Goal: Task Accomplishment & Management: Manage account settings

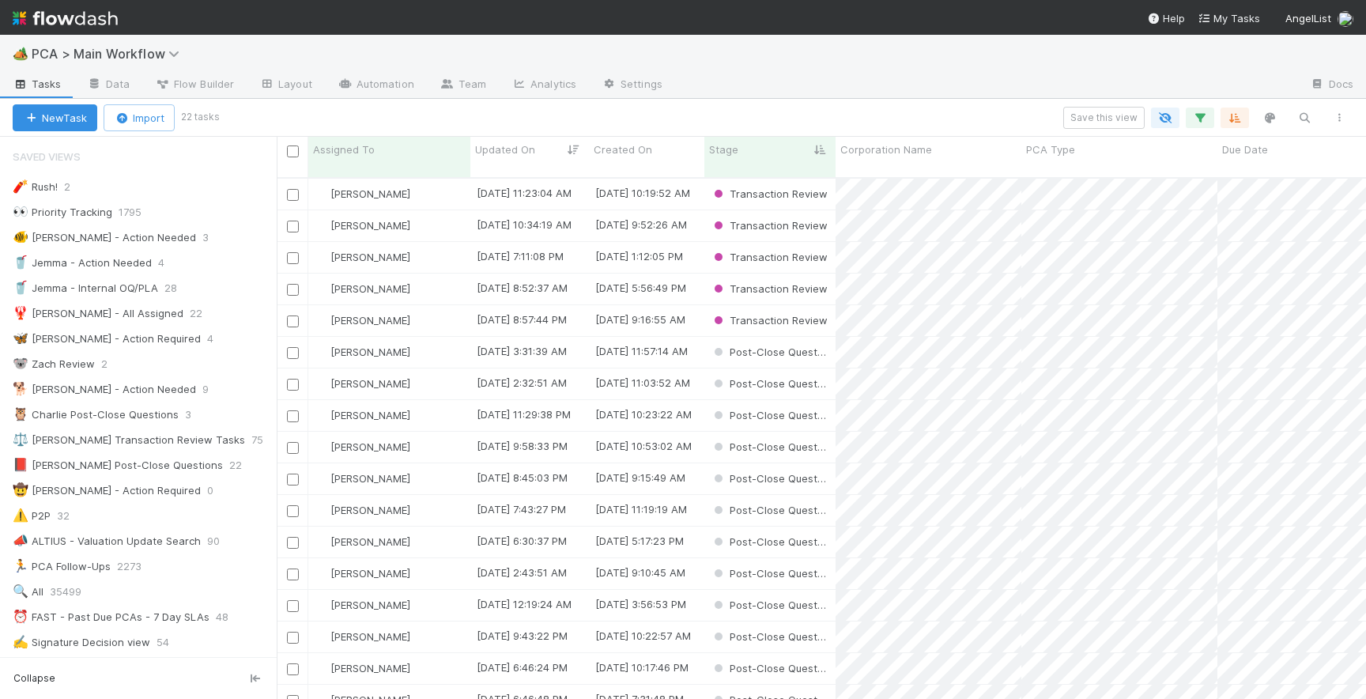
scroll to position [163, 0]
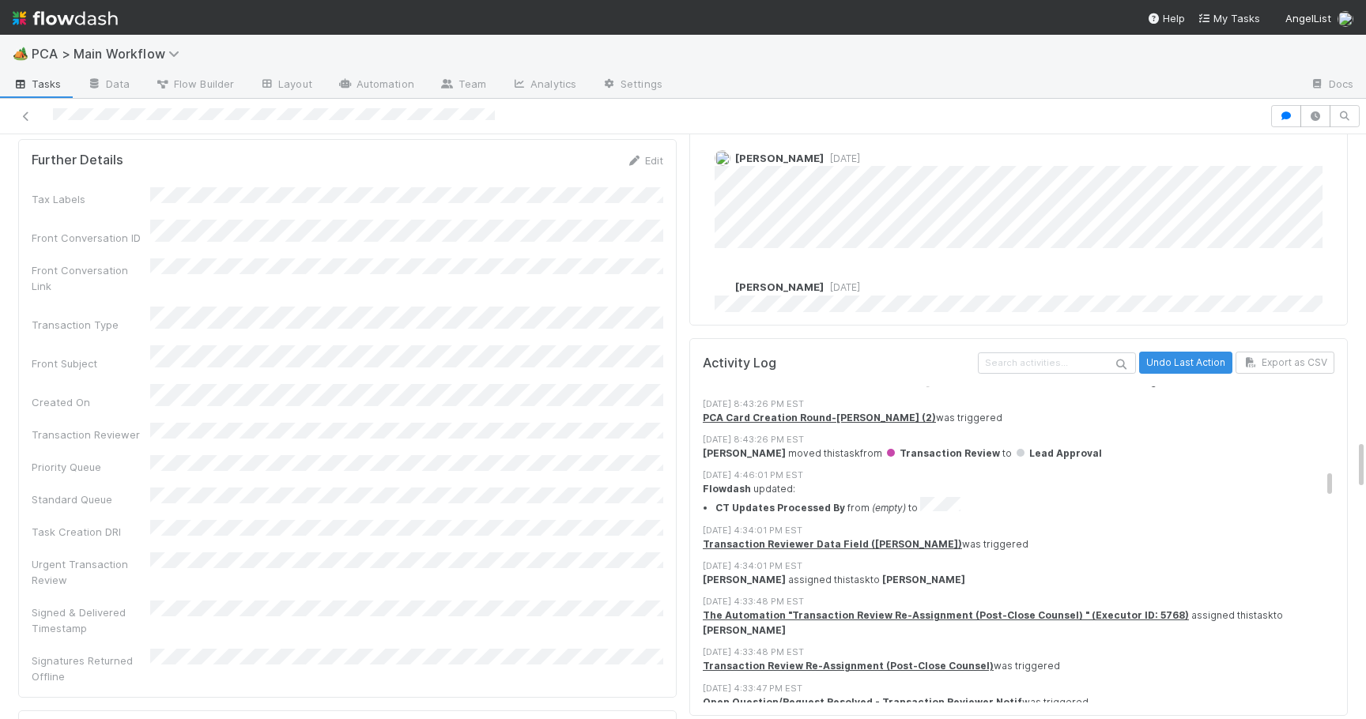
scroll to position [1614, 0]
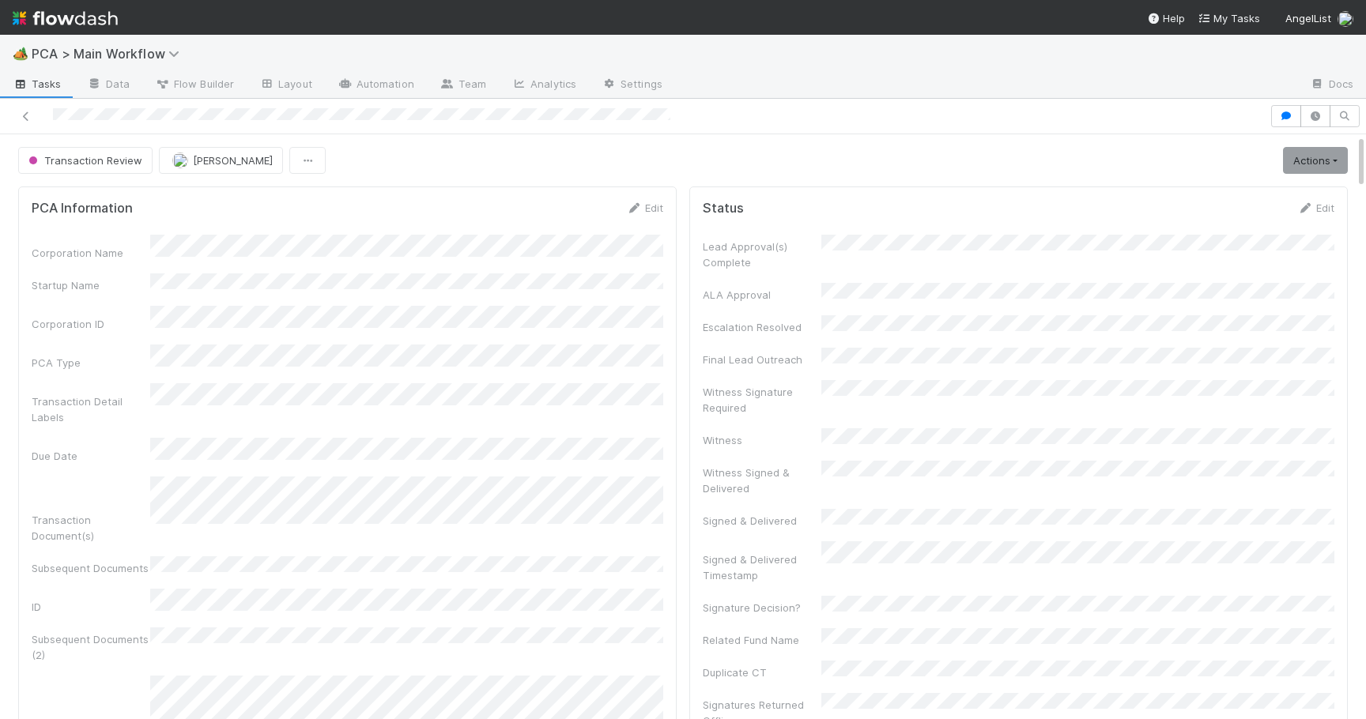
scroll to position [2804, 0]
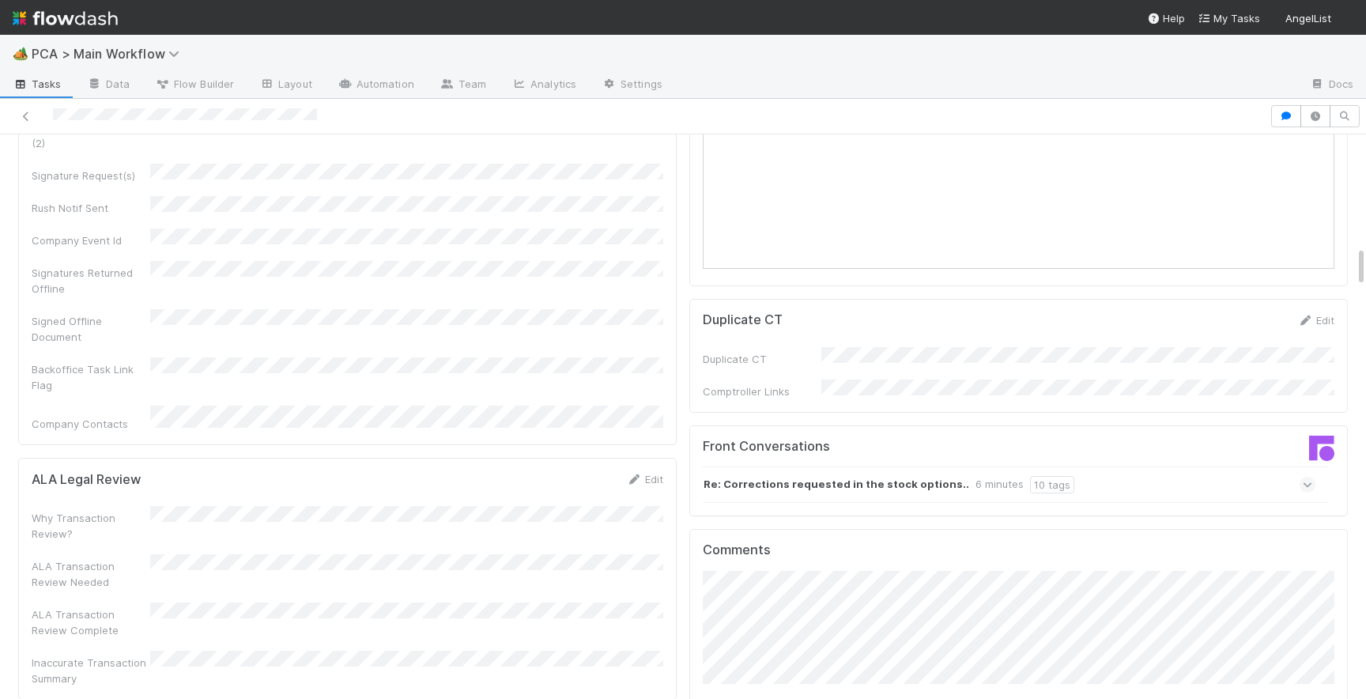
scroll to position [1493, 0]
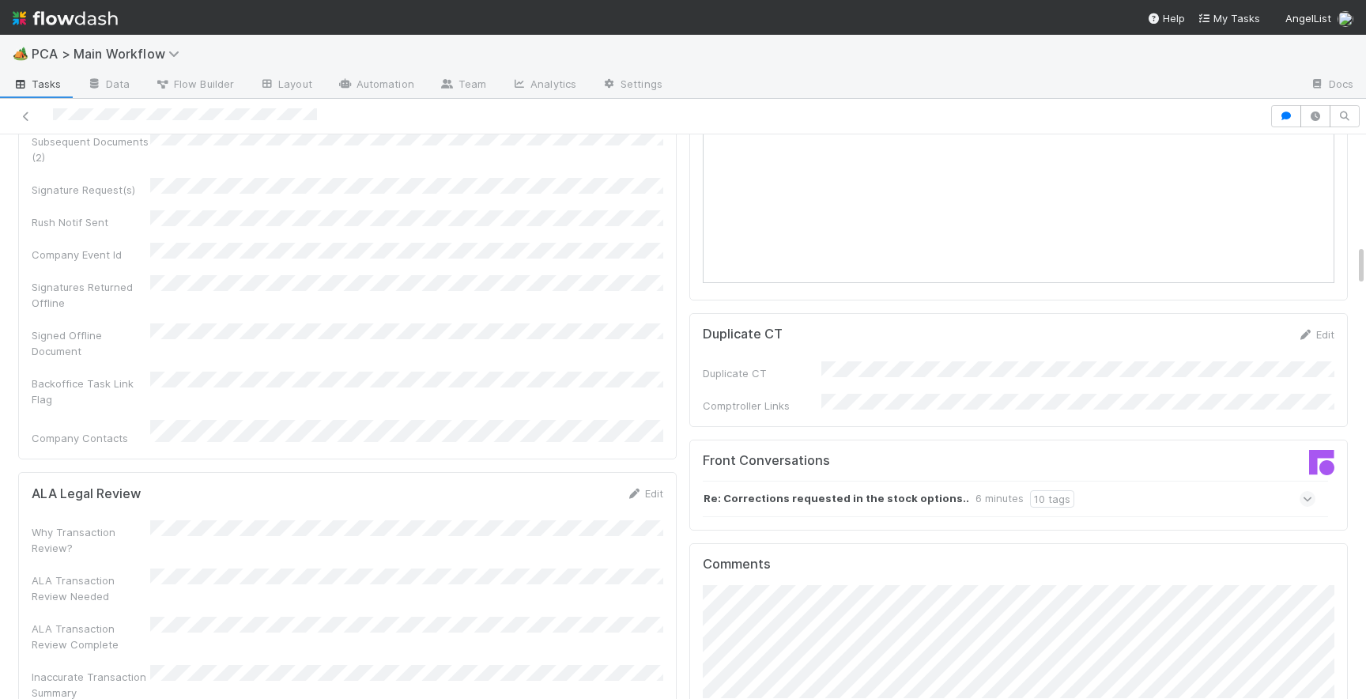
click at [1308, 491] on icon at bounding box center [1308, 499] width 10 height 16
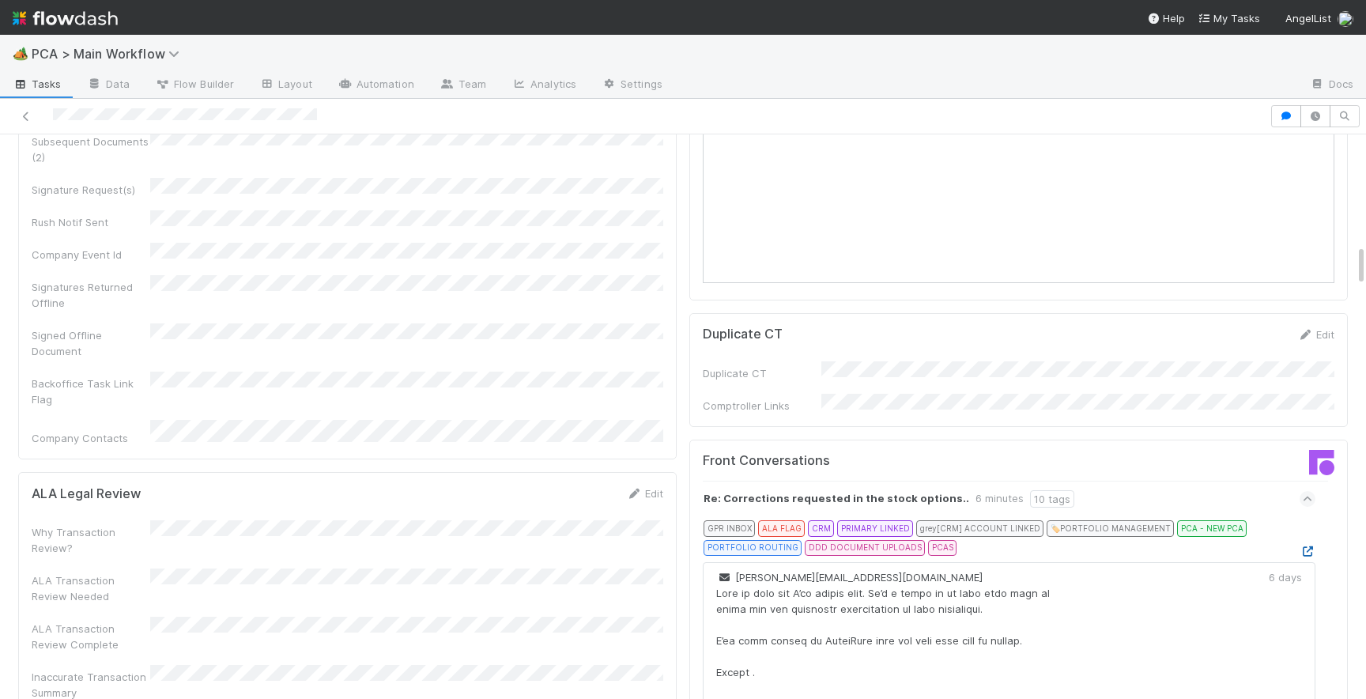
click at [1309, 546] on icon at bounding box center [1308, 551] width 16 height 10
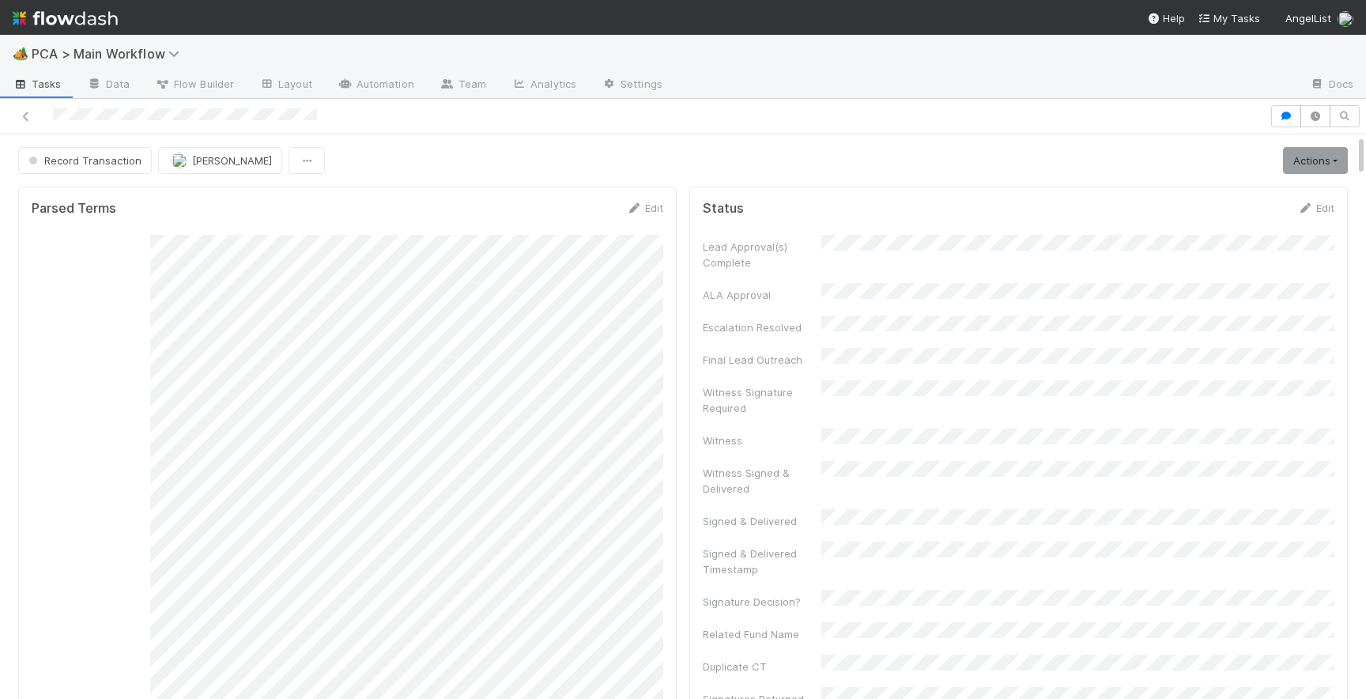
scroll to position [25, 0]
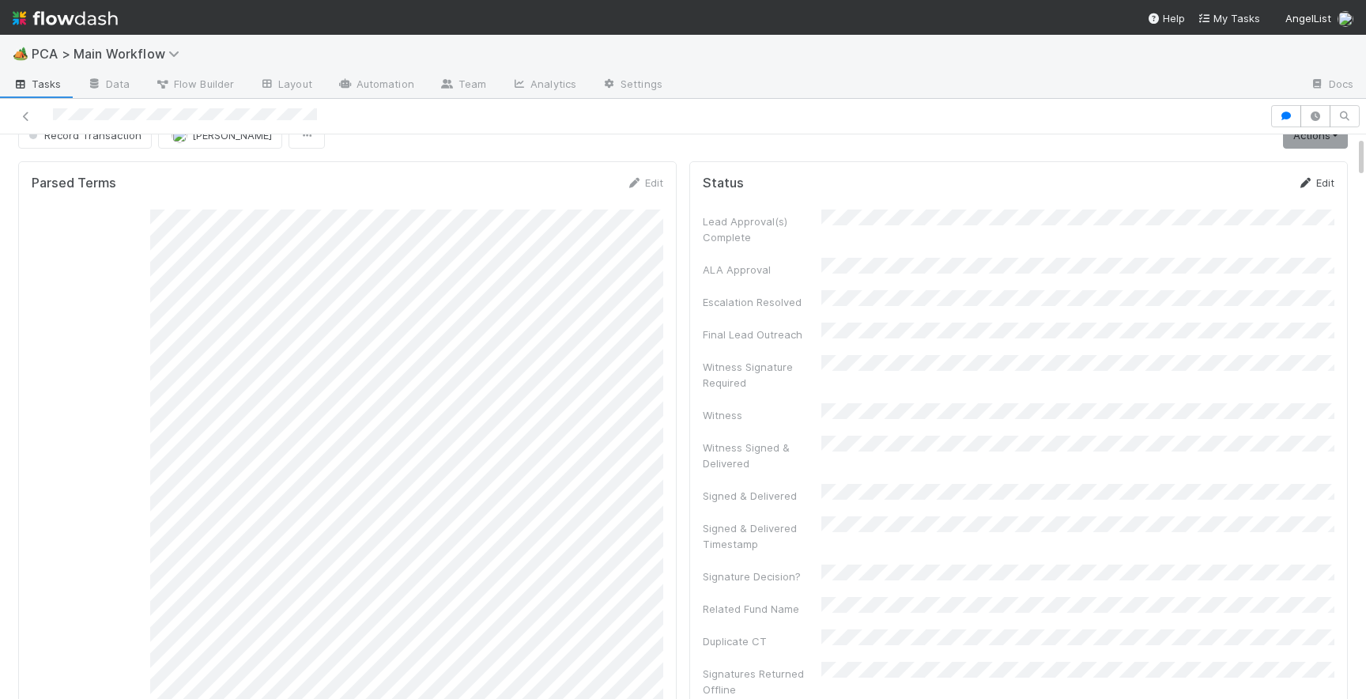
click at [1313, 185] on link "Edit" at bounding box center [1315, 182] width 37 height 13
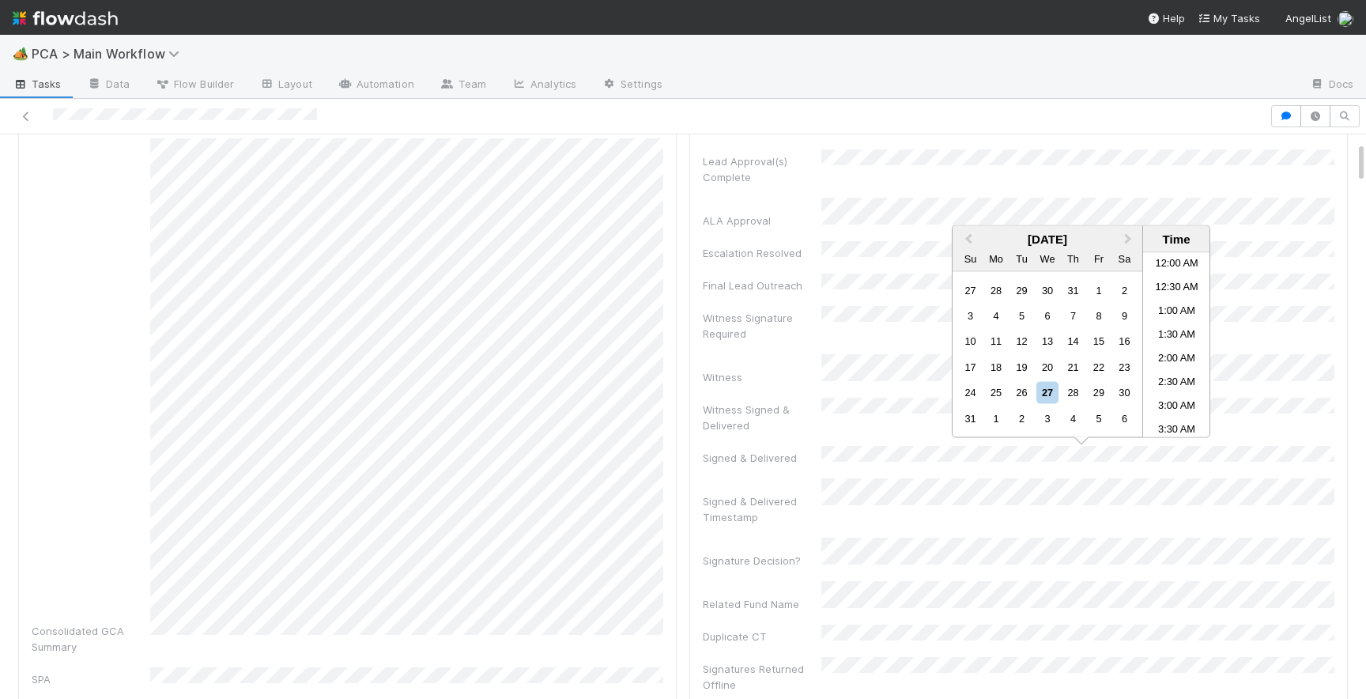
scroll to position [370, 0]
click at [1190, 349] on li "9:30 AM" at bounding box center [1176, 346] width 67 height 24
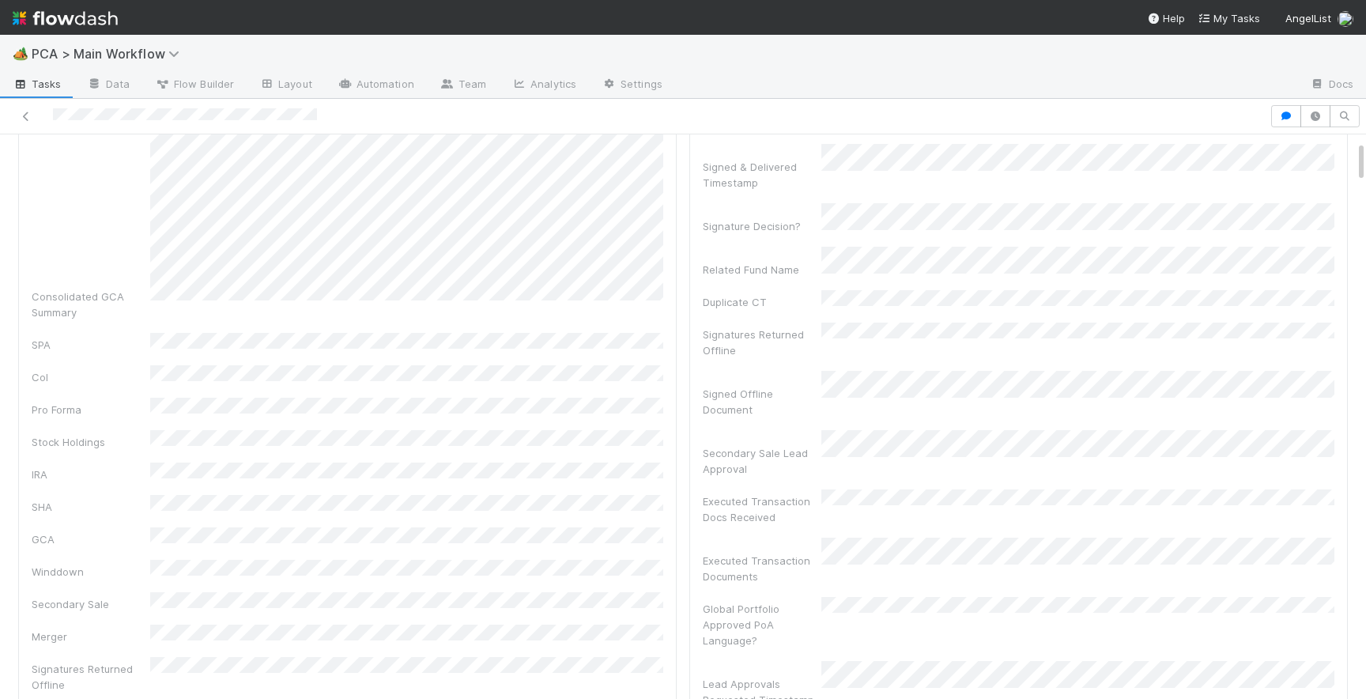
scroll to position [0, 0]
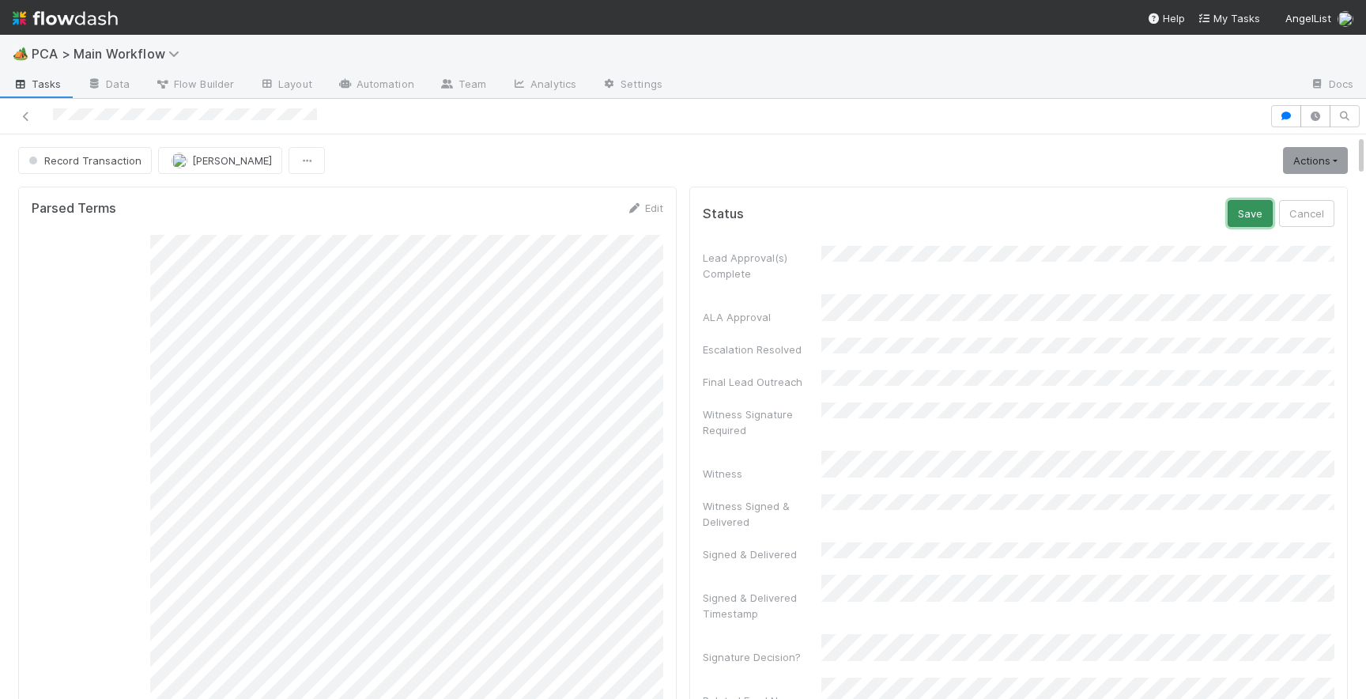
click at [1242, 213] on button "Save" at bounding box center [1250, 213] width 45 height 27
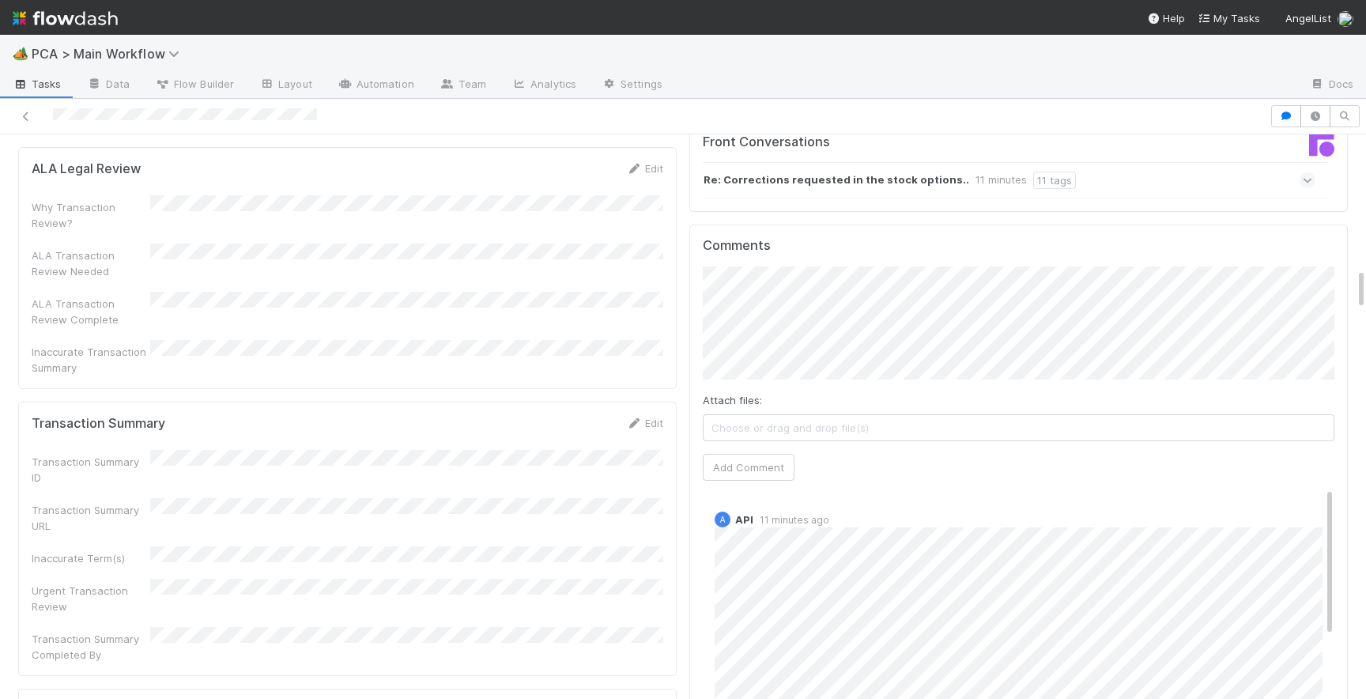
scroll to position [1814, 0]
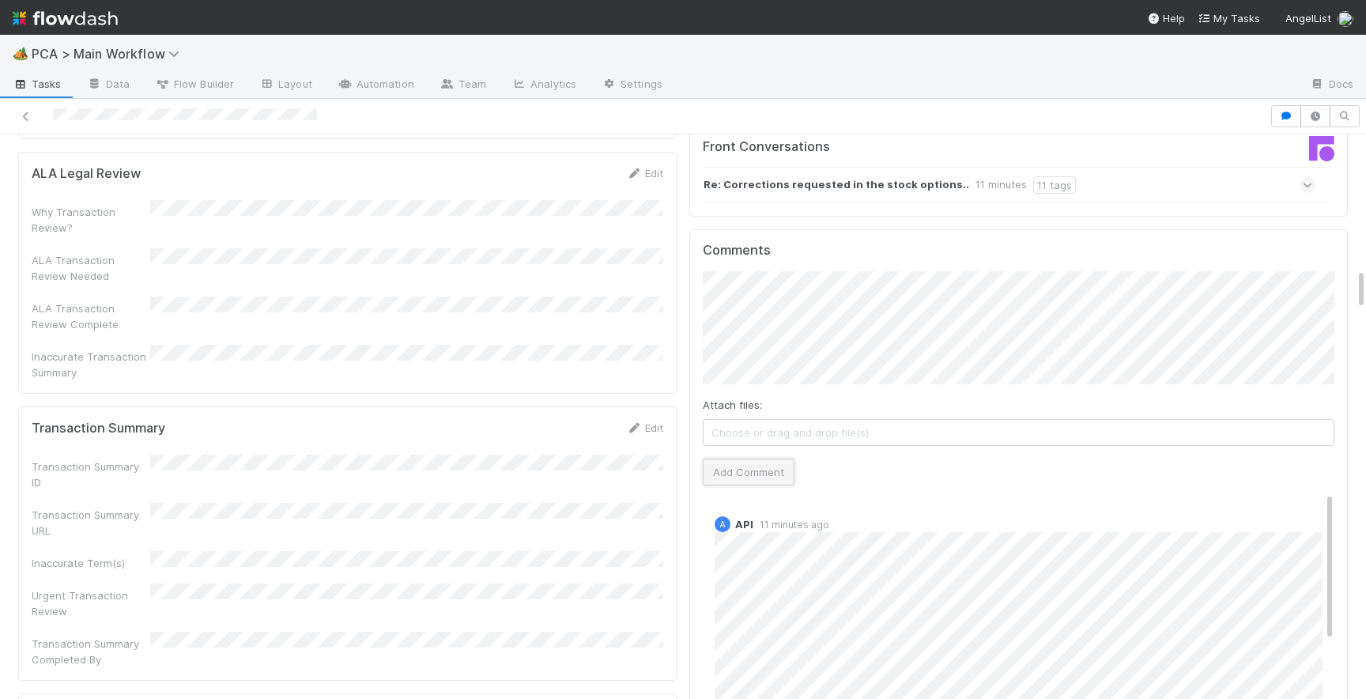
click at [751, 459] on button "Add Comment" at bounding box center [749, 472] width 92 height 27
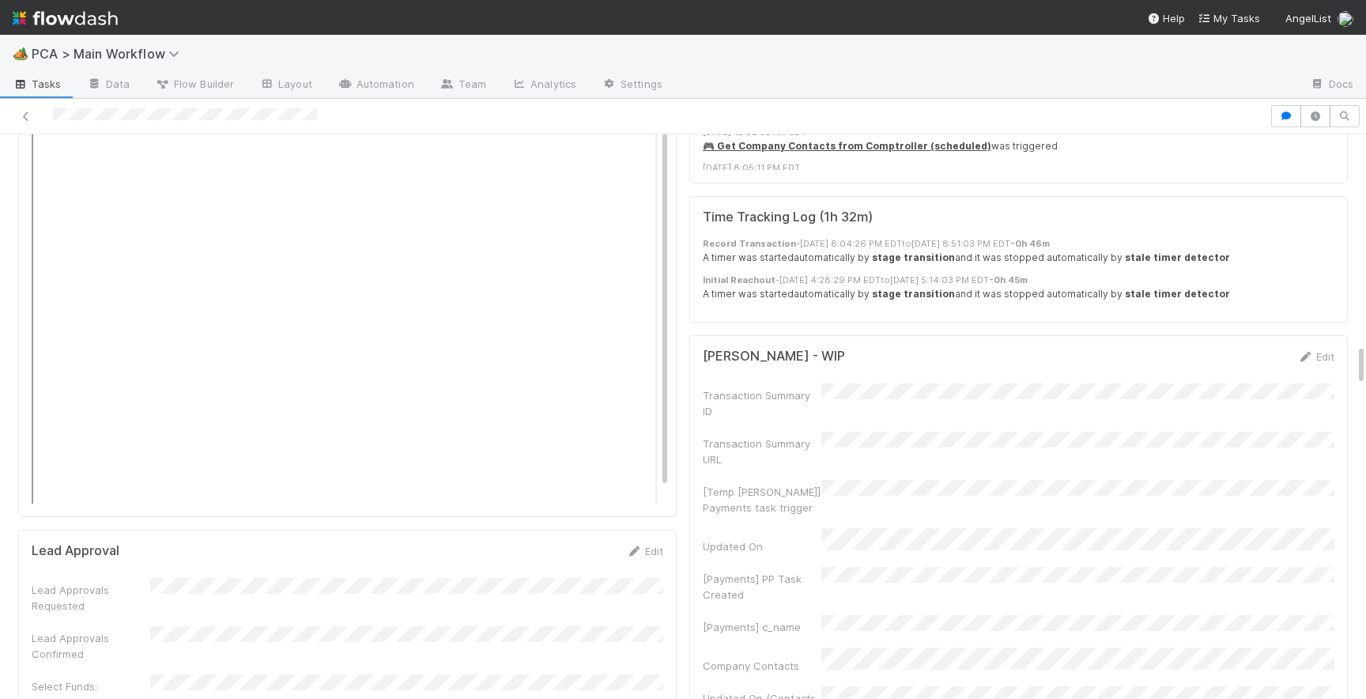
scroll to position [2822, 0]
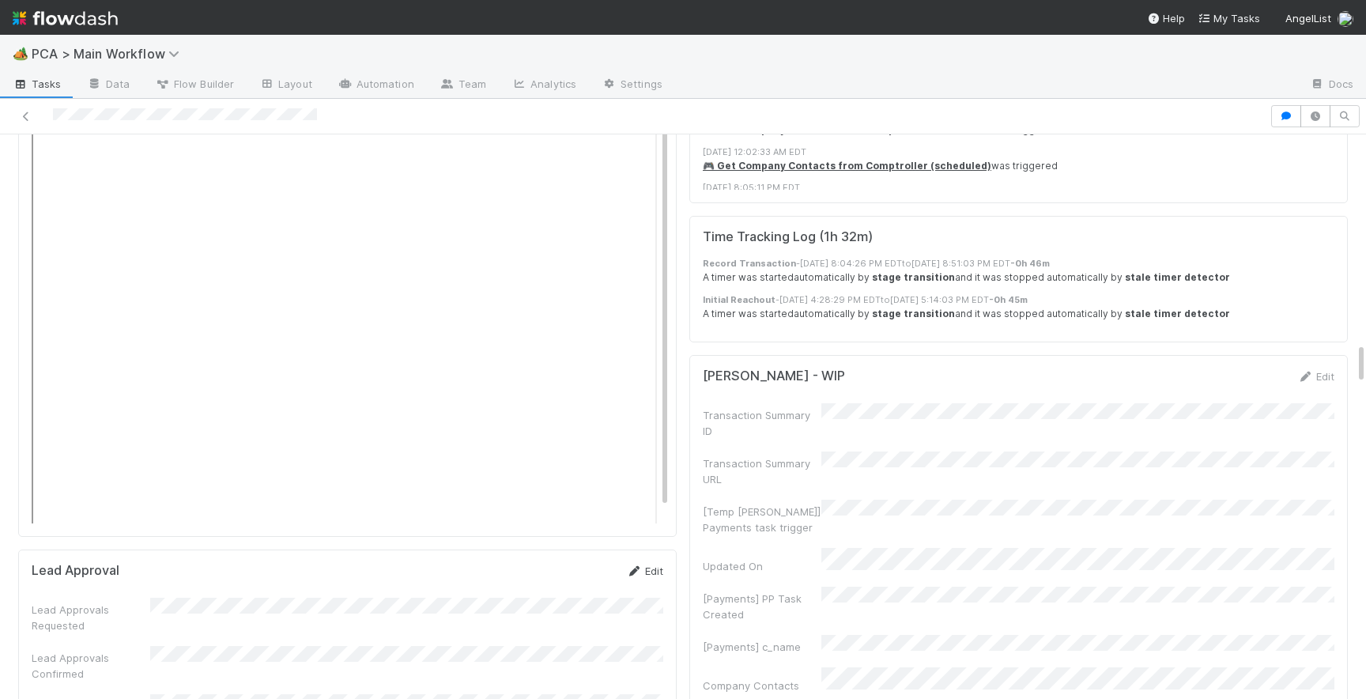
click at [649, 564] on link "Edit" at bounding box center [644, 570] width 37 height 13
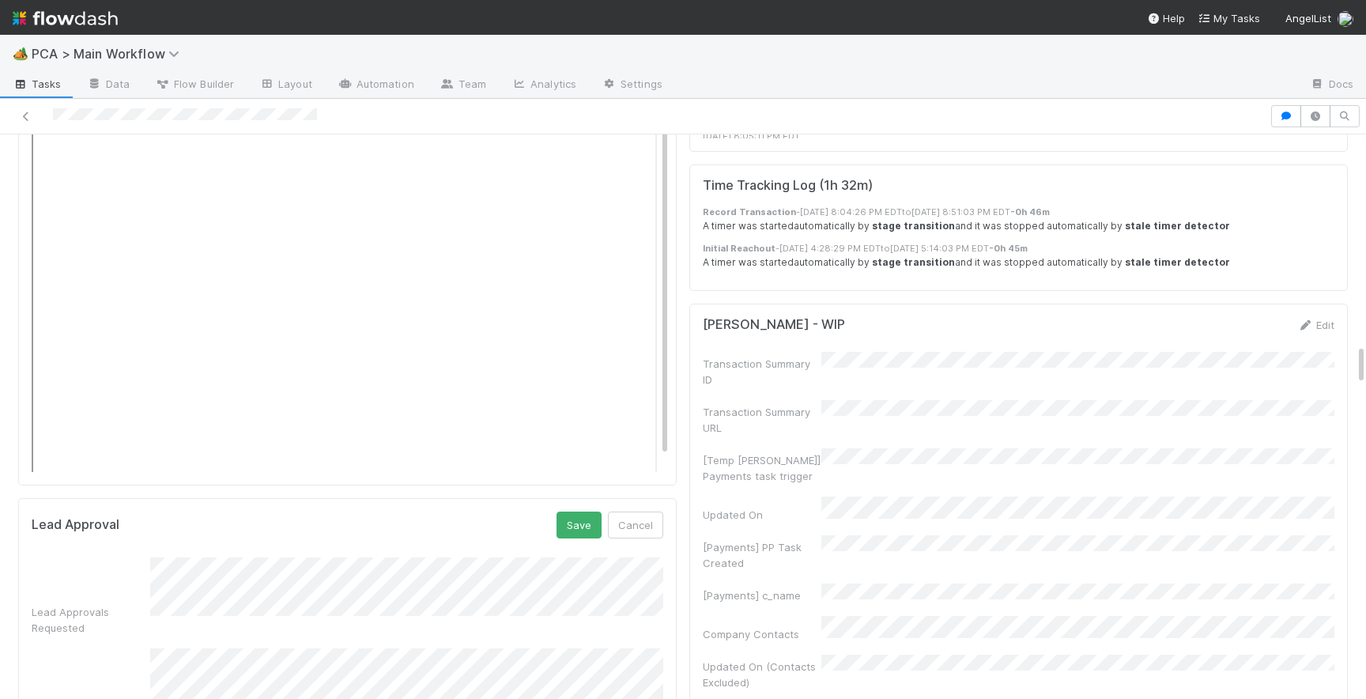
scroll to position [2880, 0]
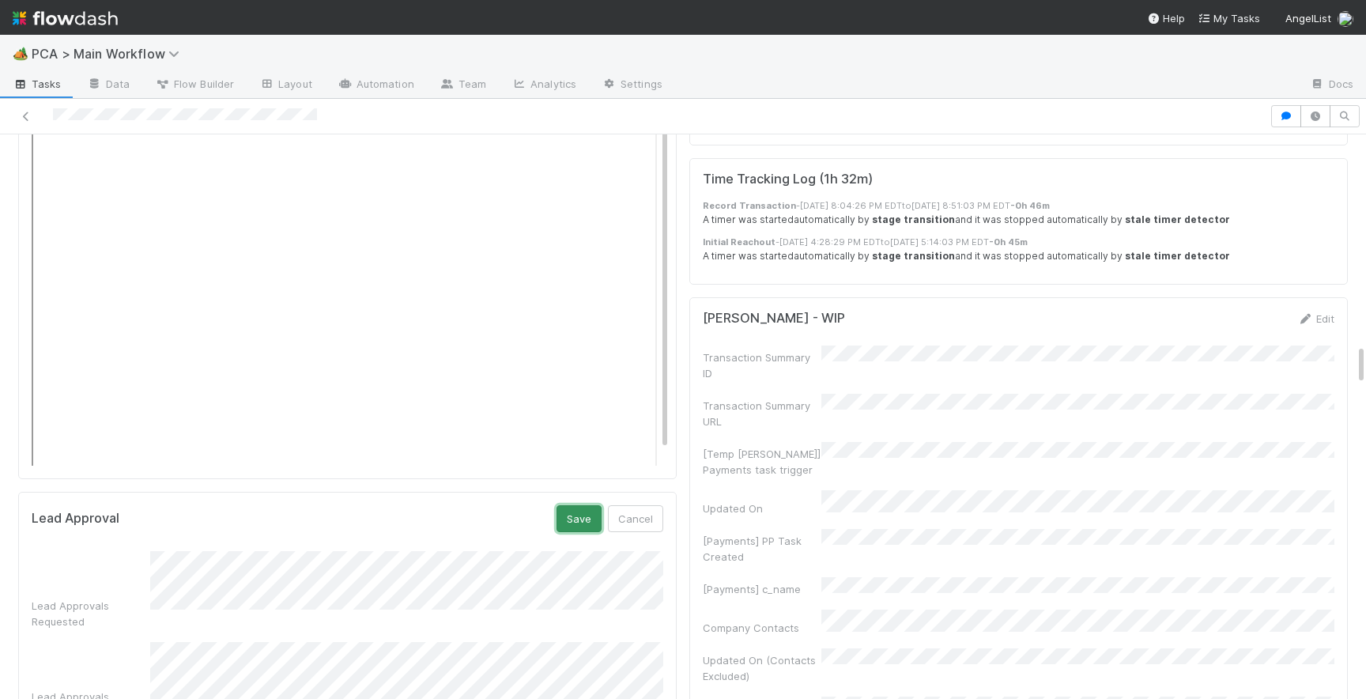
click at [585, 505] on button "Save" at bounding box center [579, 518] width 45 height 27
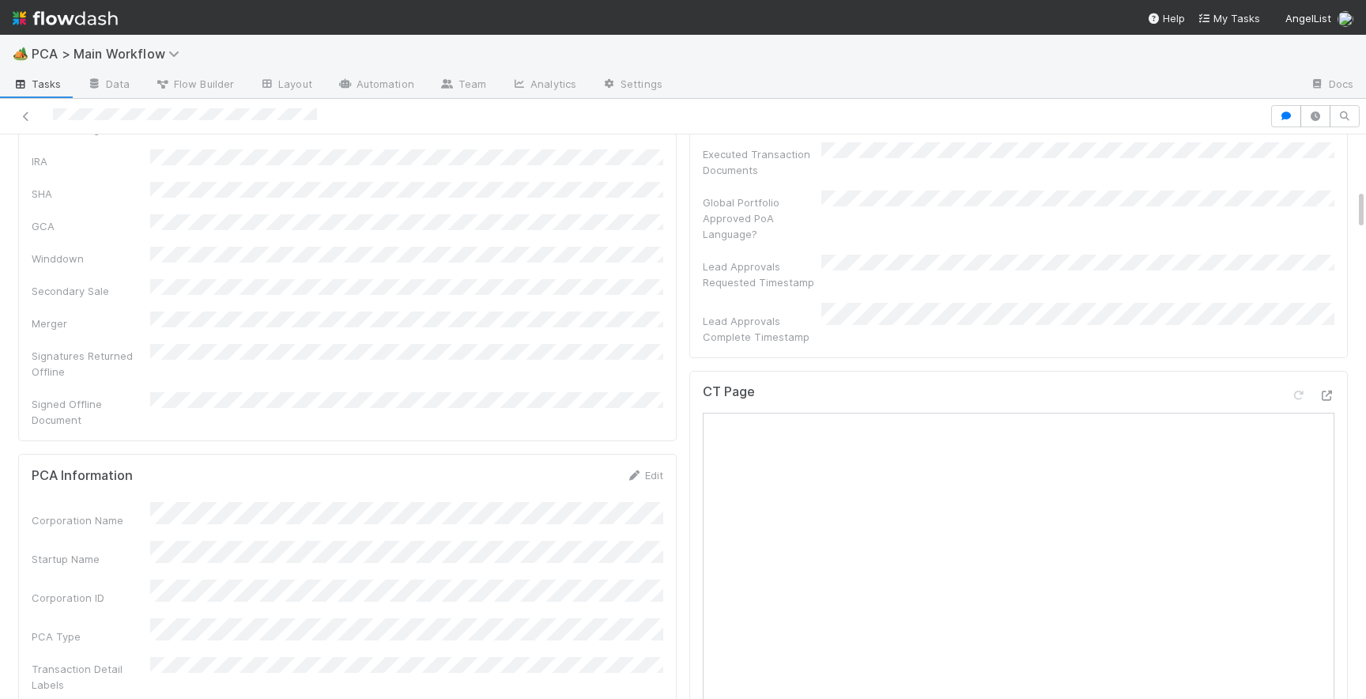
scroll to position [737, 0]
click at [1323, 398] on icon at bounding box center [1327, 403] width 16 height 10
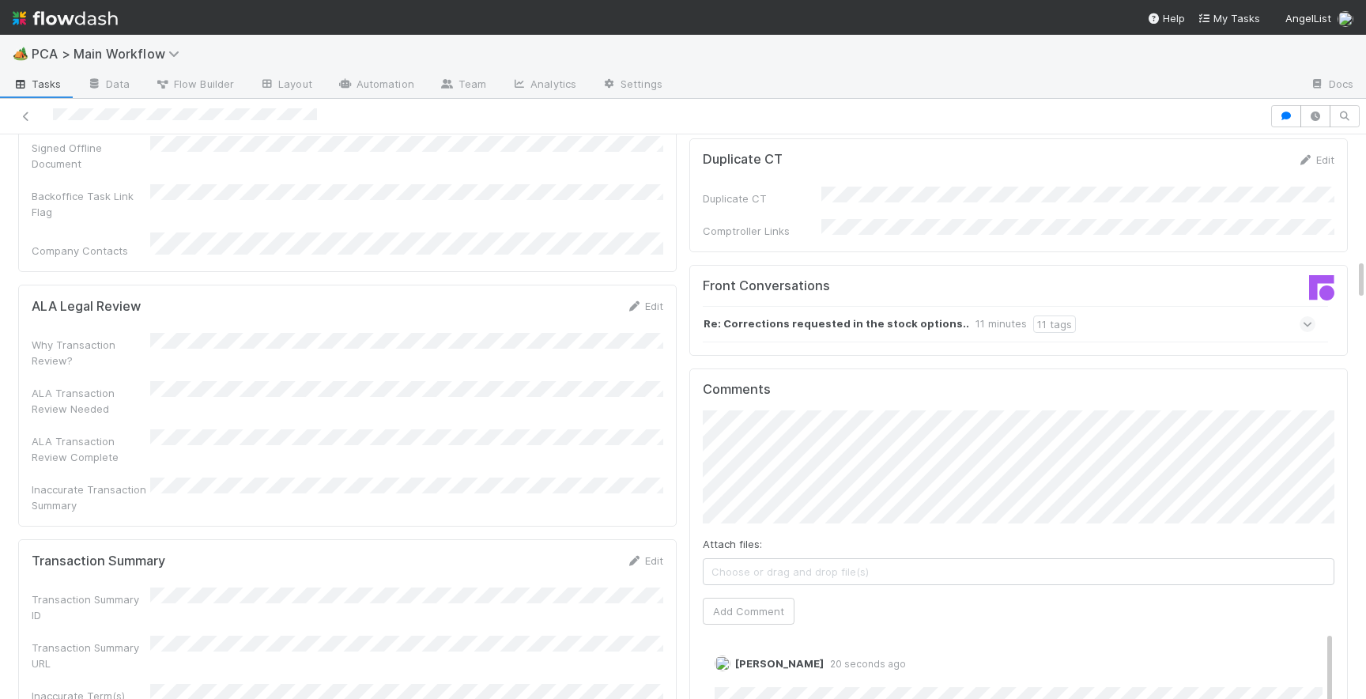
scroll to position [1686, 0]
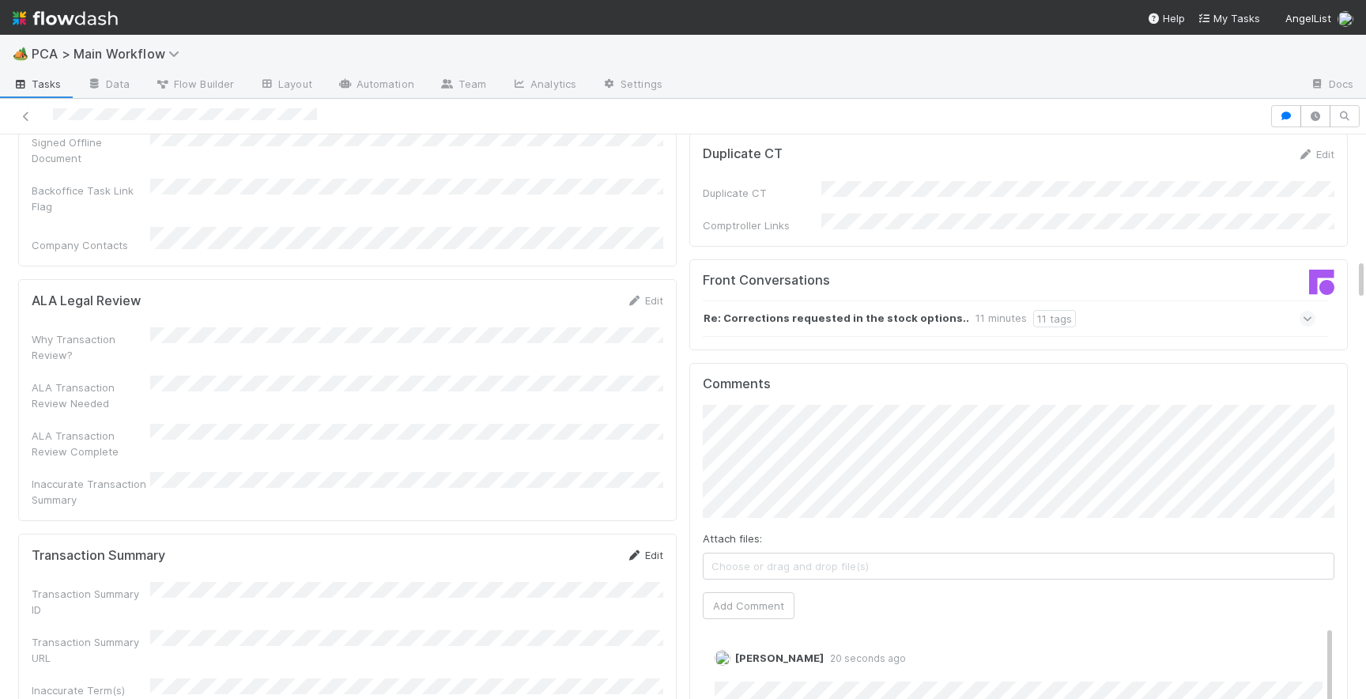
click at [641, 549] on link "Edit" at bounding box center [644, 555] width 37 height 13
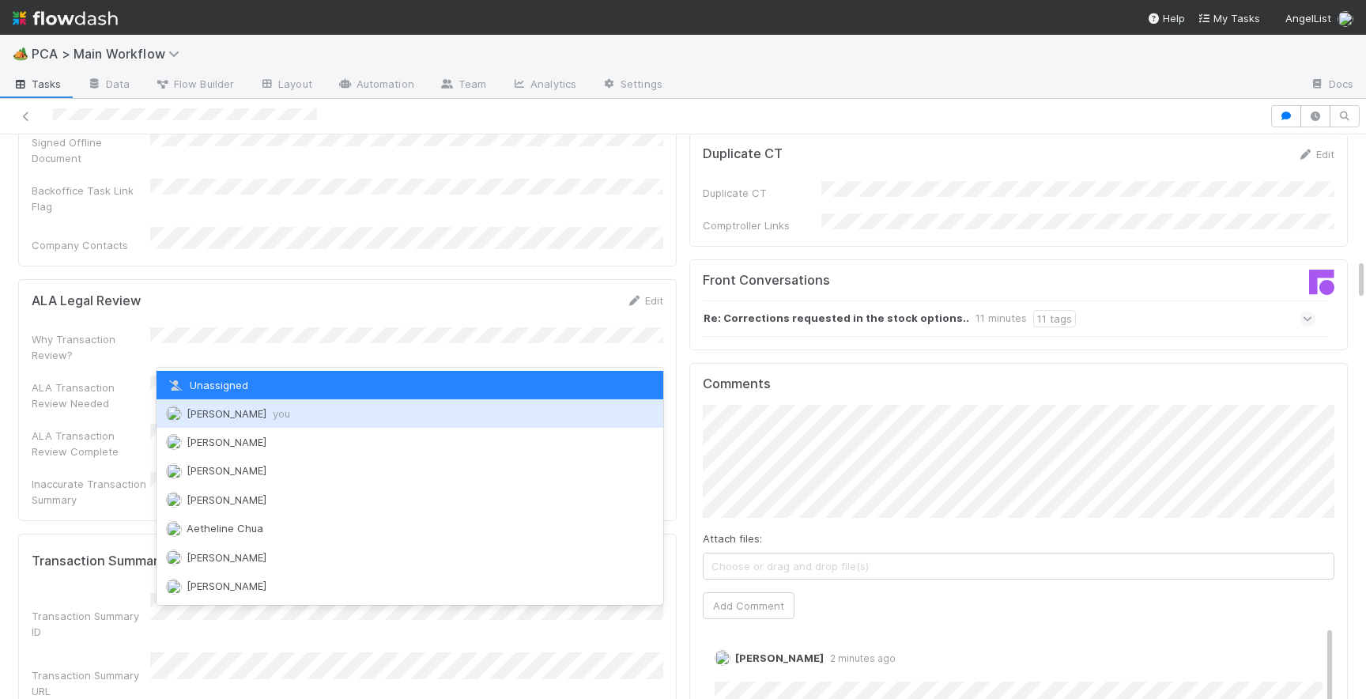
click at [273, 409] on span "you" at bounding box center [281, 413] width 17 height 13
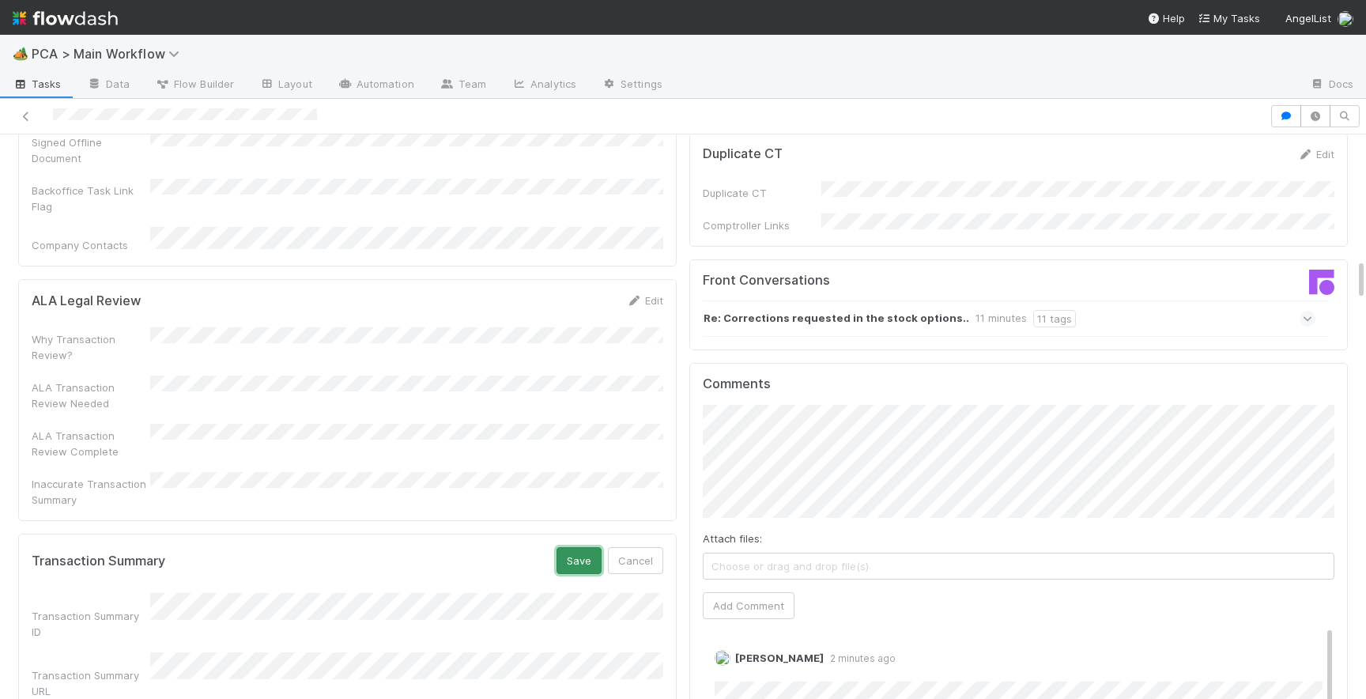
click at [583, 547] on button "Save" at bounding box center [579, 560] width 45 height 27
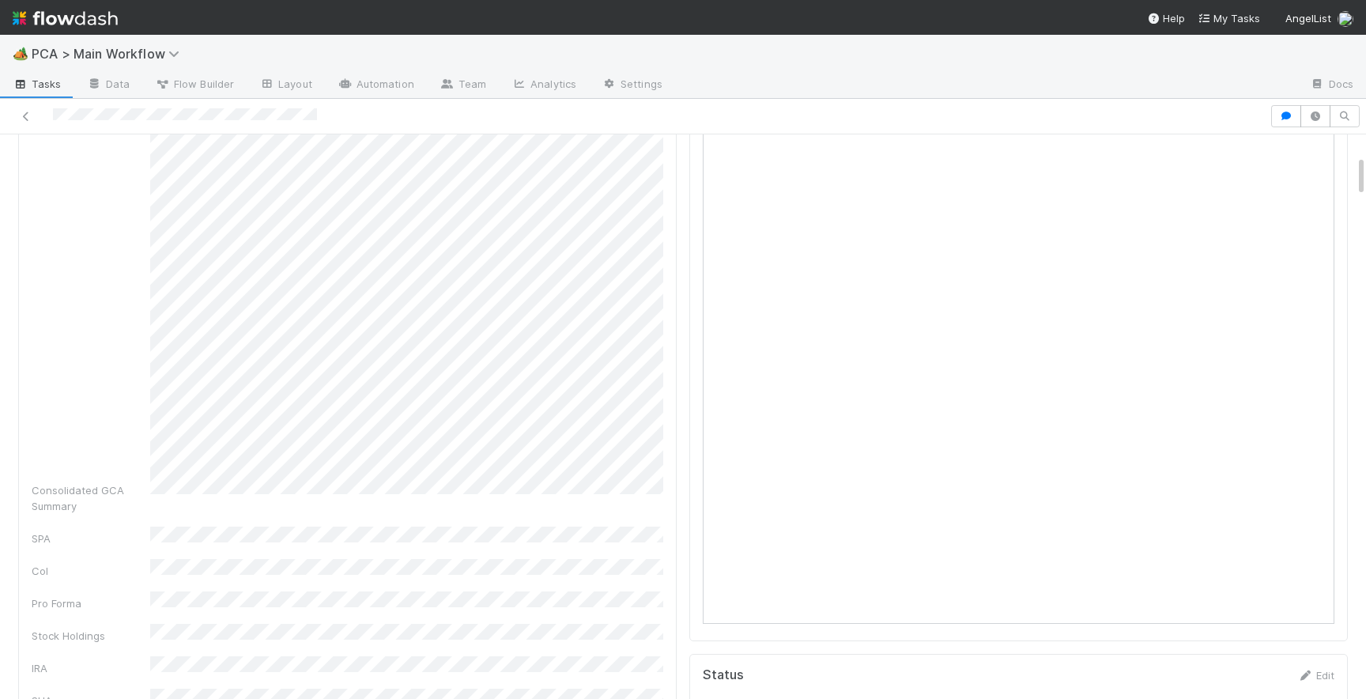
scroll to position [0, 0]
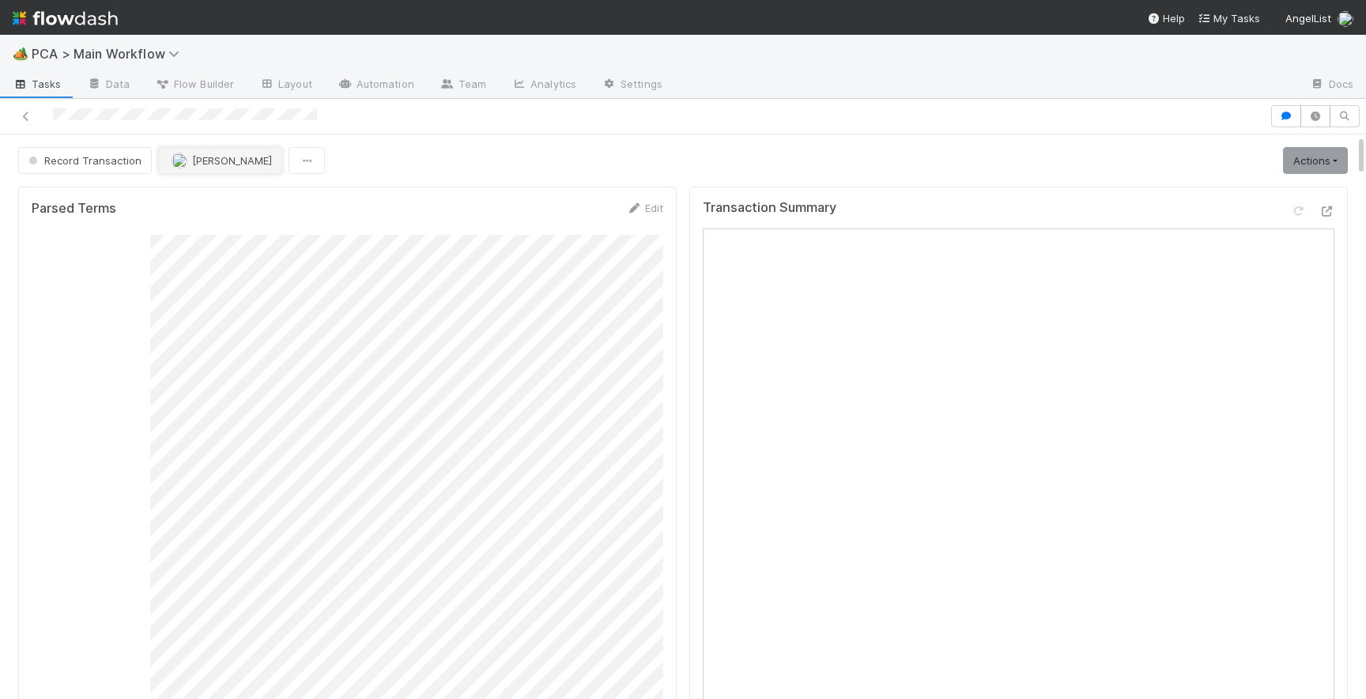
click at [222, 157] on span "[PERSON_NAME]" at bounding box center [232, 160] width 80 height 13
click at [269, 202] on div "Josh Tarr you" at bounding box center [260, 200] width 223 height 28
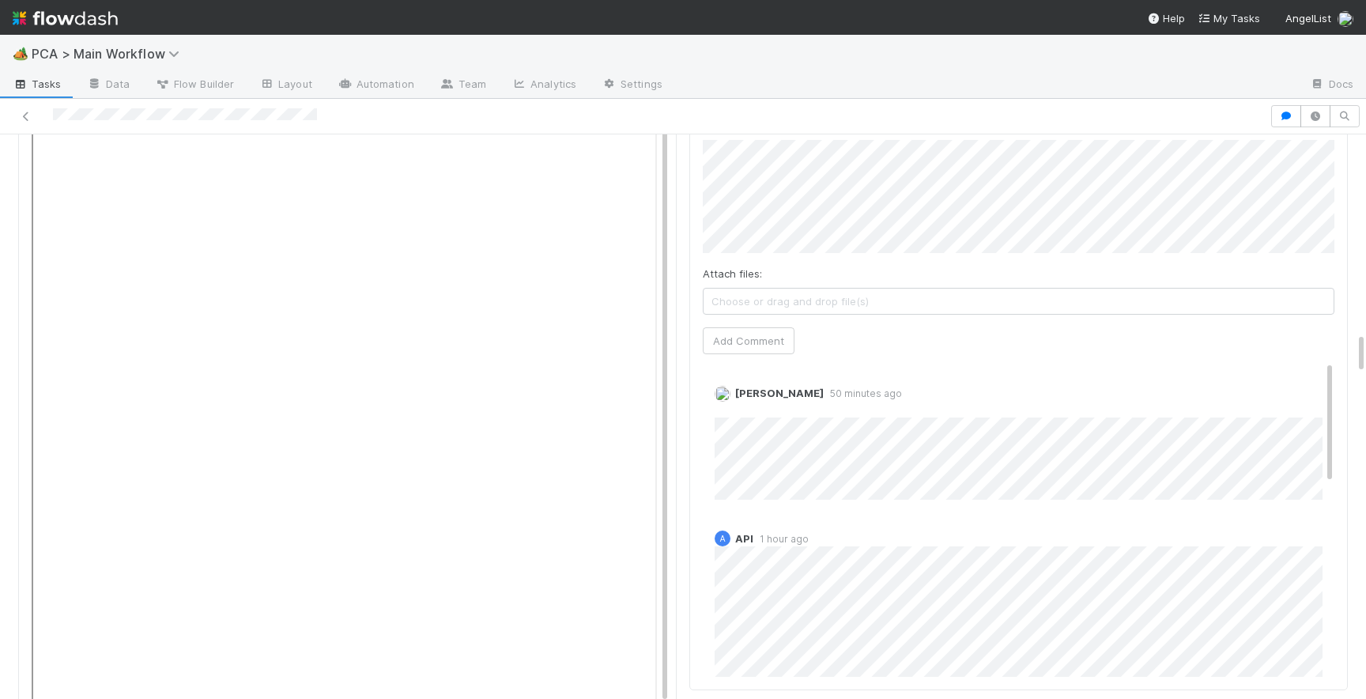
scroll to position [2536, 0]
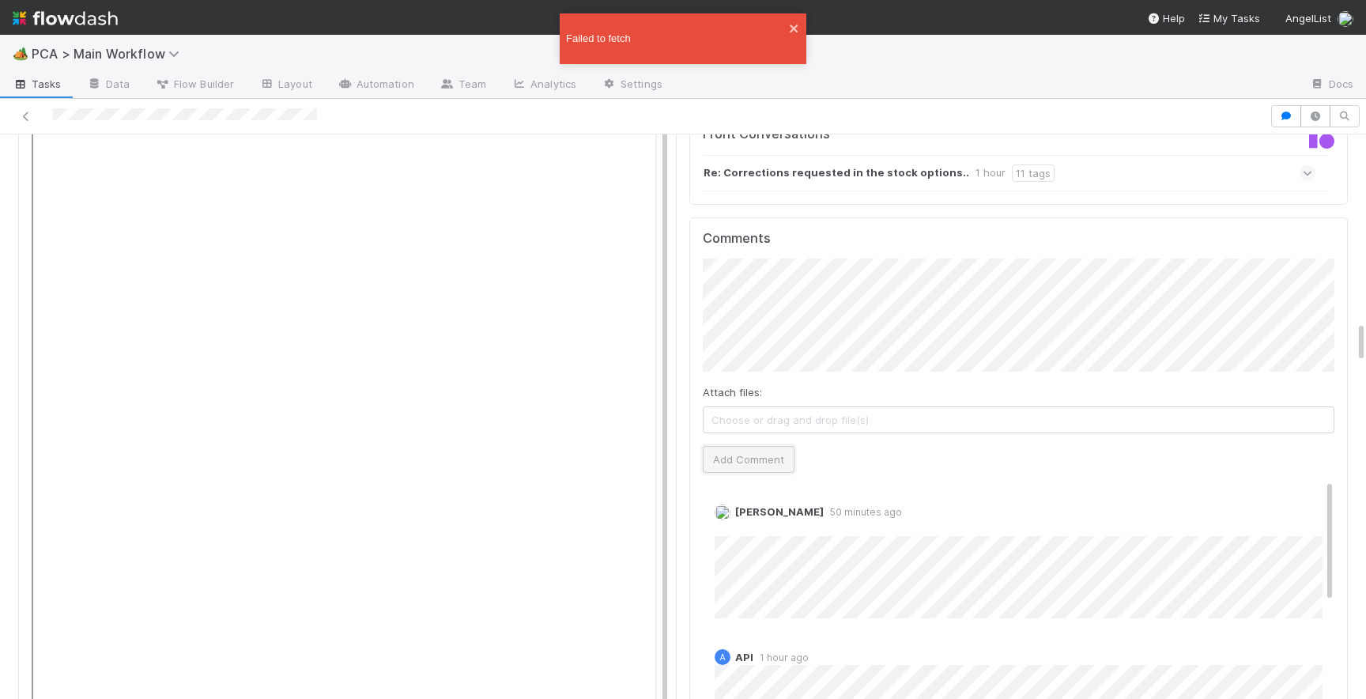
click at [737, 446] on button "Add Comment" at bounding box center [749, 459] width 92 height 27
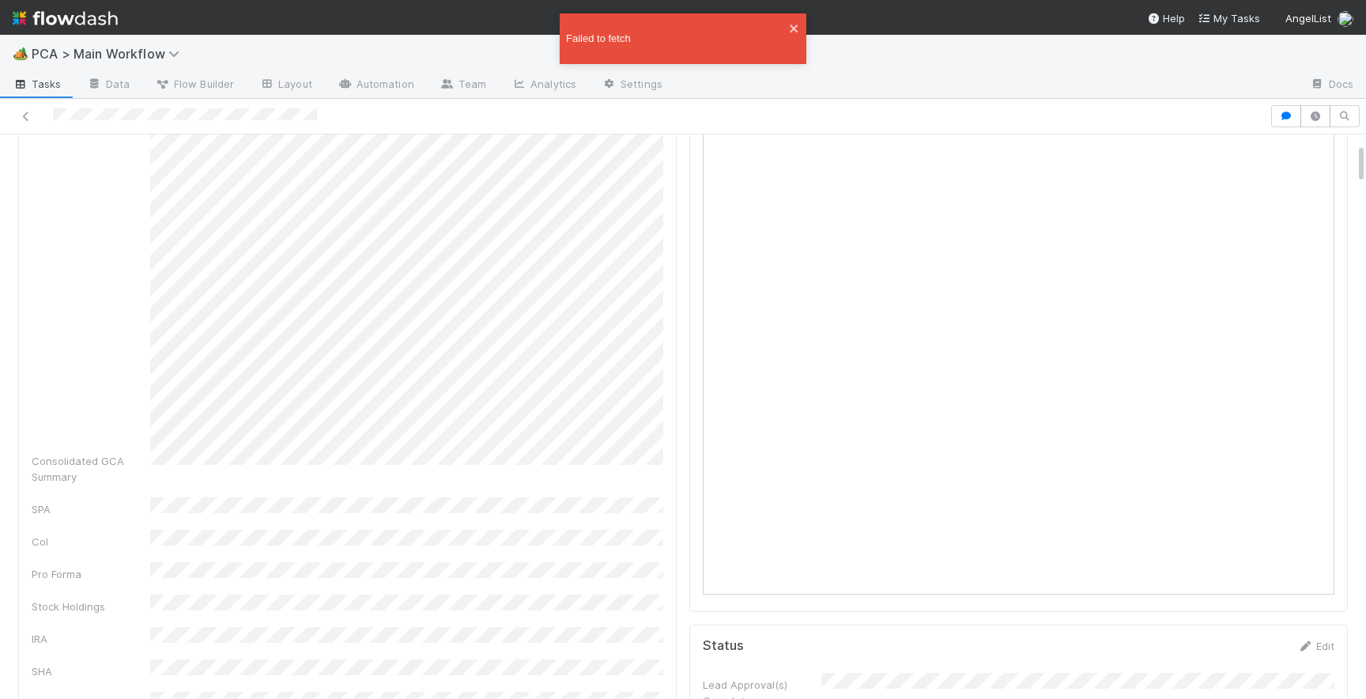
scroll to position [0, 0]
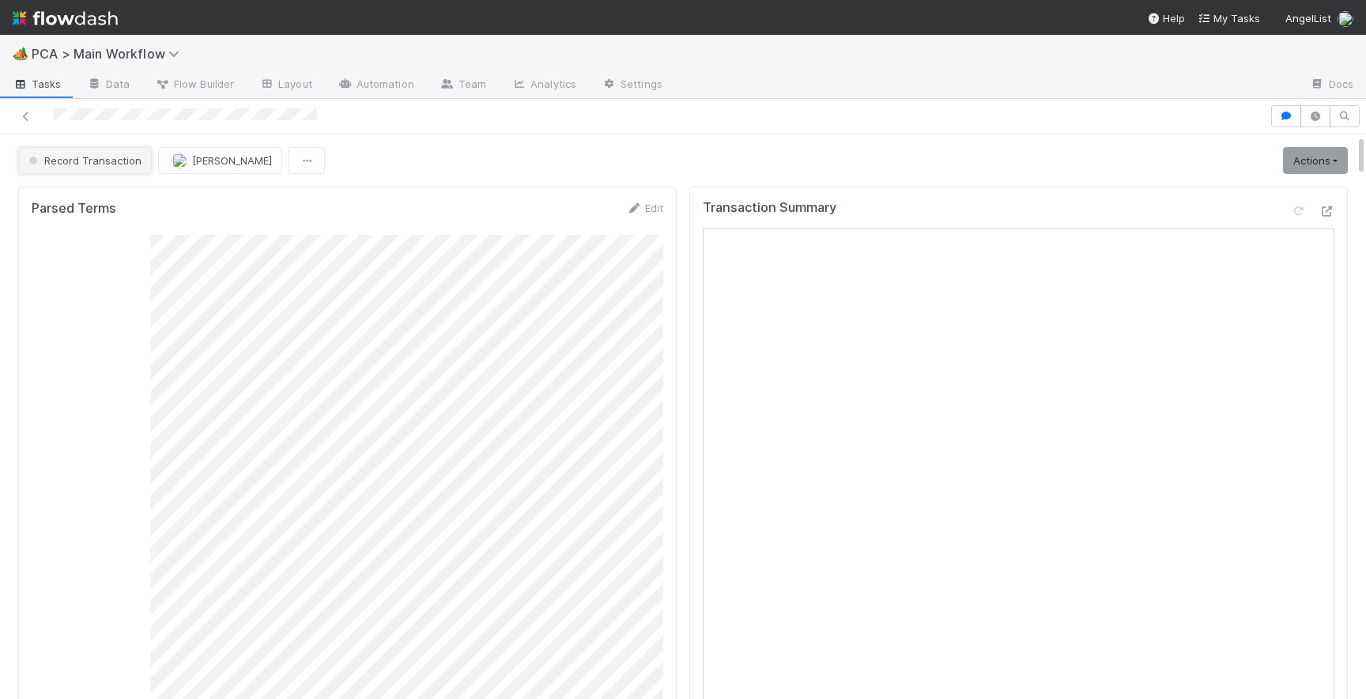
click at [68, 155] on span "Record Transaction" at bounding box center [83, 160] width 116 height 13
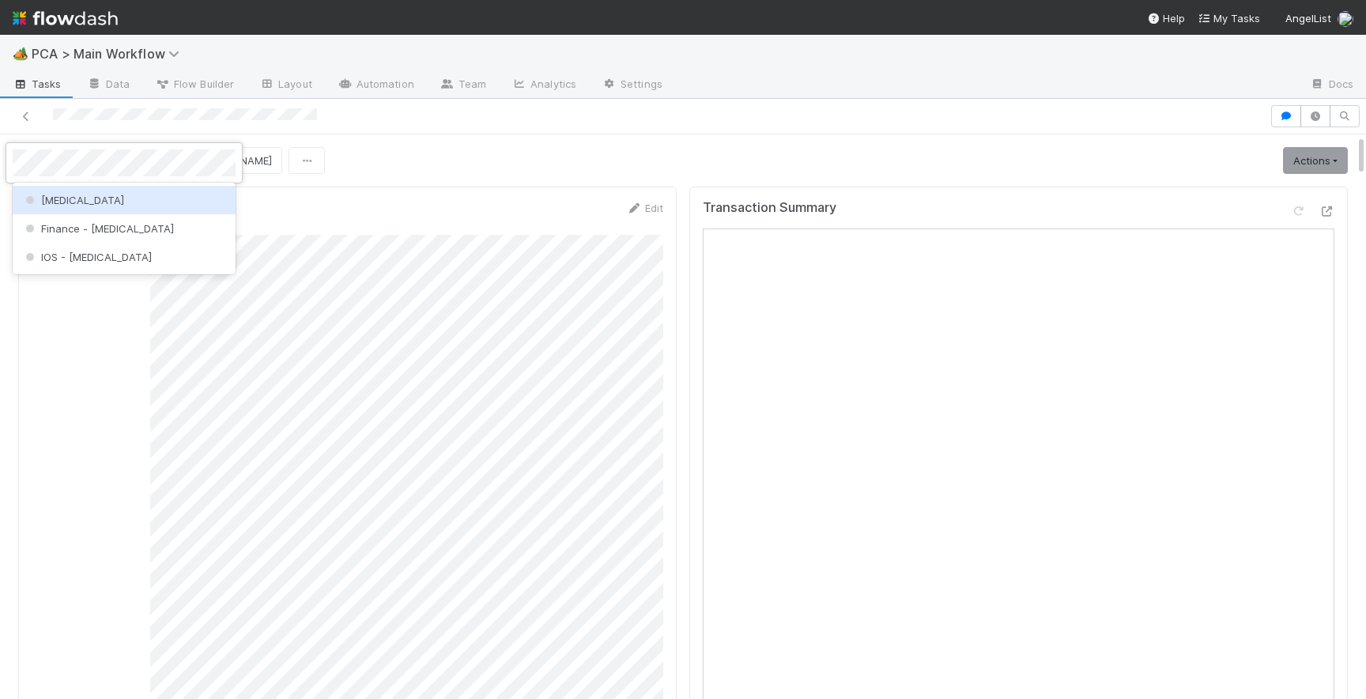
click at [104, 201] on div "[MEDICAL_DATA]" at bounding box center [124, 200] width 223 height 28
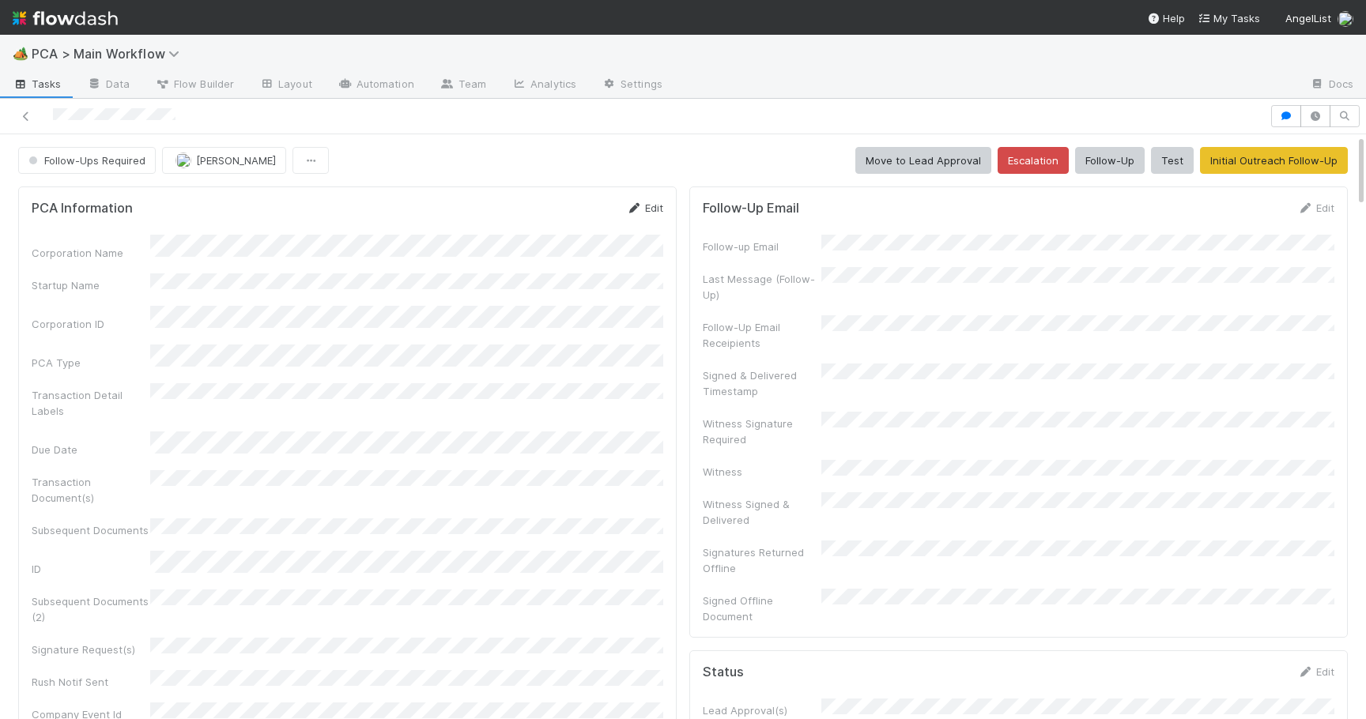
click at [652, 213] on link "Edit" at bounding box center [644, 208] width 37 height 13
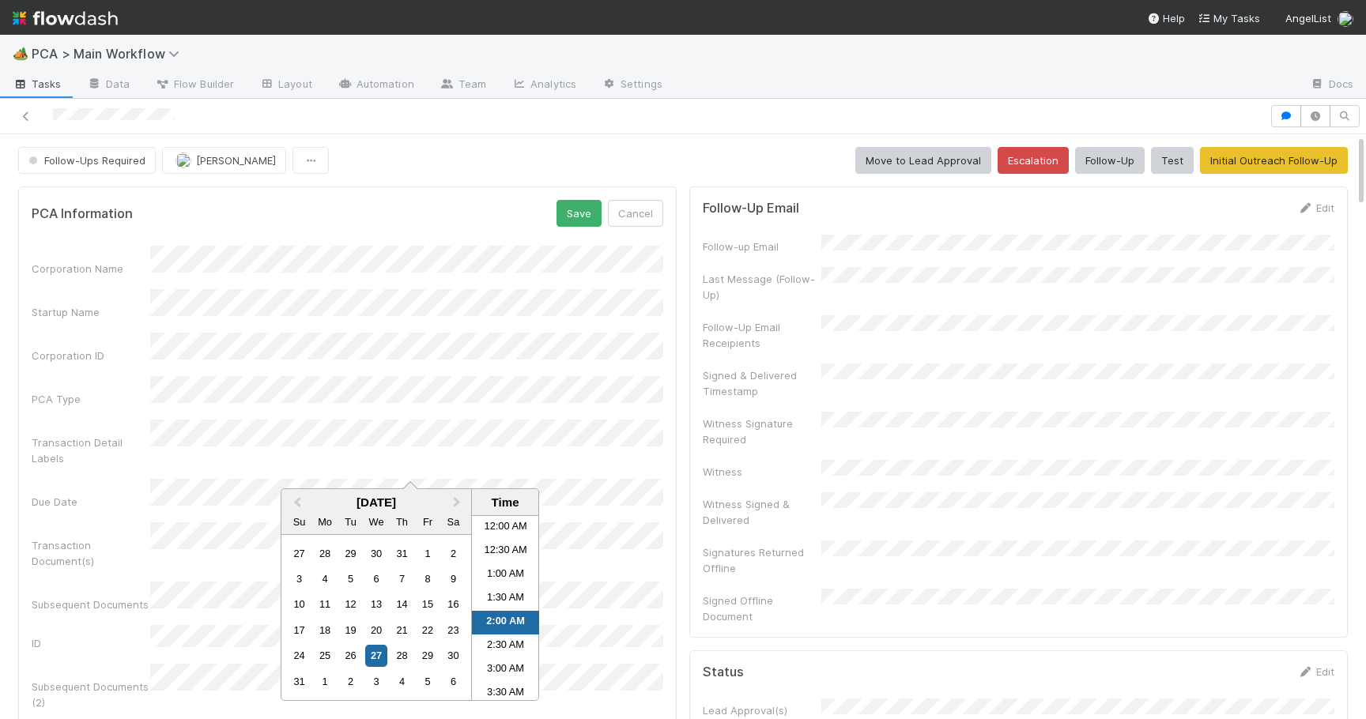
scroll to position [14, 0]
click at [564, 211] on button "Save" at bounding box center [579, 213] width 45 height 27
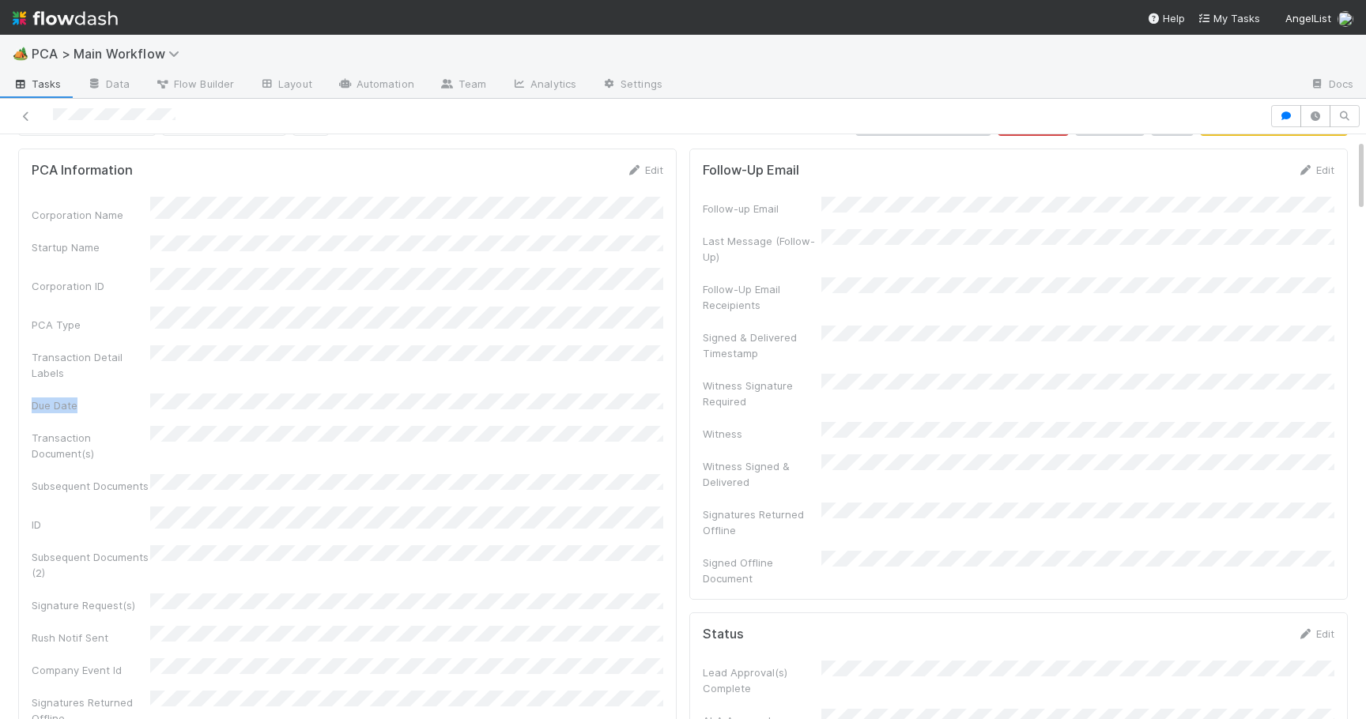
scroll to position [0, 0]
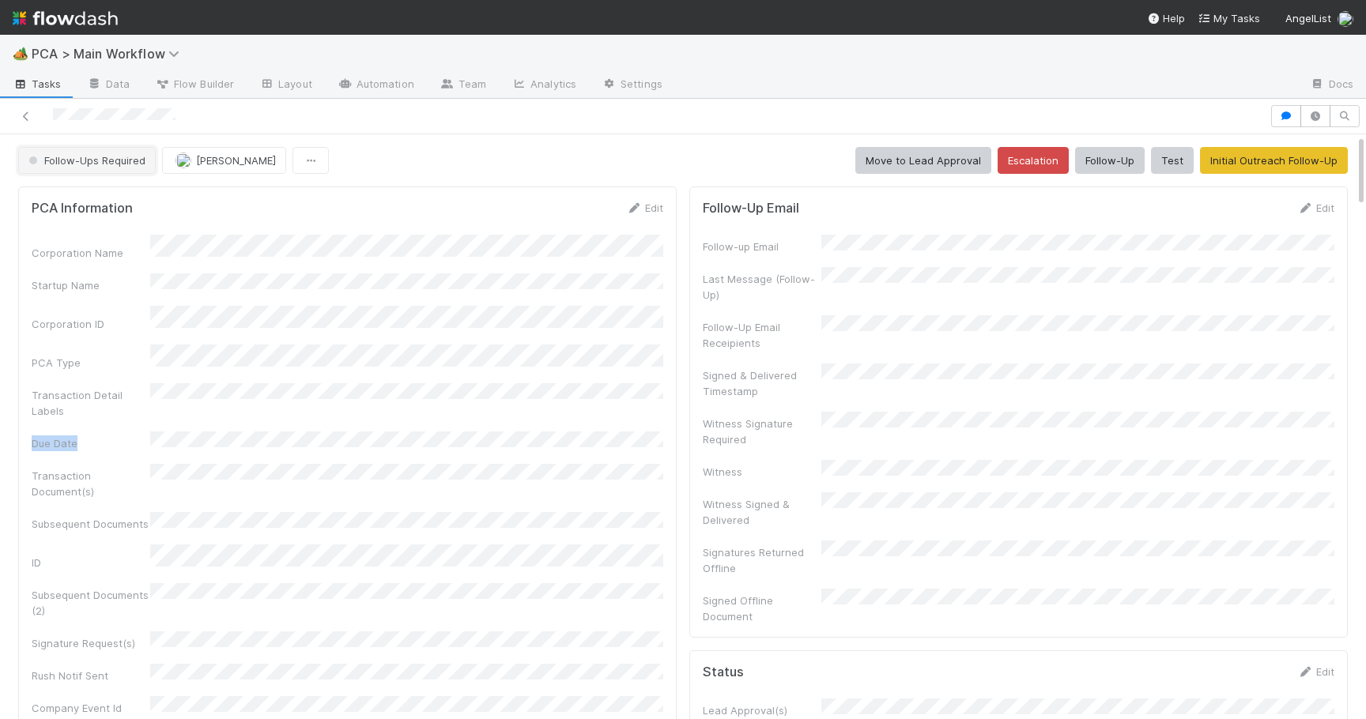
click at [81, 168] on button "Follow-Ups Required" at bounding box center [87, 160] width 138 height 27
click at [130, 208] on div "Initial Reachout" at bounding box center [124, 200] width 223 height 28
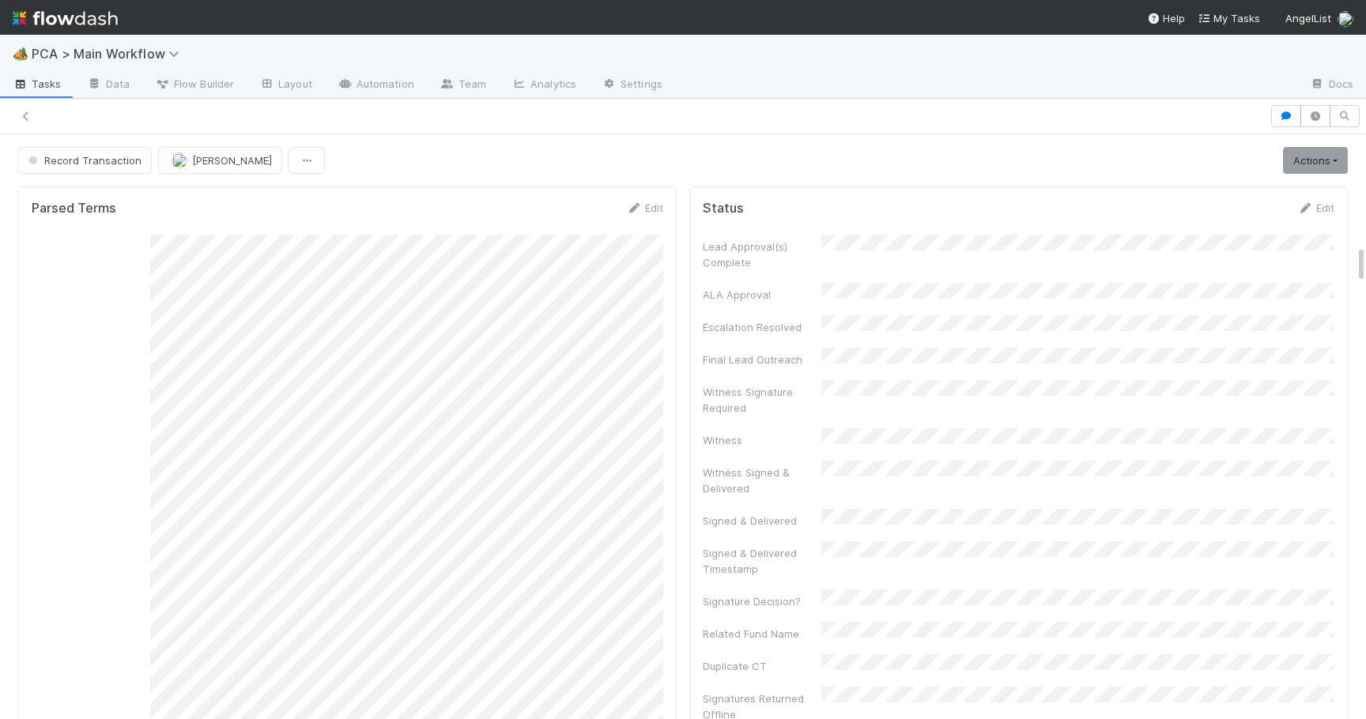
scroll to position [149, 0]
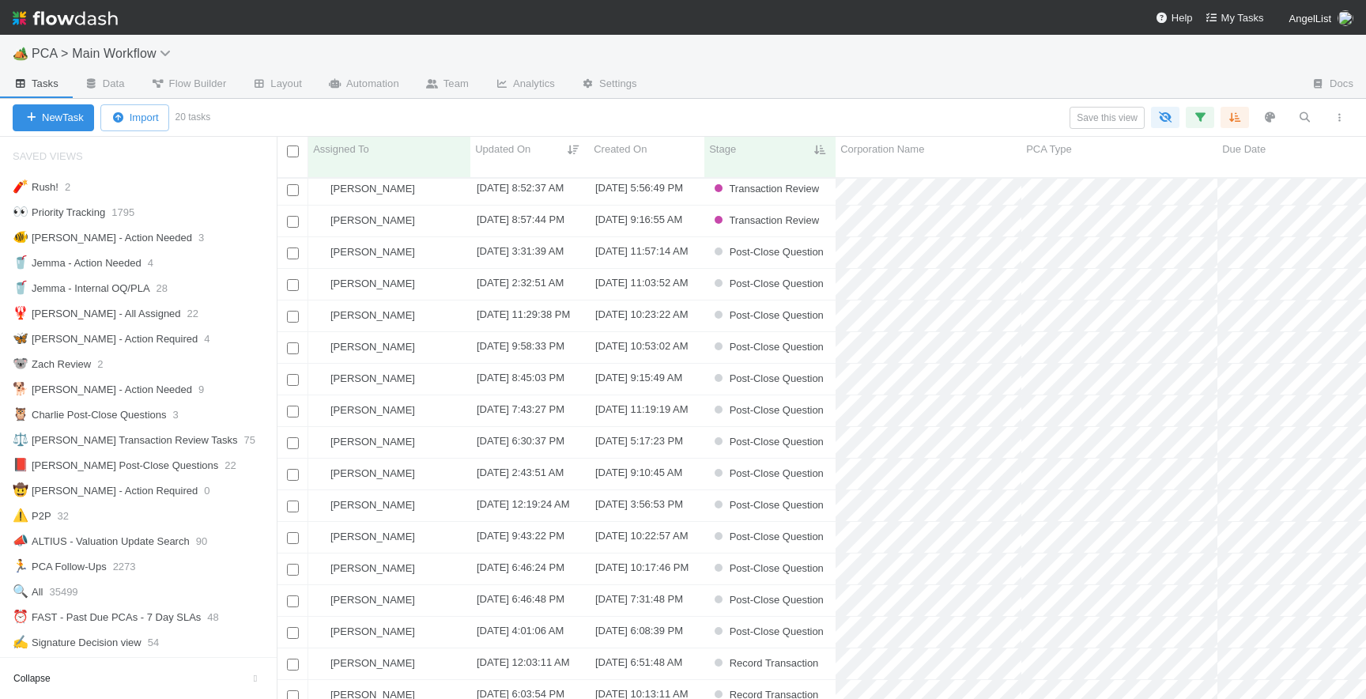
scroll to position [100, 0]
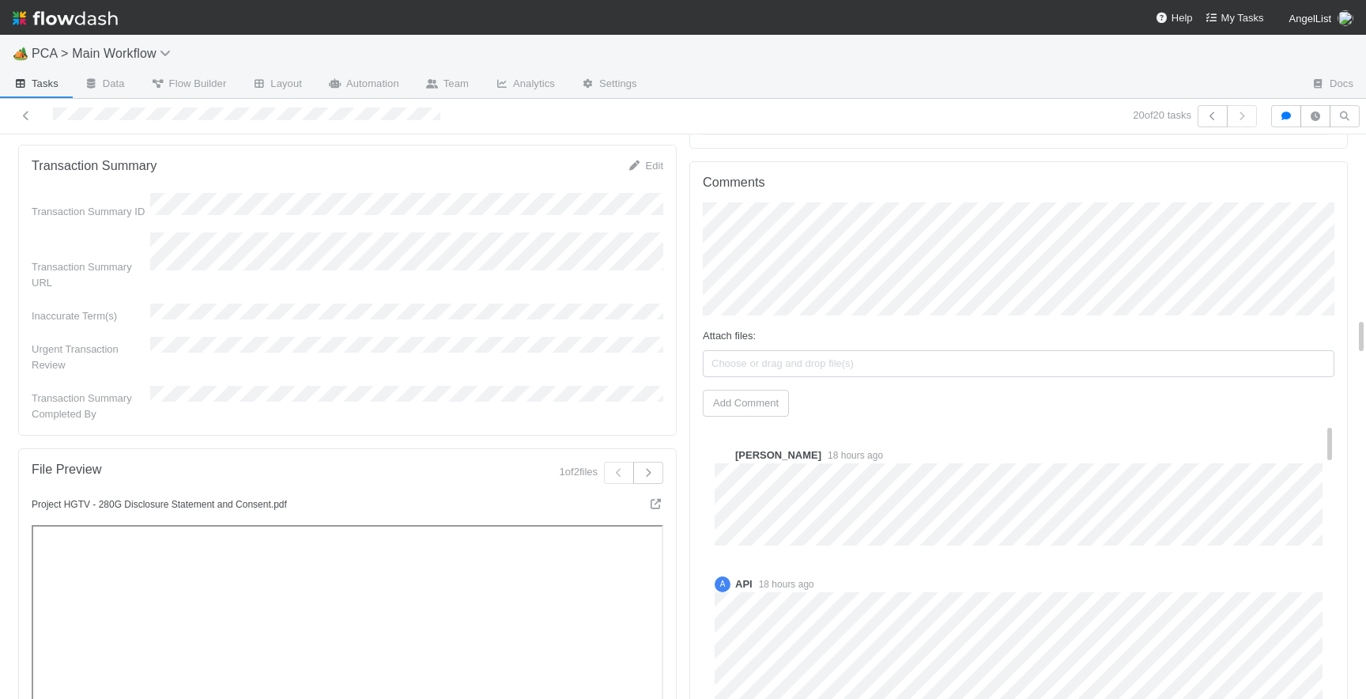
scroll to position [2632, 0]
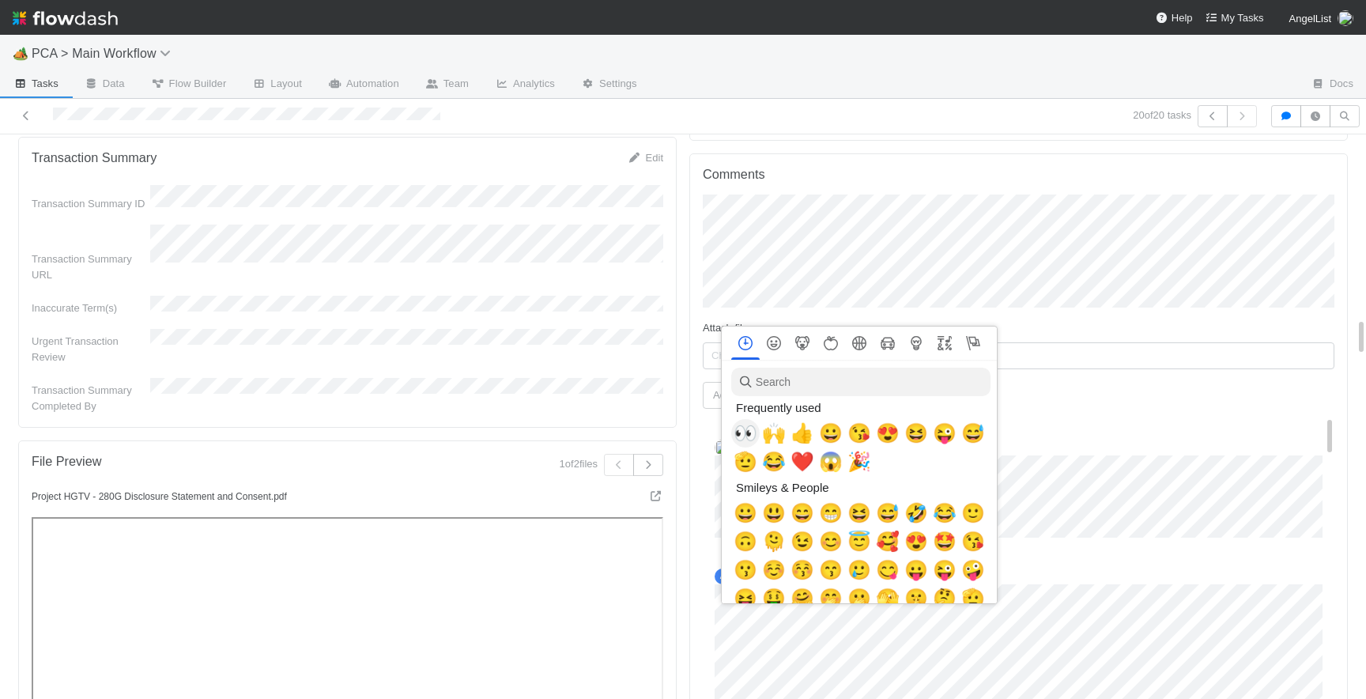
click at [740, 426] on span "👀" at bounding box center [746, 433] width 24 height 22
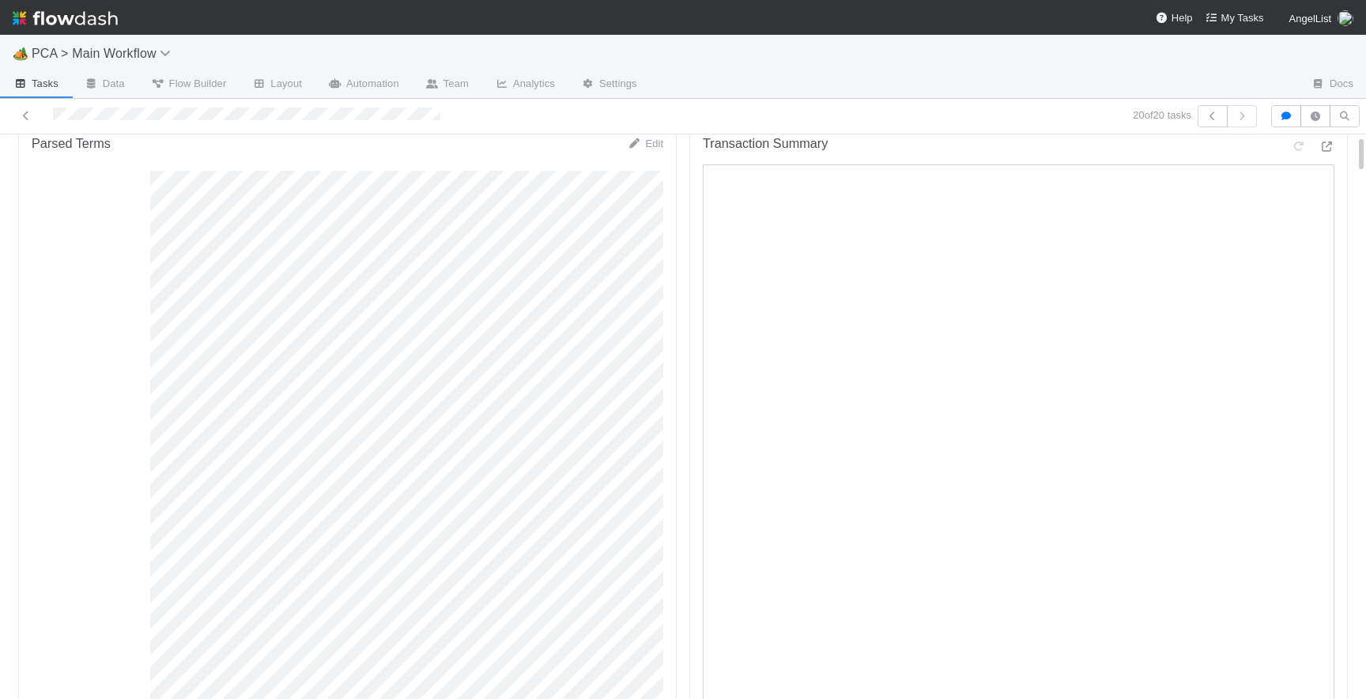
scroll to position [0, 0]
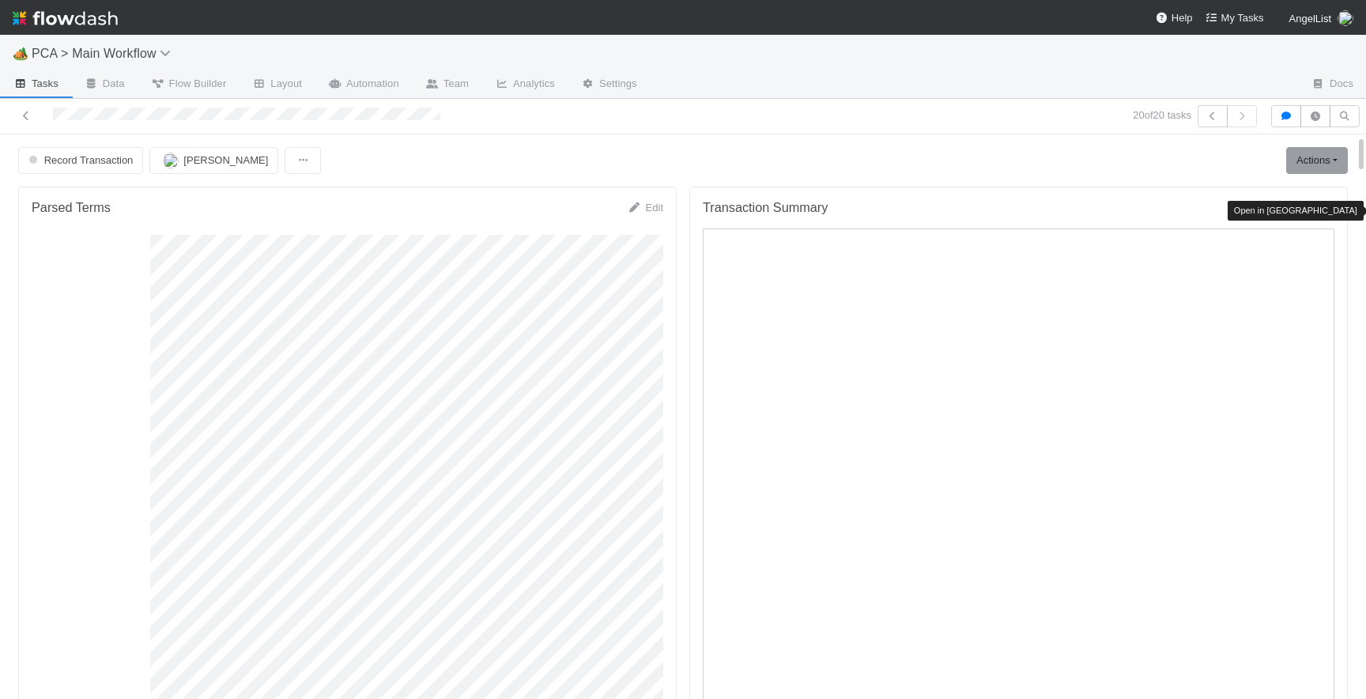
click at [1333, 206] on icon at bounding box center [1327, 211] width 16 height 10
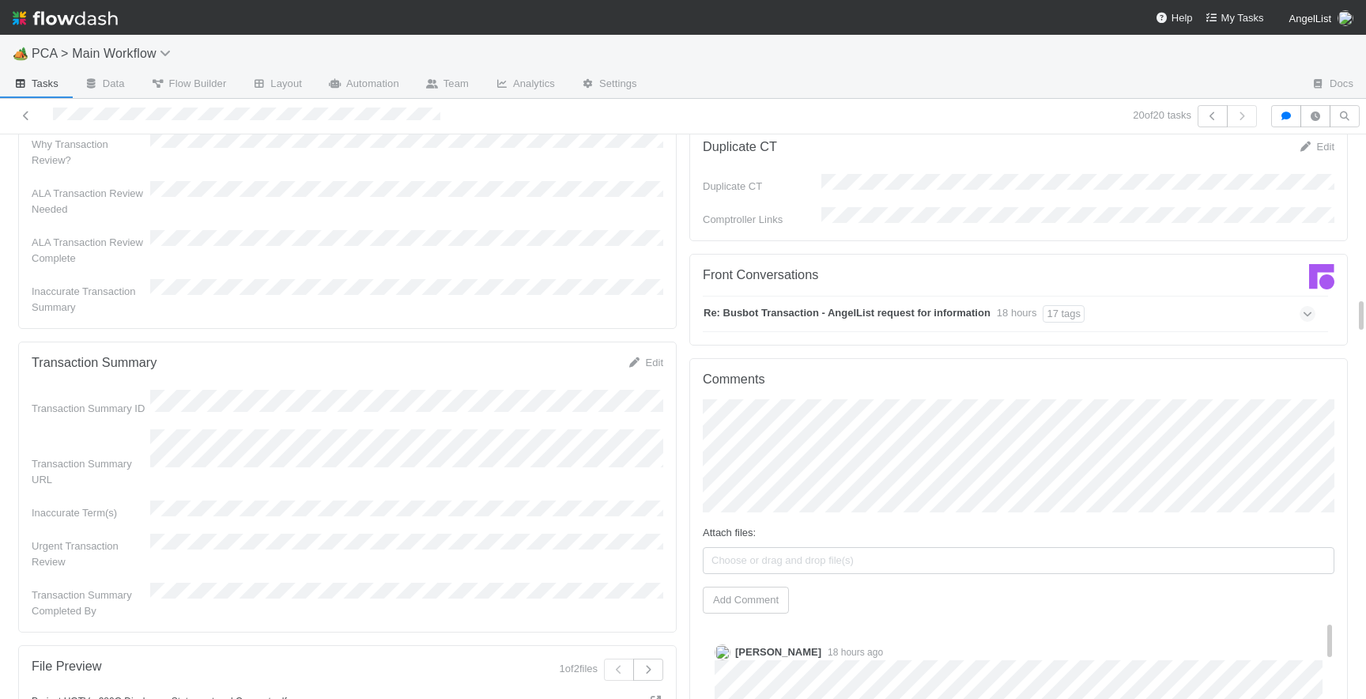
scroll to position [2434, 0]
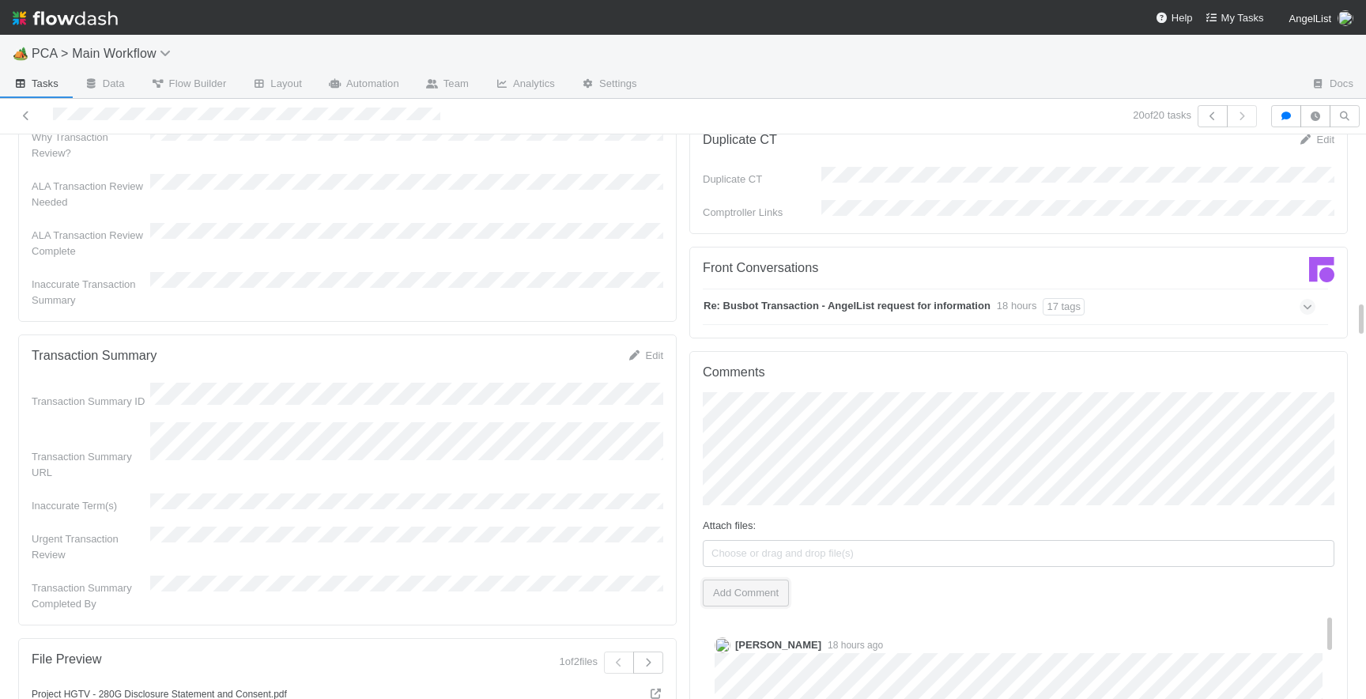
click at [751, 580] on button "Add Comment" at bounding box center [746, 593] width 86 height 27
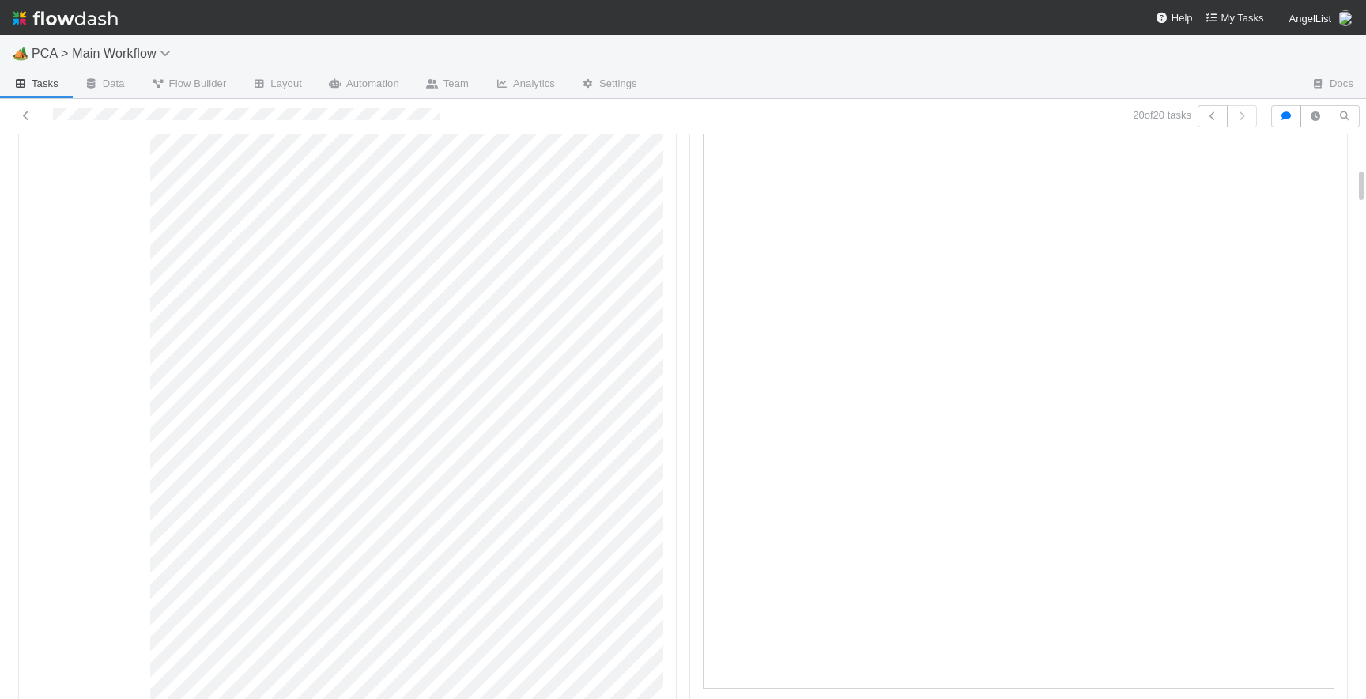
scroll to position [0, 0]
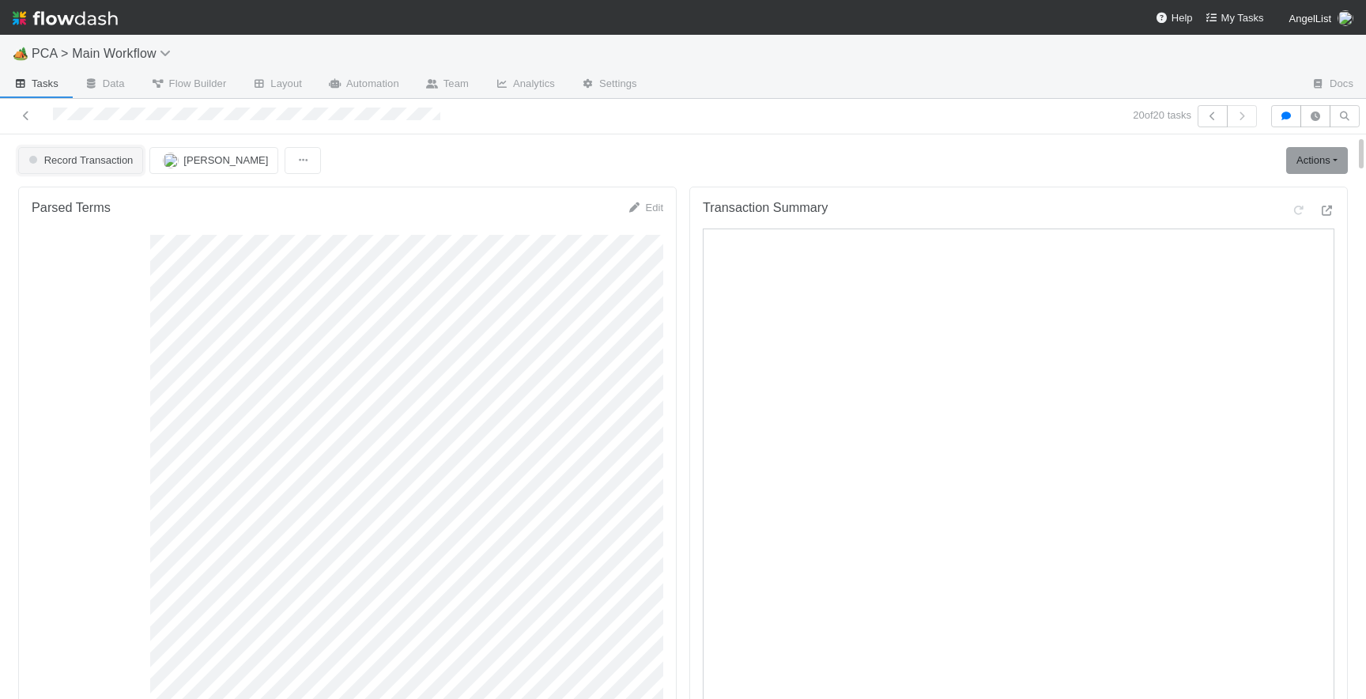
click at [110, 168] on button "Record Transaction" at bounding box center [80, 160] width 125 height 27
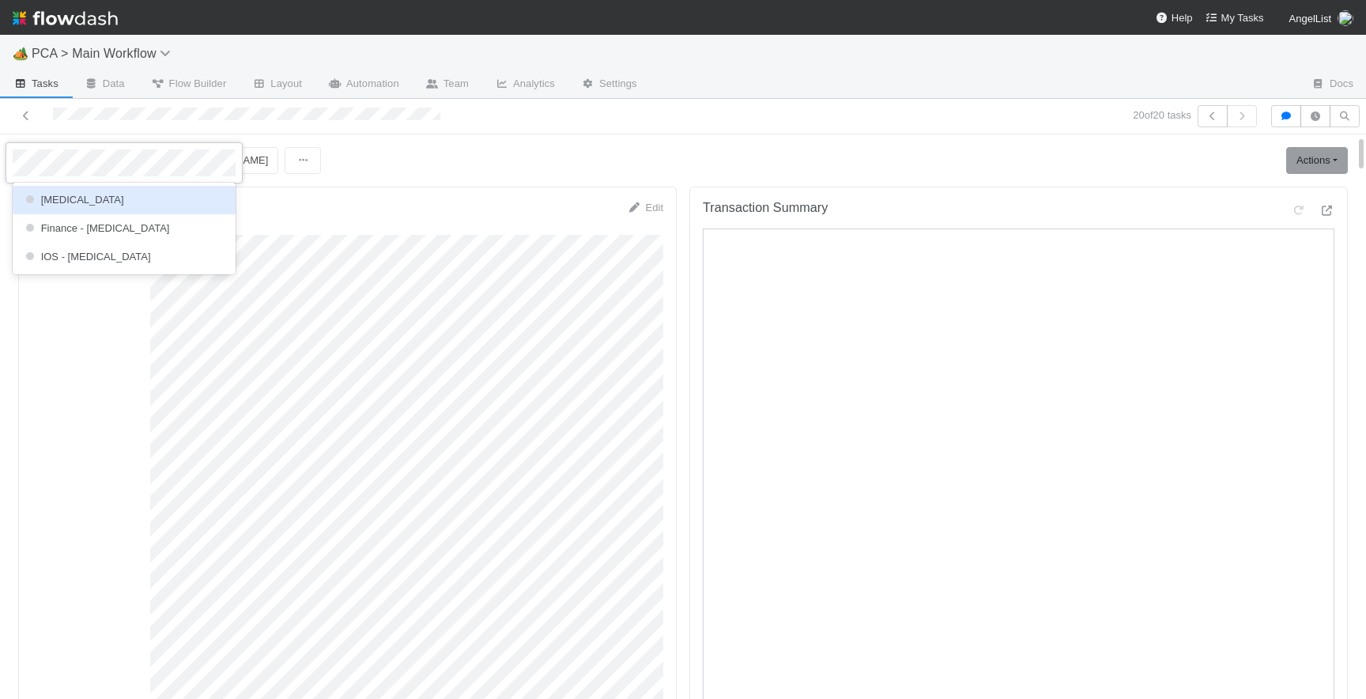
click at [121, 206] on div "ICU" at bounding box center [124, 200] width 223 height 28
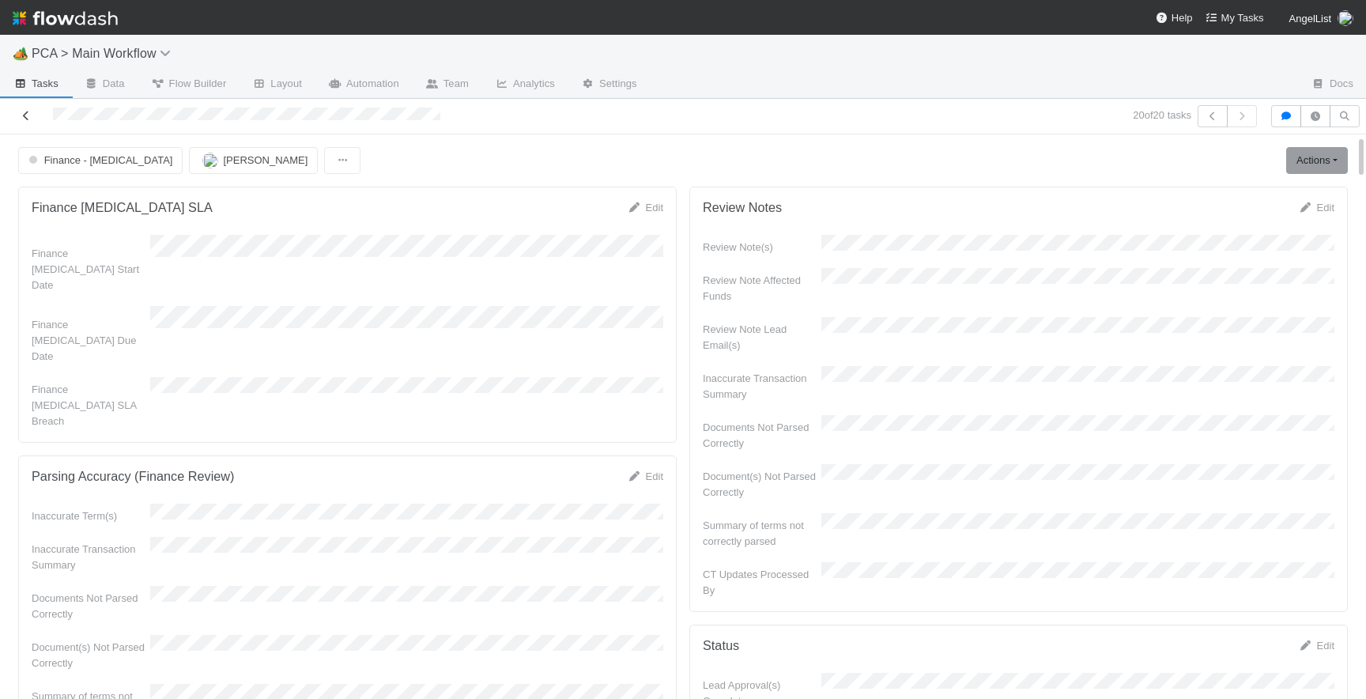
click at [26, 114] on icon at bounding box center [26, 116] width 16 height 10
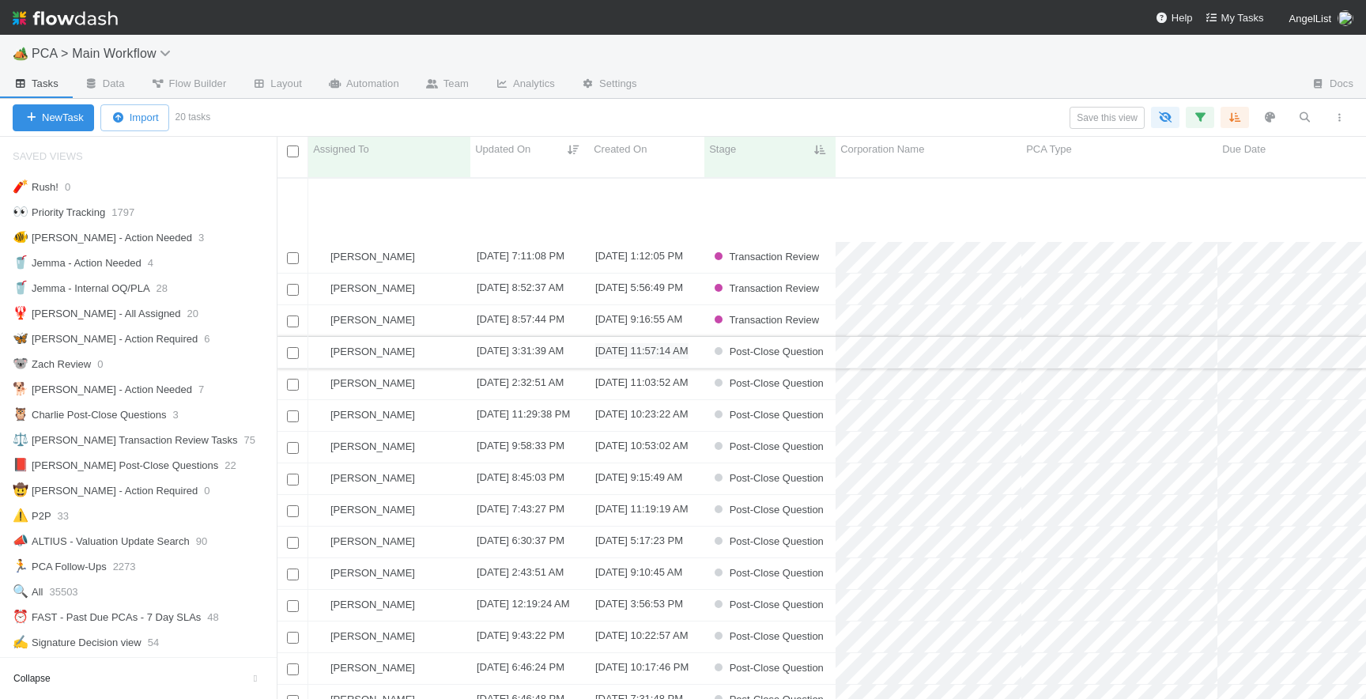
scroll to position [100, 0]
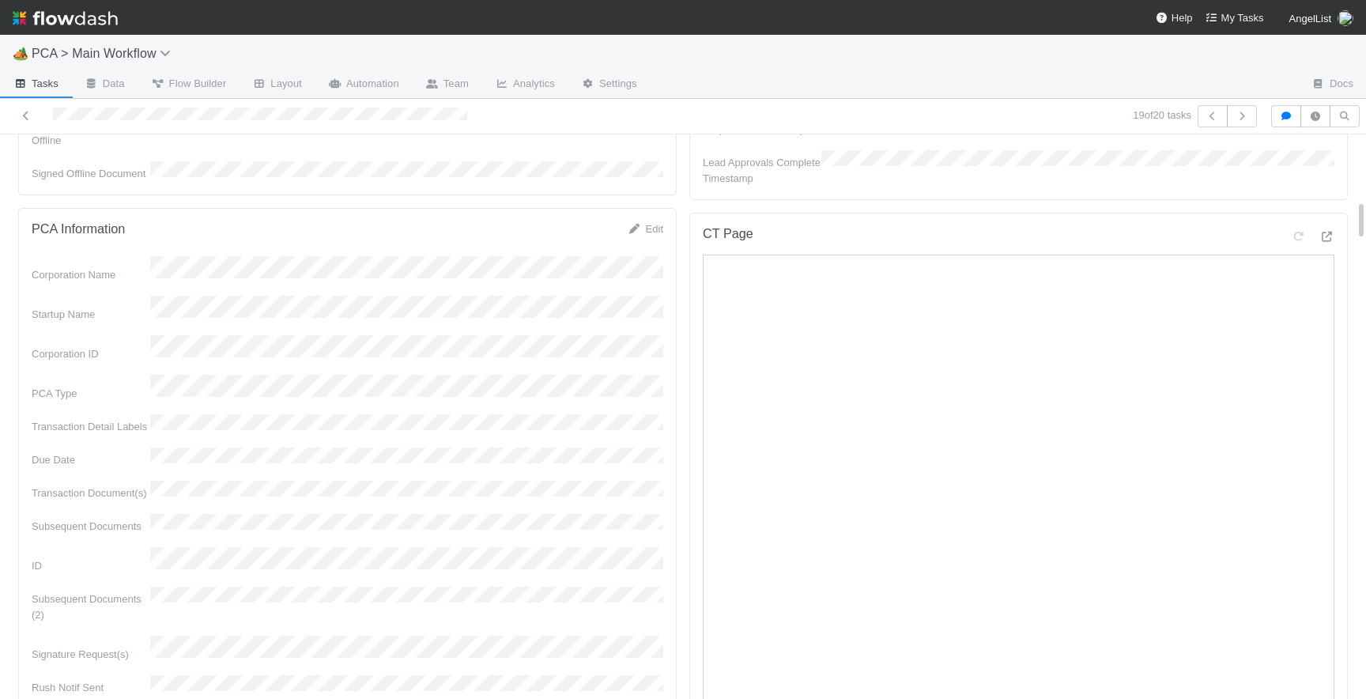
scroll to position [873, 0]
click at [1325, 239] on icon at bounding box center [1327, 244] width 16 height 10
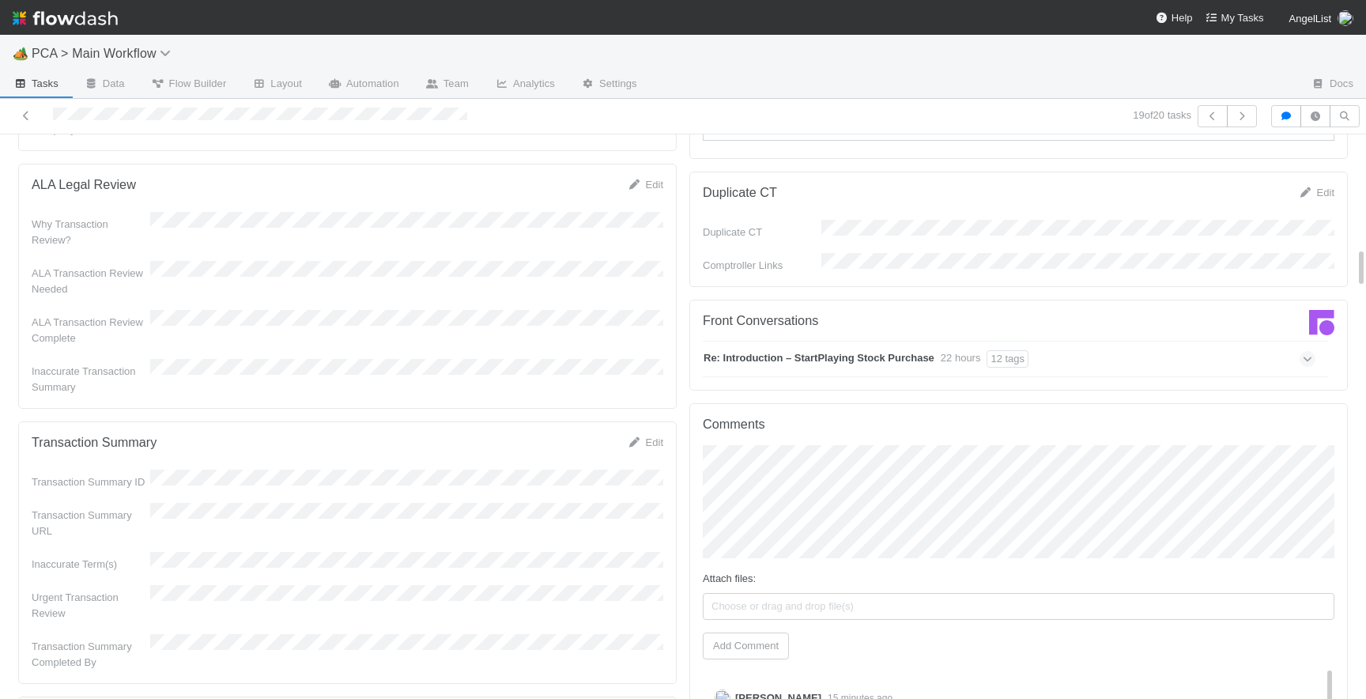
scroll to position [1646, 0]
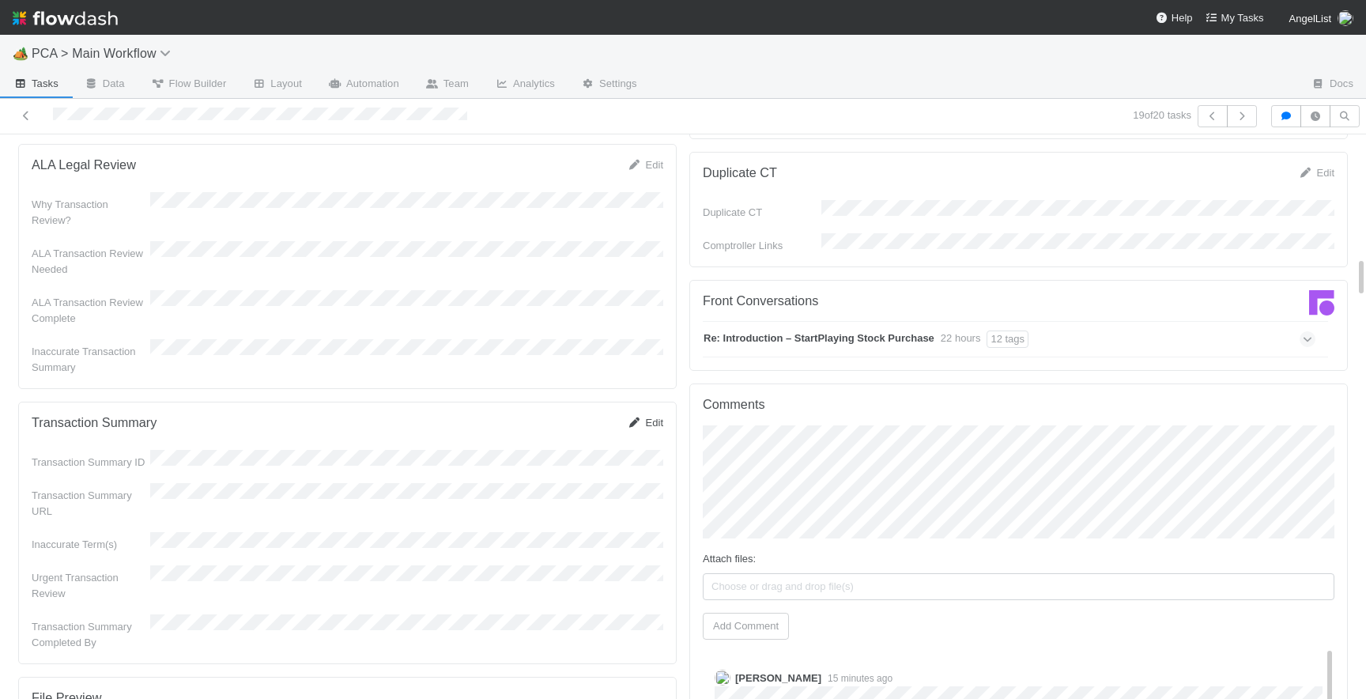
click at [650, 417] on link "Edit" at bounding box center [645, 423] width 36 height 12
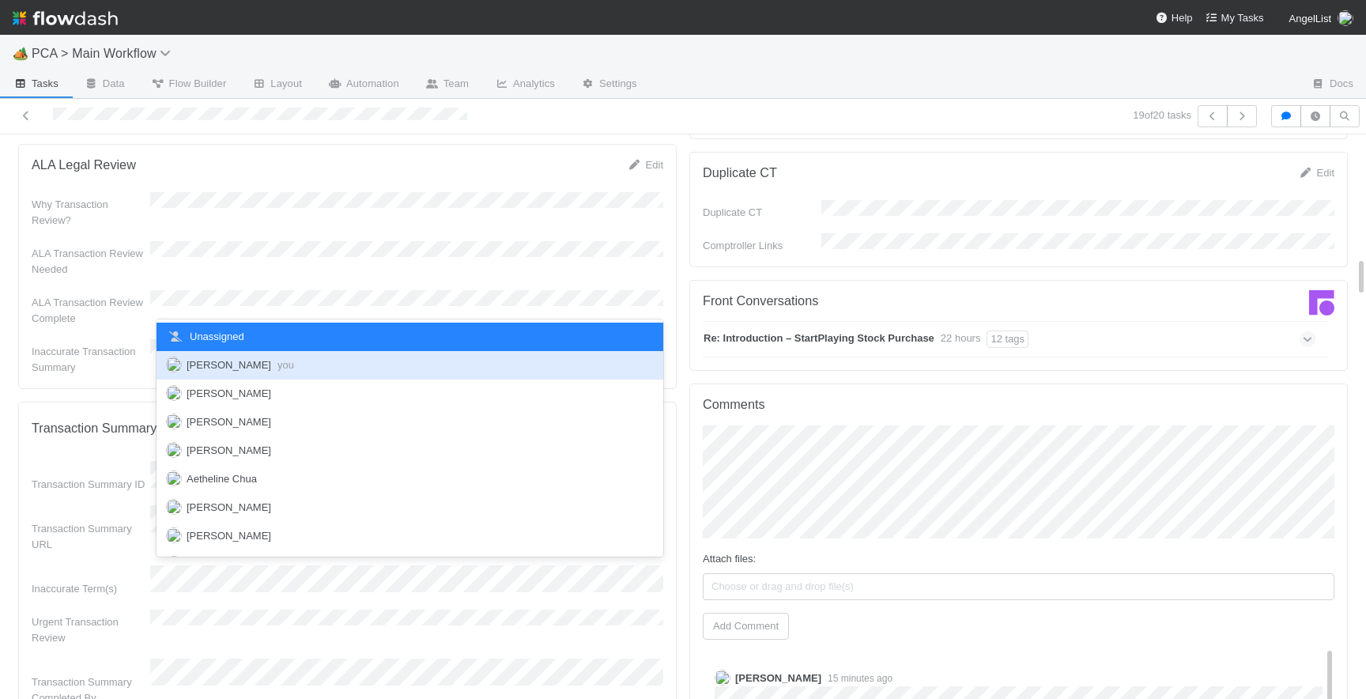
click at [278, 363] on span "you" at bounding box center [286, 365] width 17 height 12
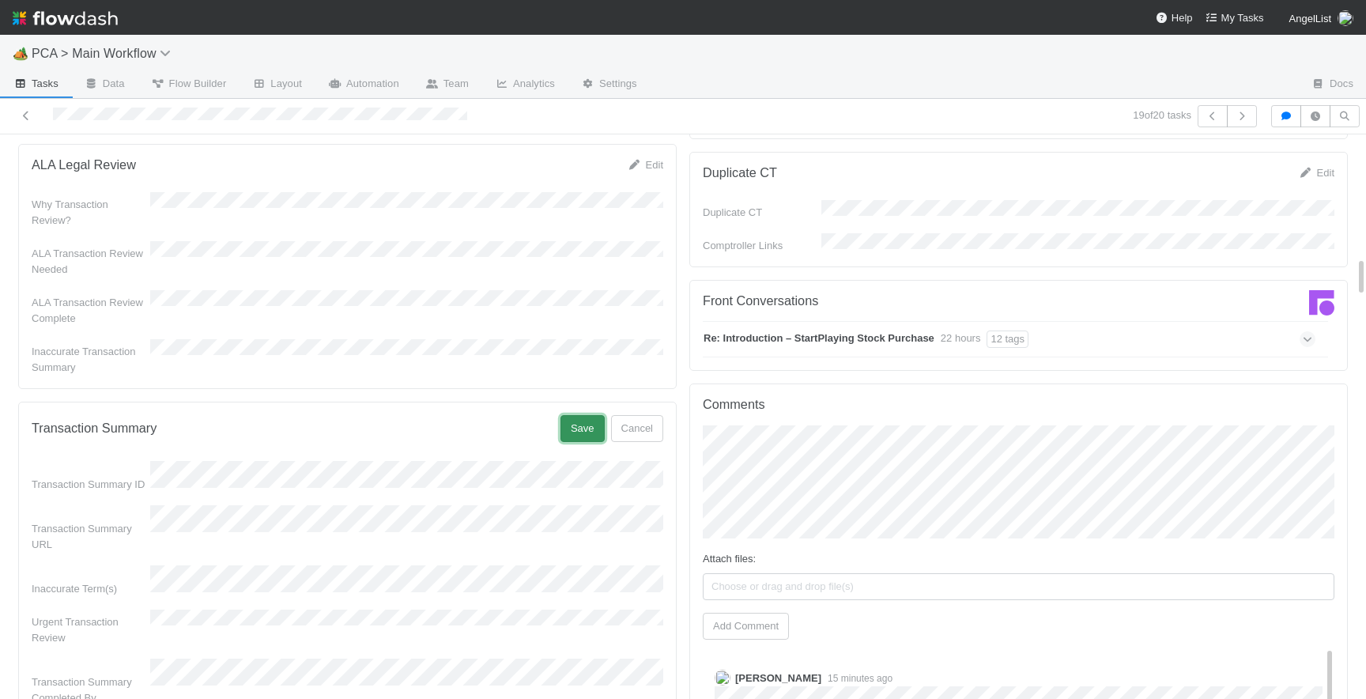
click at [563, 415] on button "Save" at bounding box center [583, 428] width 44 height 27
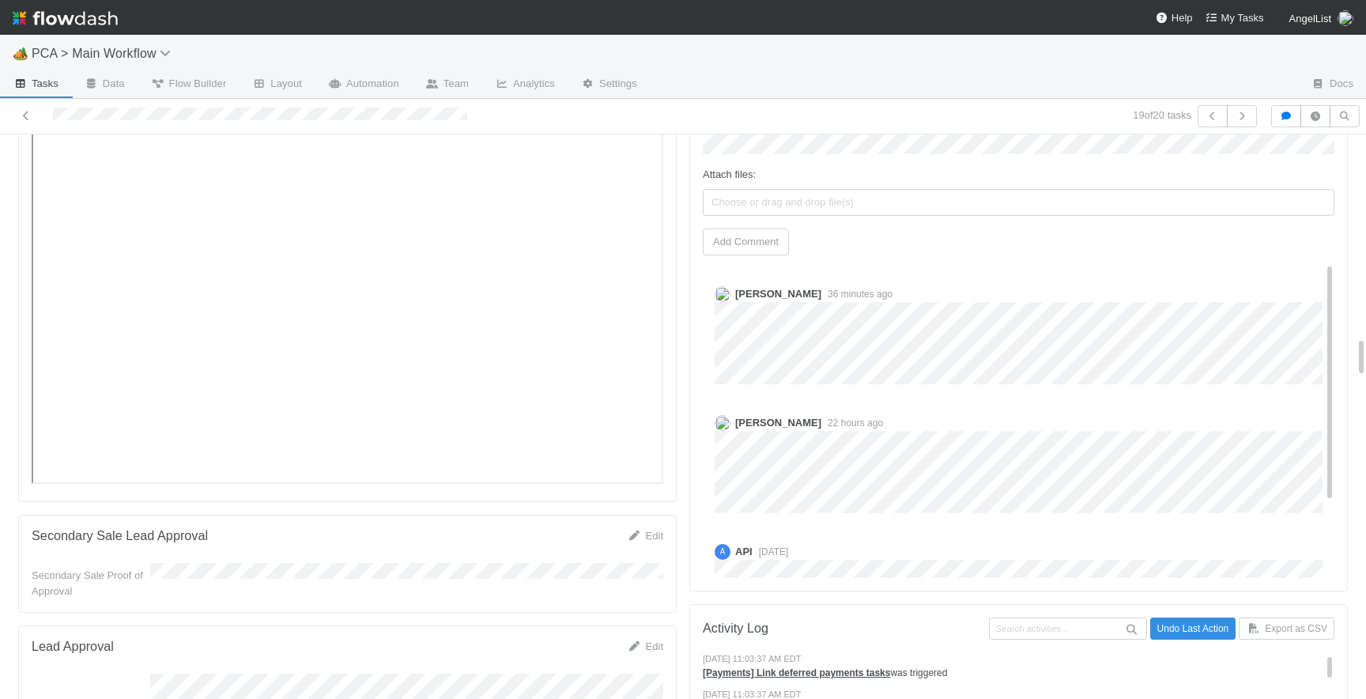
scroll to position [2709, 0]
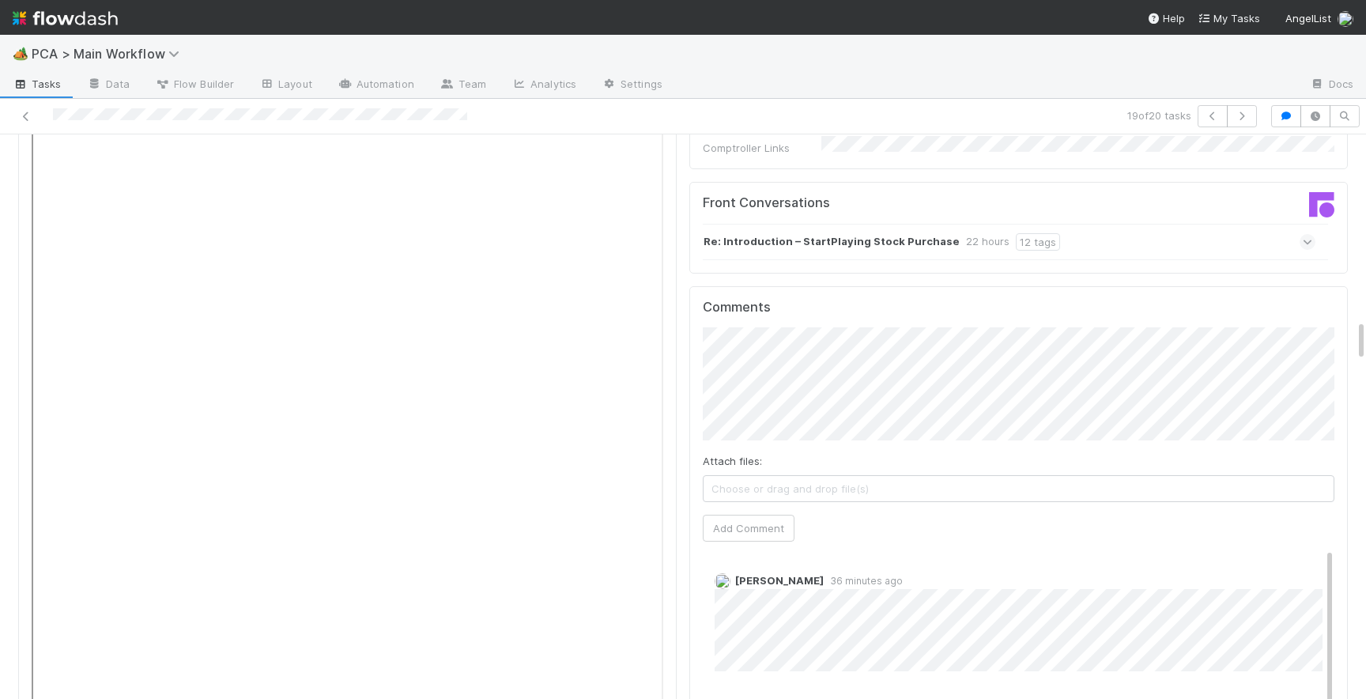
scroll to position [2460, 0]
click at [752, 516] on button "Add Comment" at bounding box center [749, 529] width 92 height 27
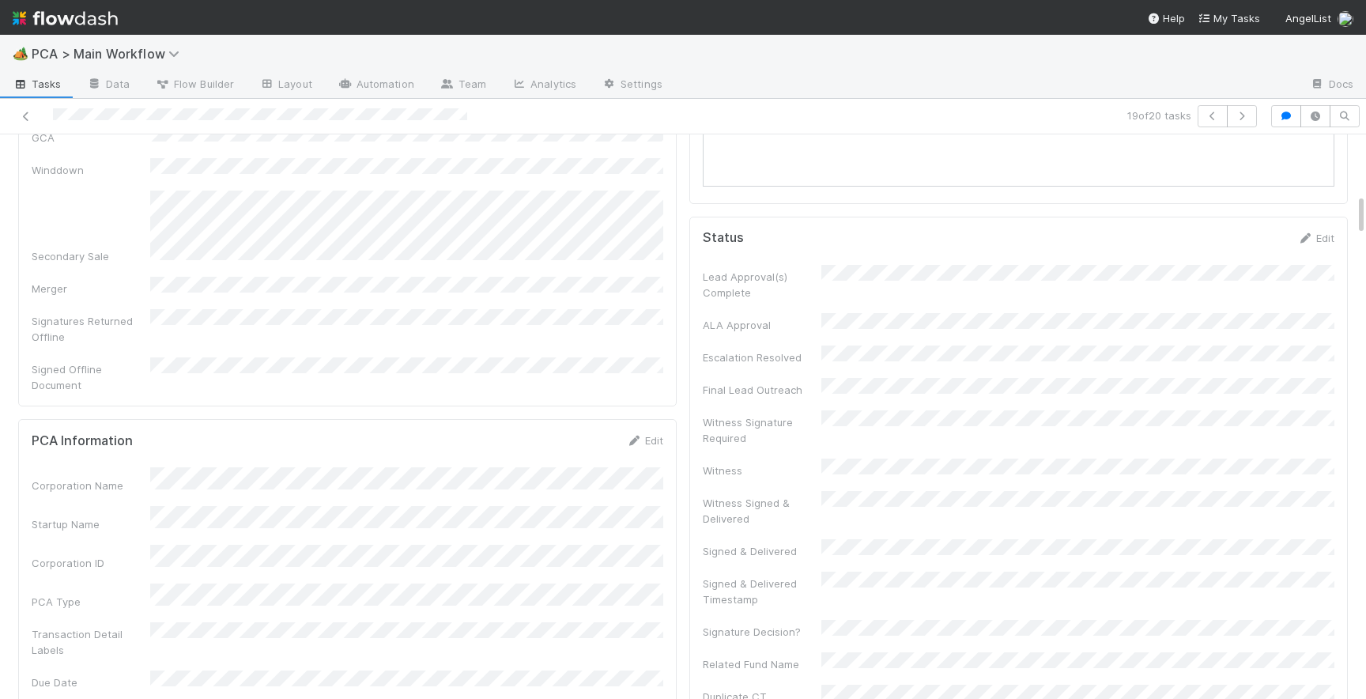
scroll to position [0, 0]
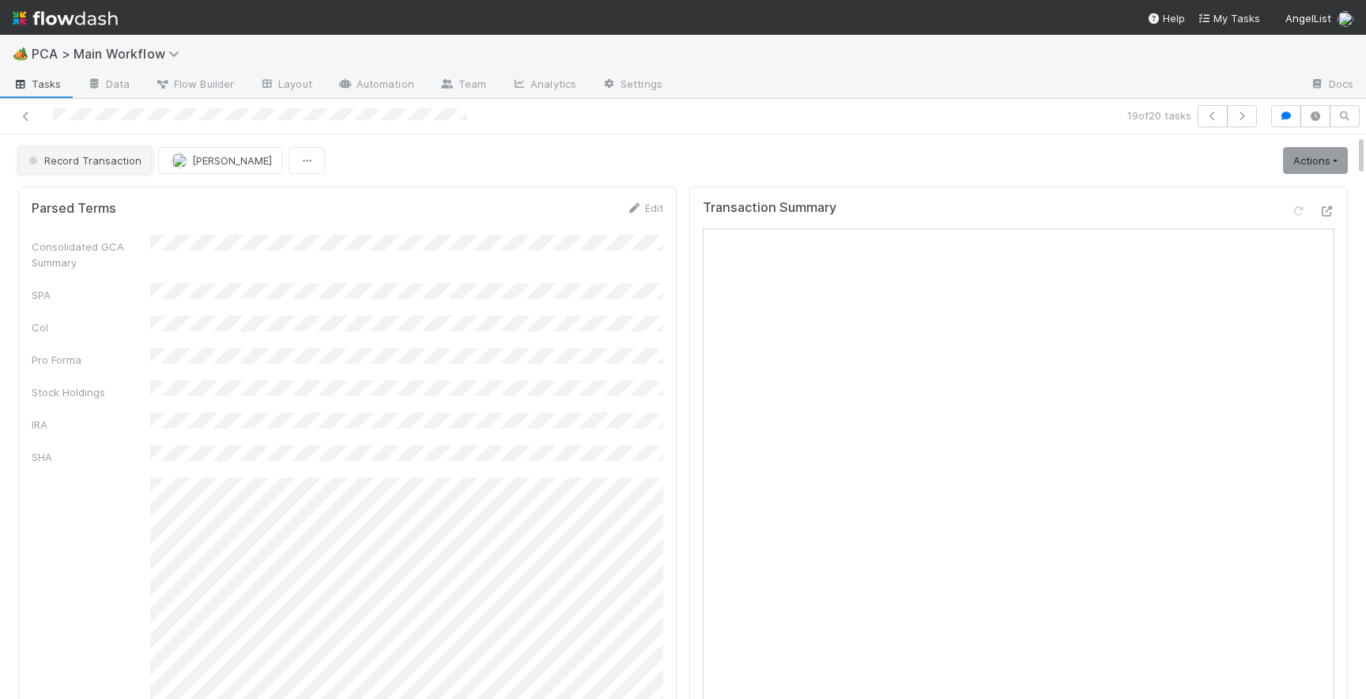
click at [90, 155] on span "Record Transaction" at bounding box center [83, 160] width 116 height 13
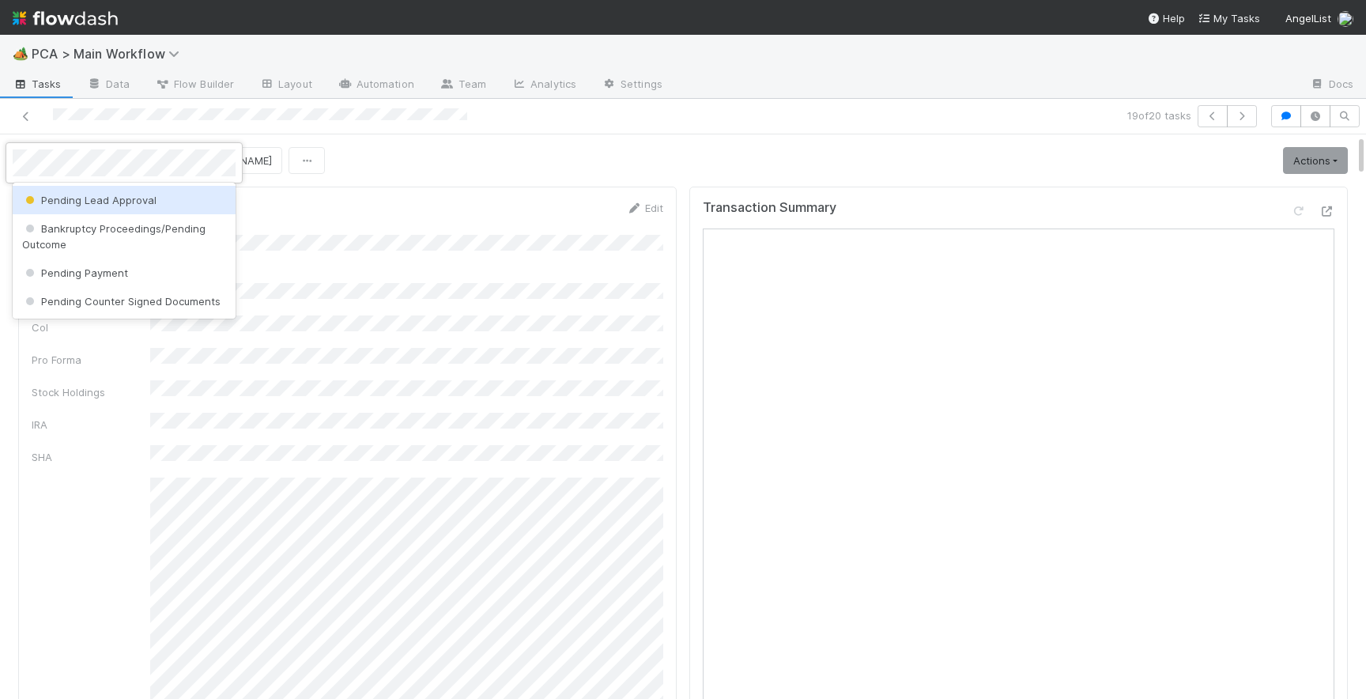
click at [101, 202] on span "Pending Lead Approval" at bounding box center [89, 200] width 134 height 13
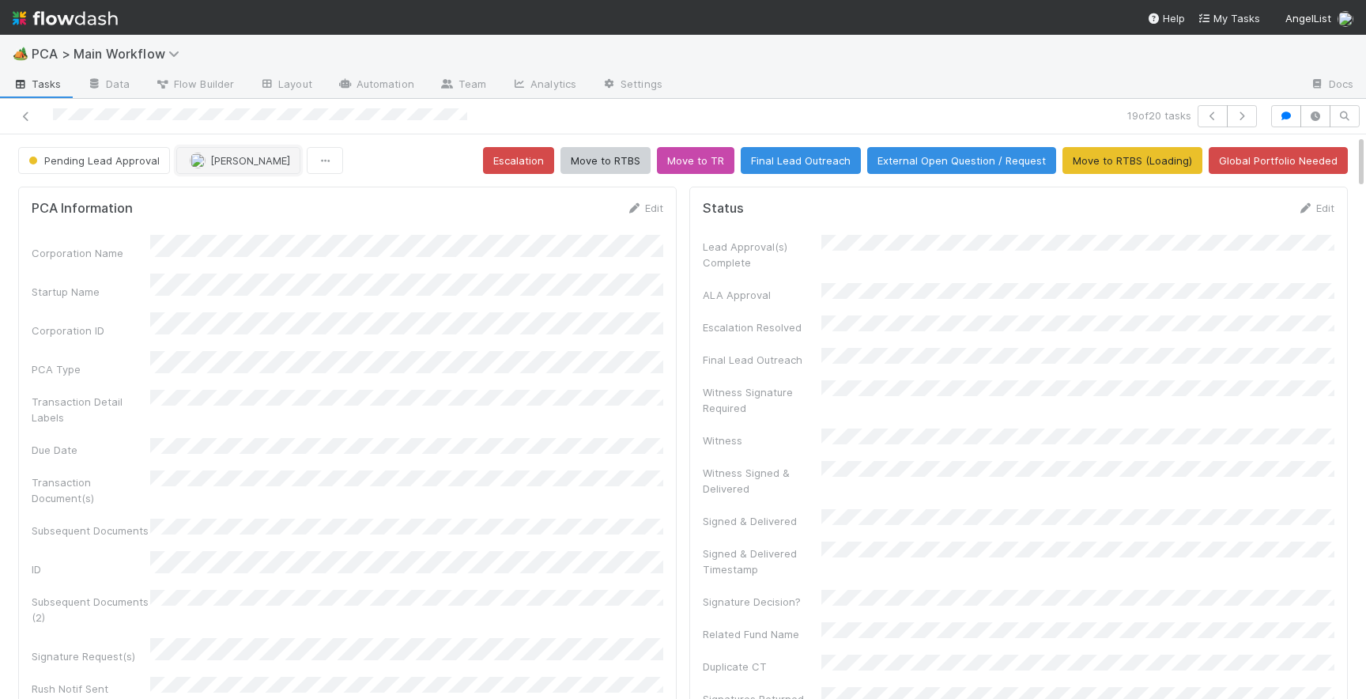
click at [194, 162] on img "button" at bounding box center [198, 161] width 16 height 16
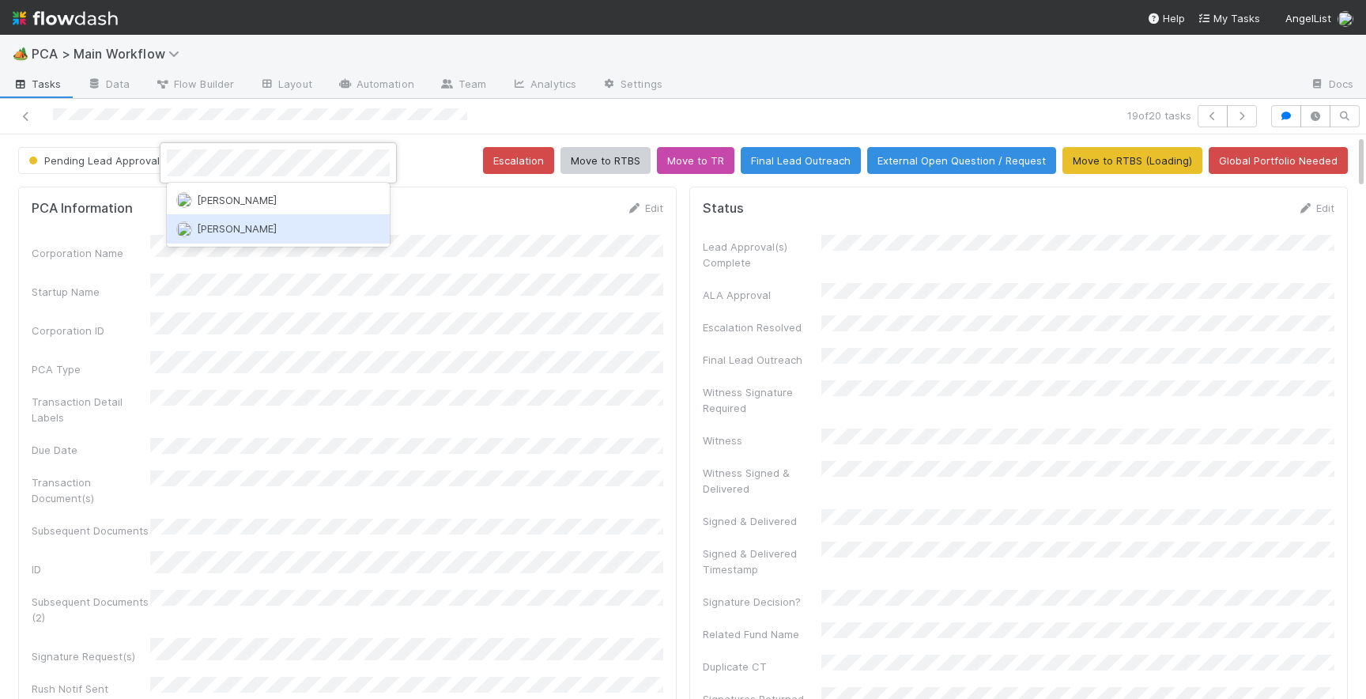
click at [219, 230] on span "[PERSON_NAME]" at bounding box center [237, 228] width 80 height 13
click at [23, 117] on icon at bounding box center [26, 116] width 16 height 10
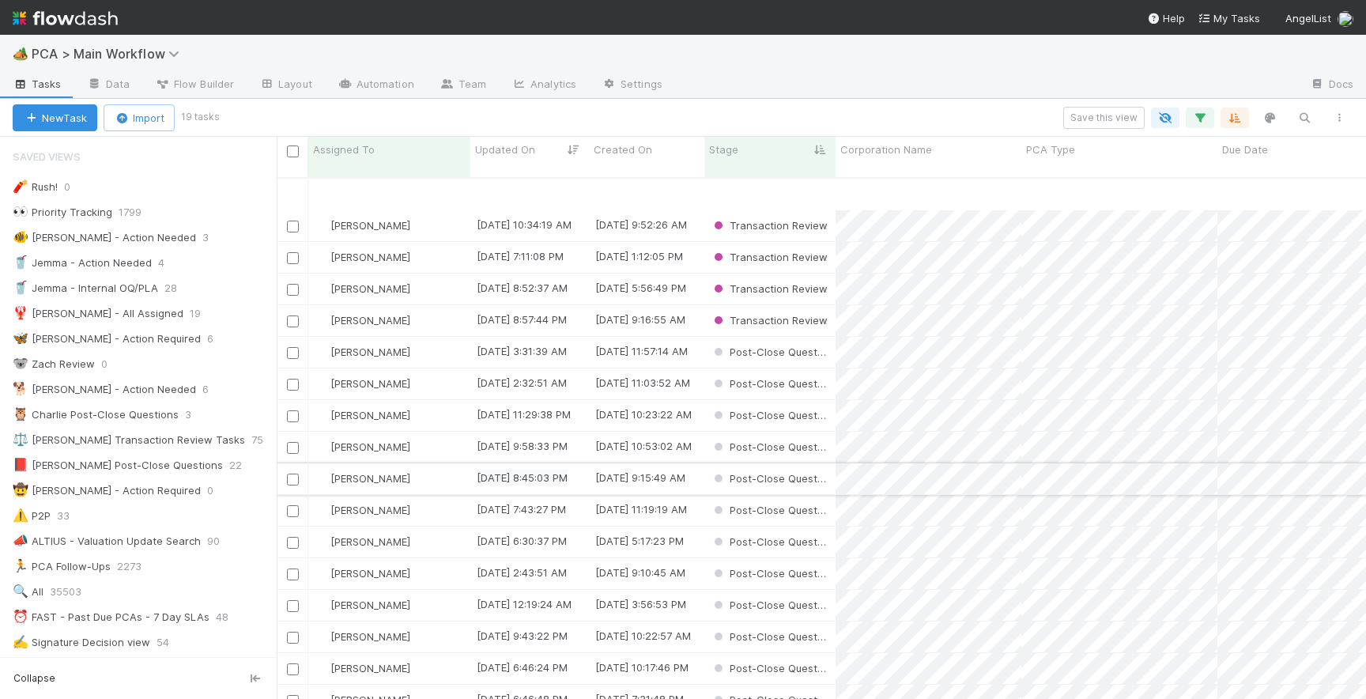
scroll to position [68, 0]
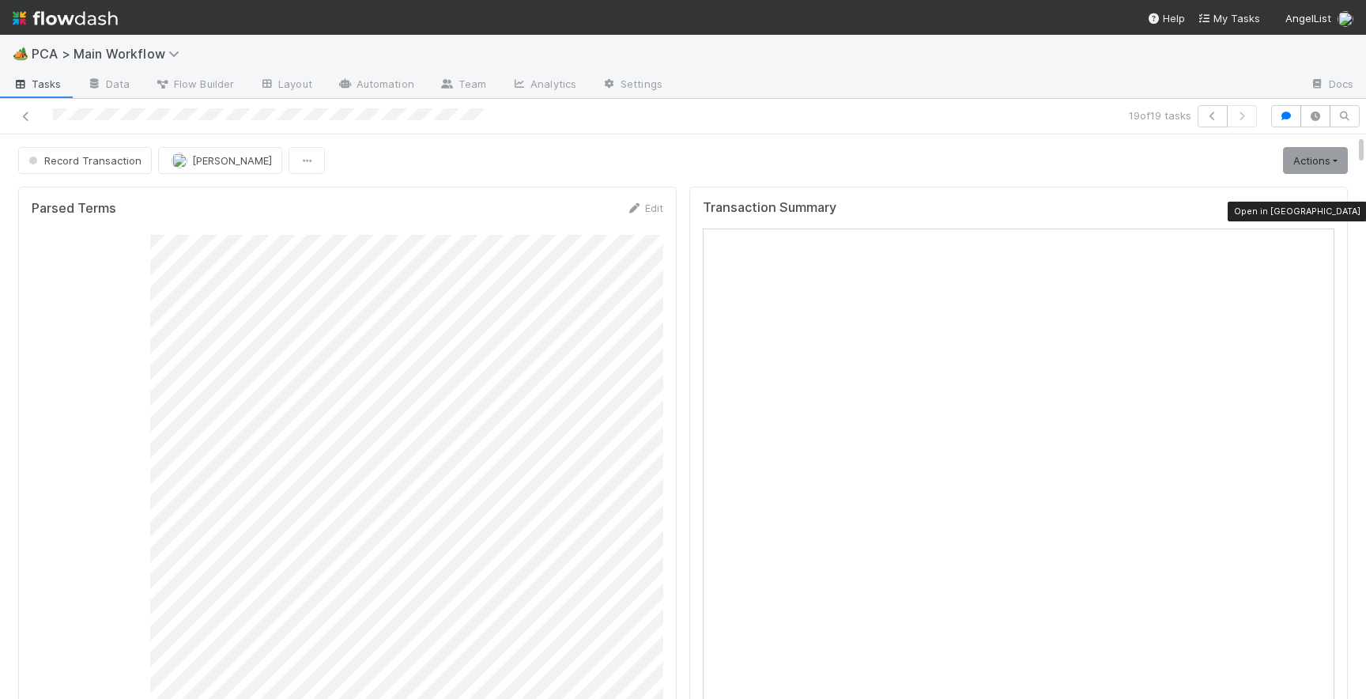
click at [1329, 206] on icon at bounding box center [1327, 211] width 16 height 10
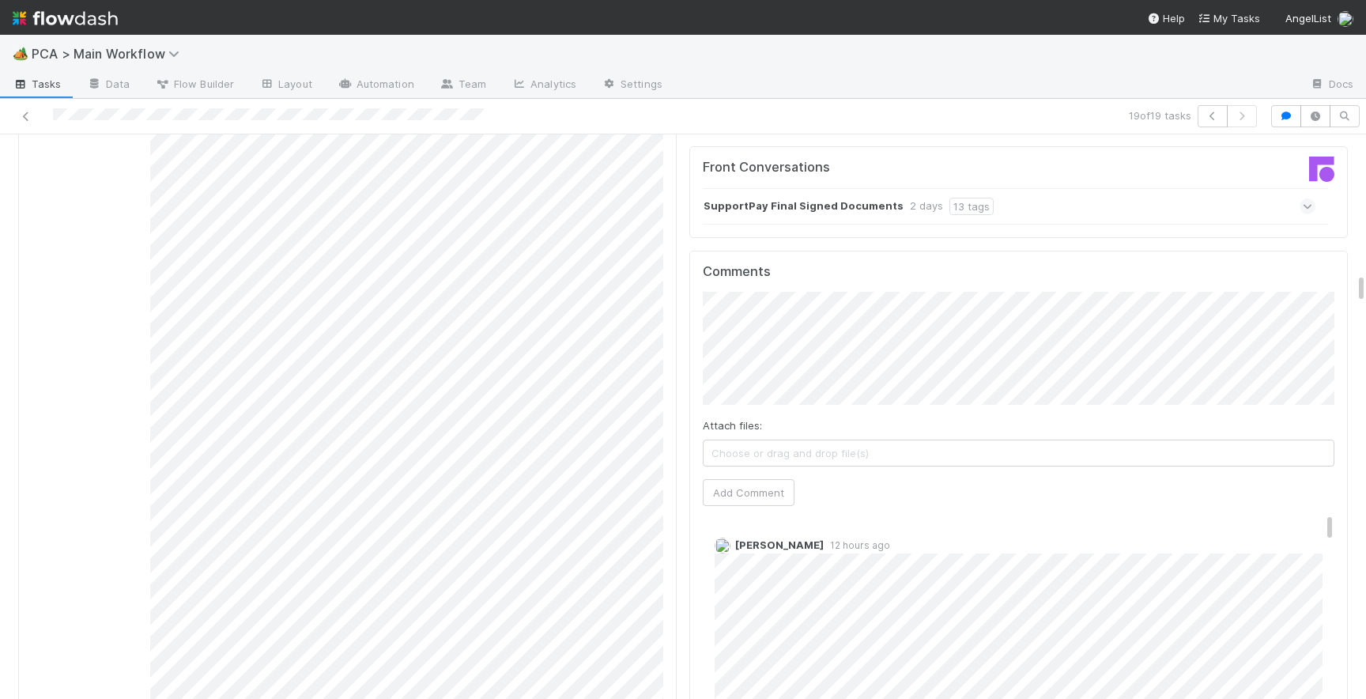
scroll to position [2589, 0]
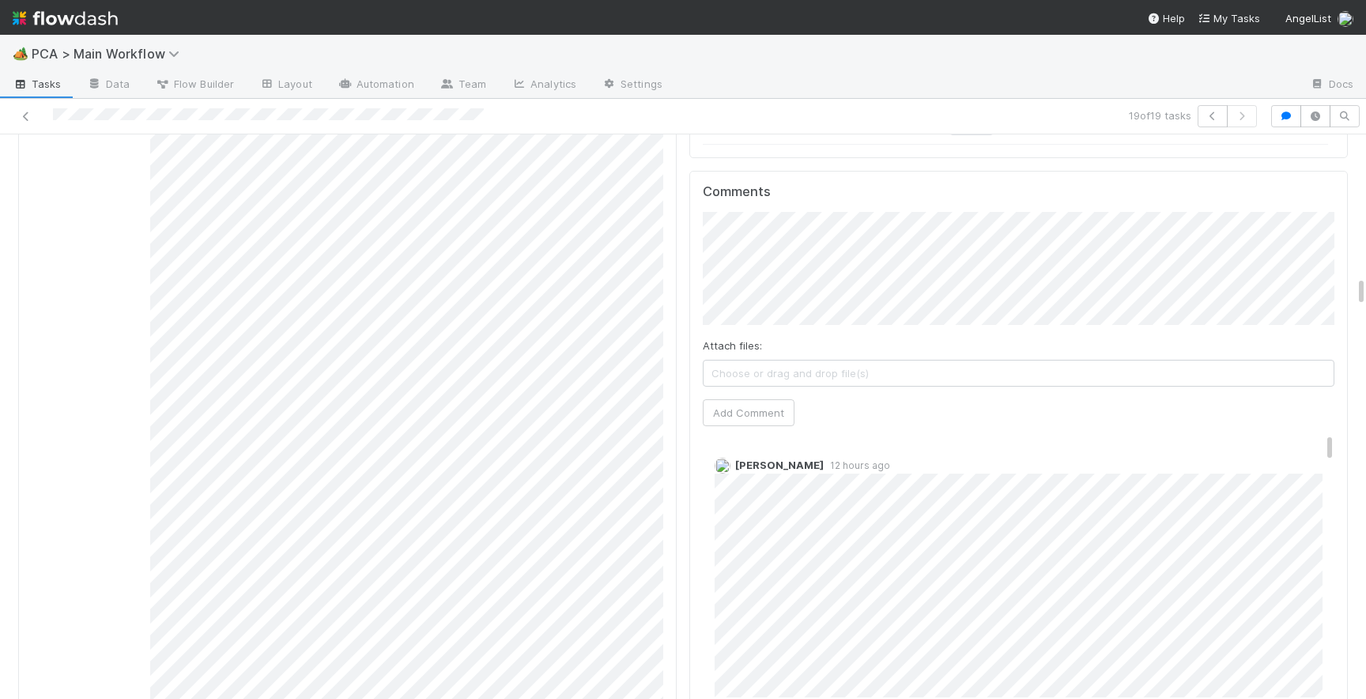
click at [700, 332] on div "Comments Attach files: Choose or drag and drop file(s) Add Comment Roselyn de V…" at bounding box center [1018, 467] width 659 height 592
click at [739, 399] on button "Add Comment" at bounding box center [749, 412] width 92 height 27
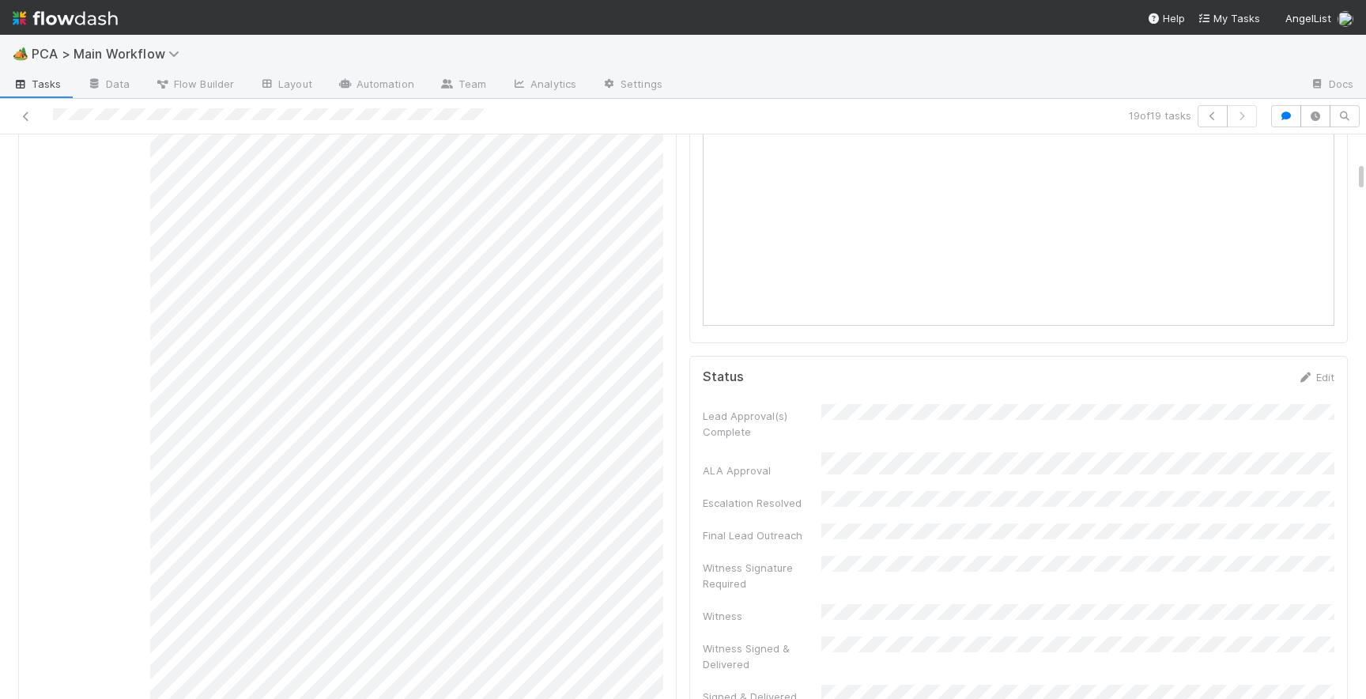
scroll to position [0, 0]
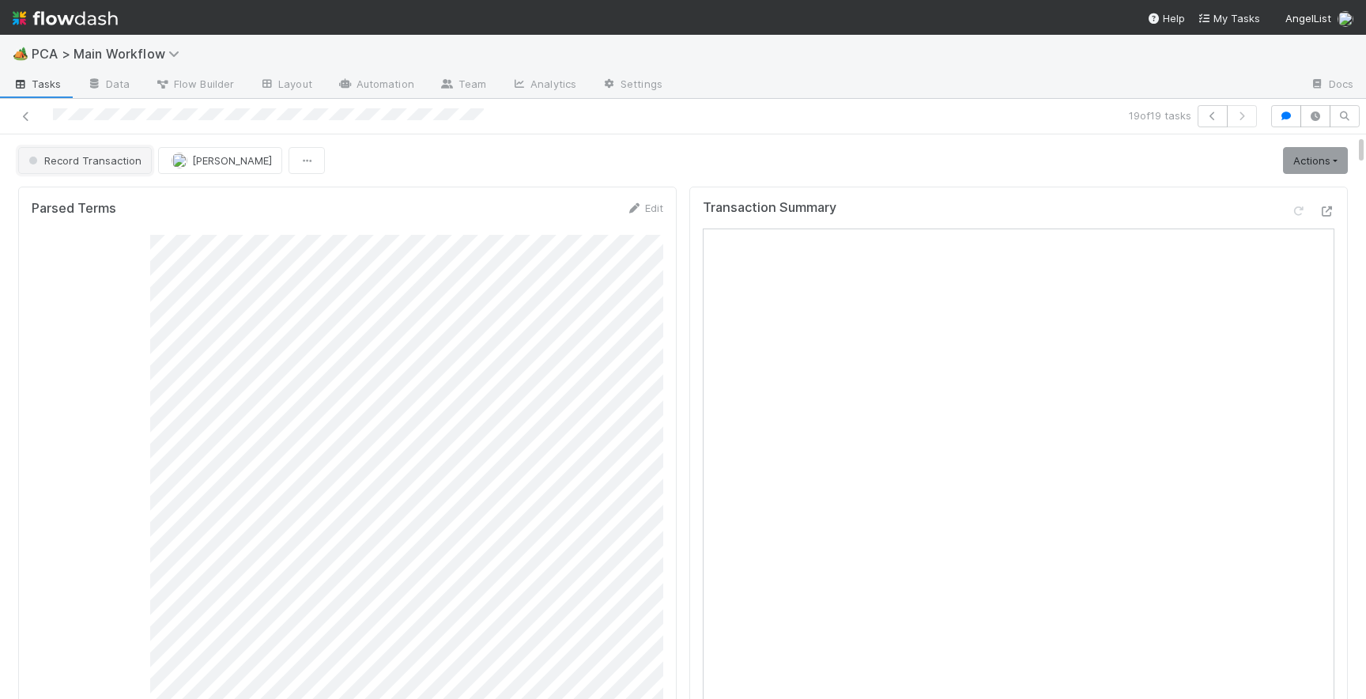
click at [100, 160] on span "Record Transaction" at bounding box center [83, 160] width 116 height 13
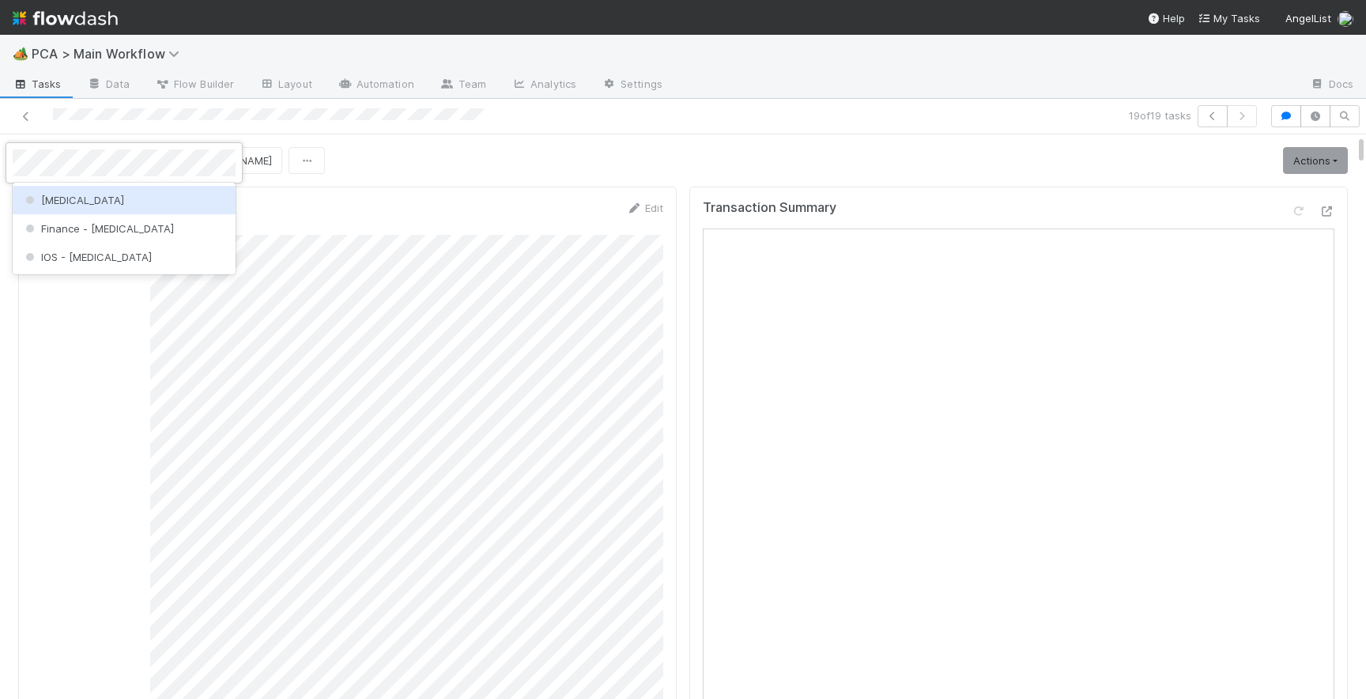
click at [114, 200] on div "[MEDICAL_DATA]" at bounding box center [124, 200] width 223 height 28
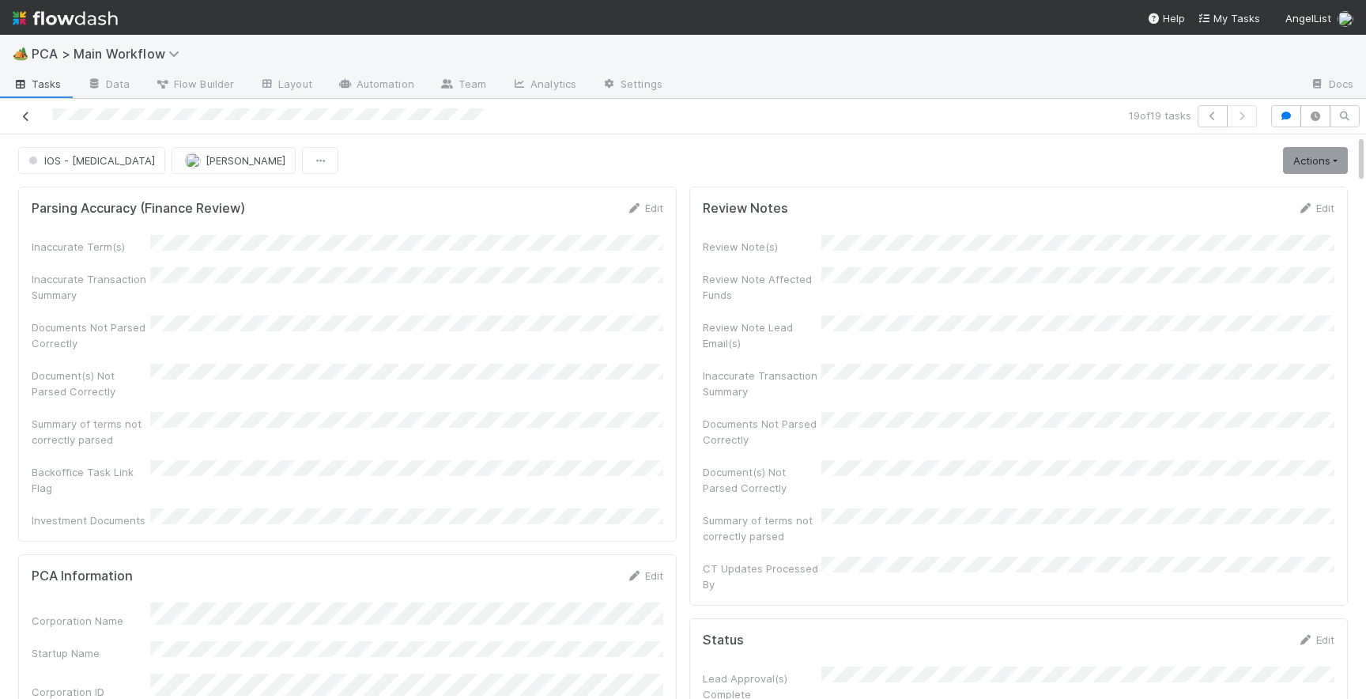
click at [28, 116] on icon at bounding box center [26, 116] width 16 height 10
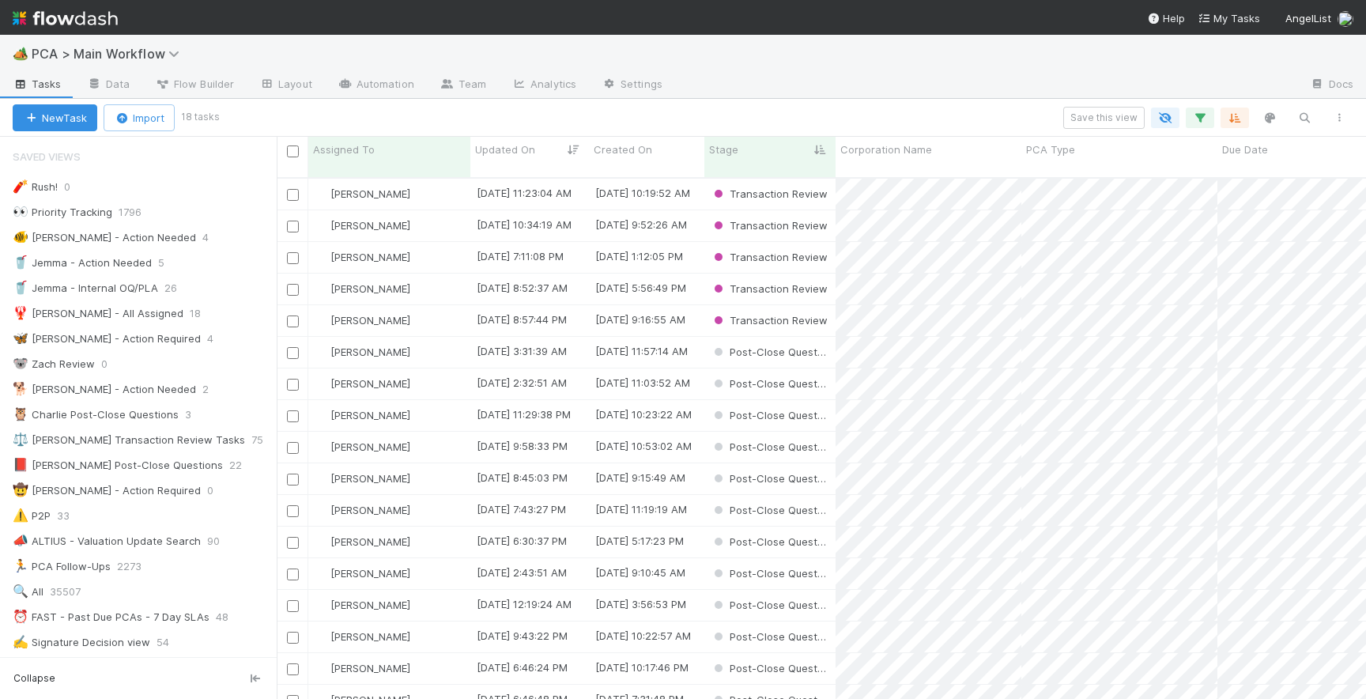
scroll to position [36, 0]
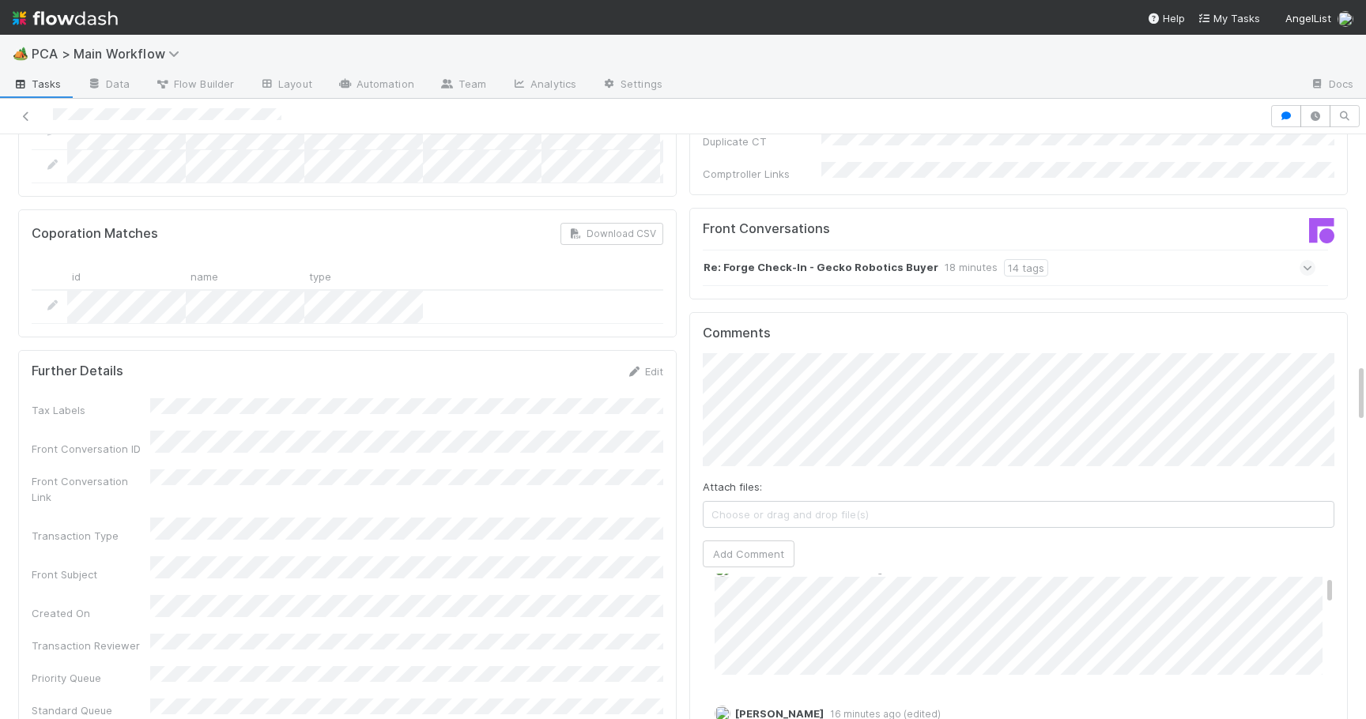
scroll to position [35, 0]
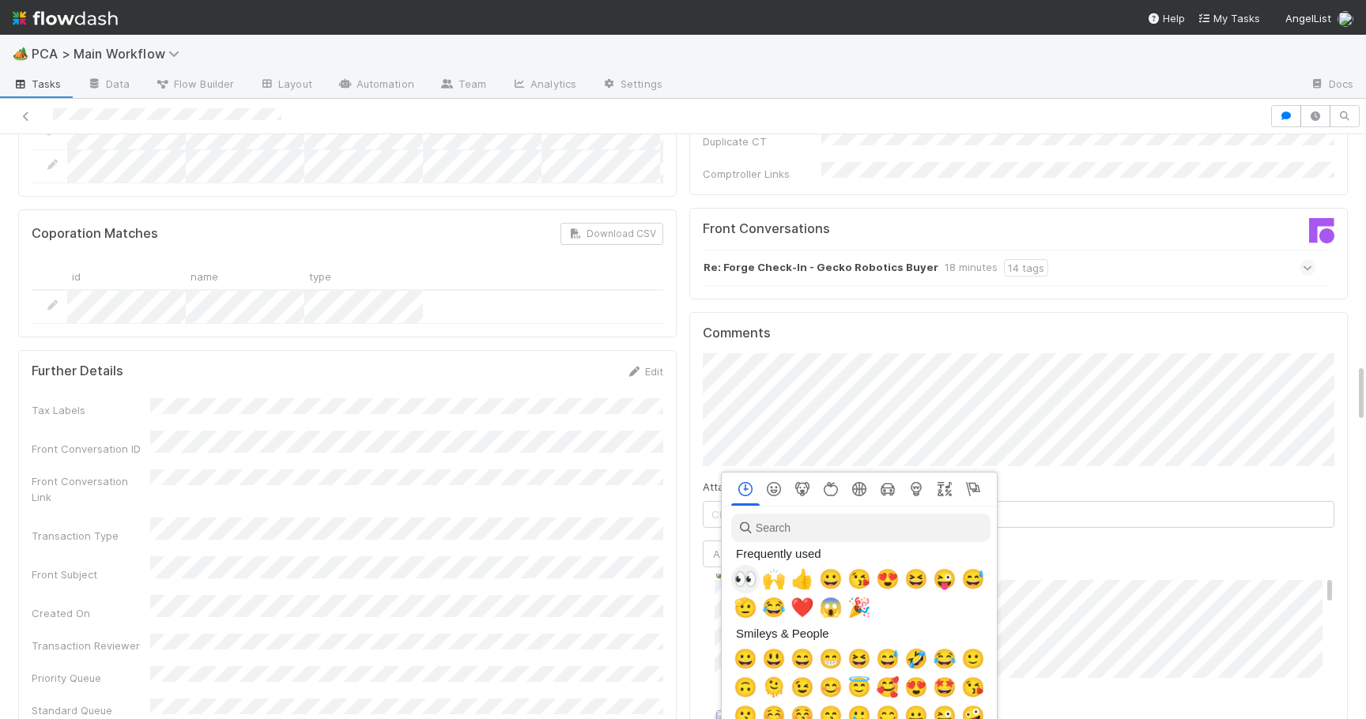
click at [743, 571] on span "👀" at bounding box center [746, 579] width 24 height 22
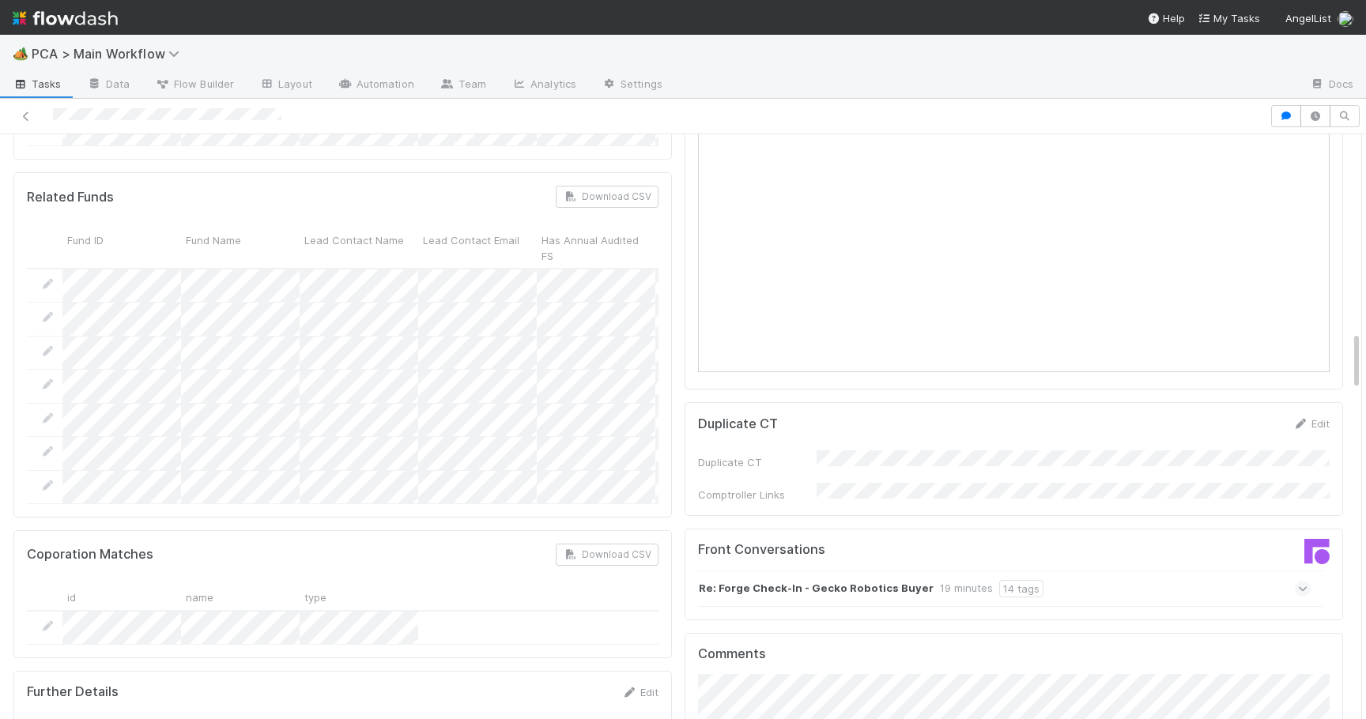
scroll to position [1890, 0]
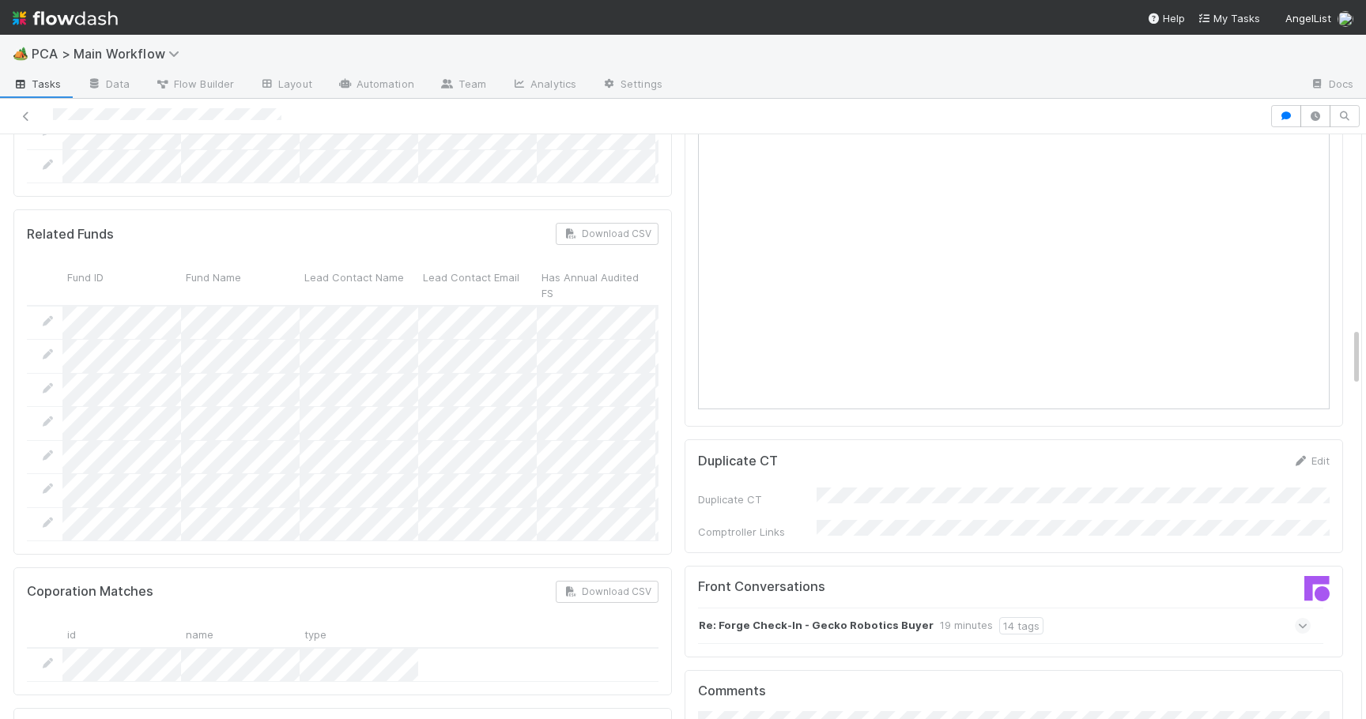
click at [1294, 608] on div "Re: Forge Check-In - Gecko Robotics Buyer 19 minutes 14 tags" at bounding box center [1004, 626] width 613 height 36
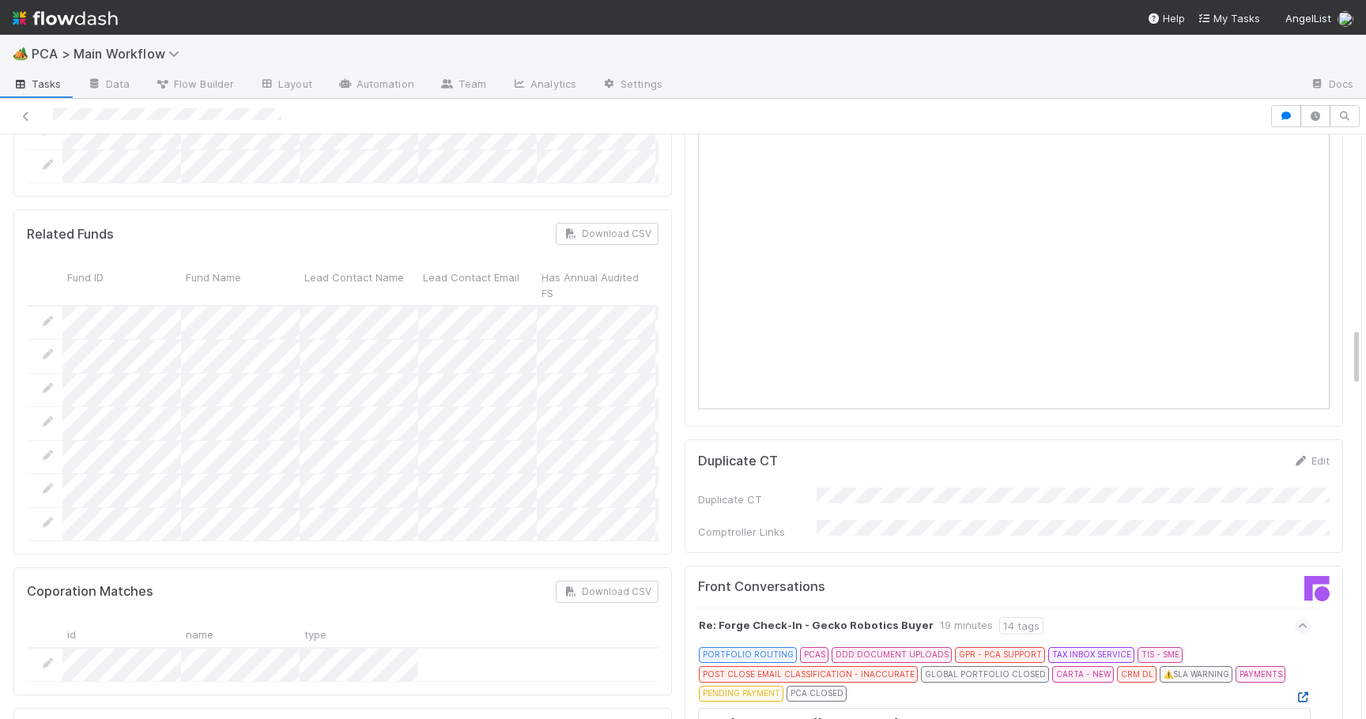
click at [1308, 693] on icon at bounding box center [1303, 698] width 16 height 10
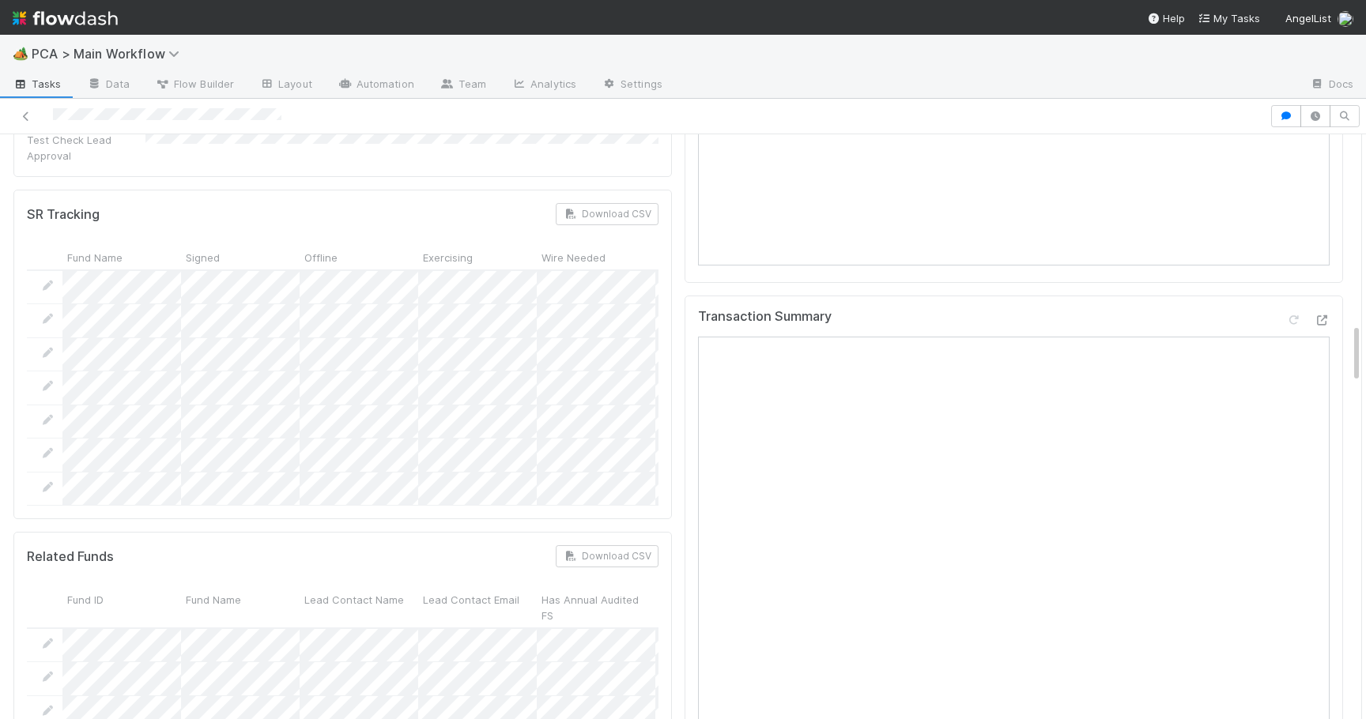
scroll to position [1244, 0]
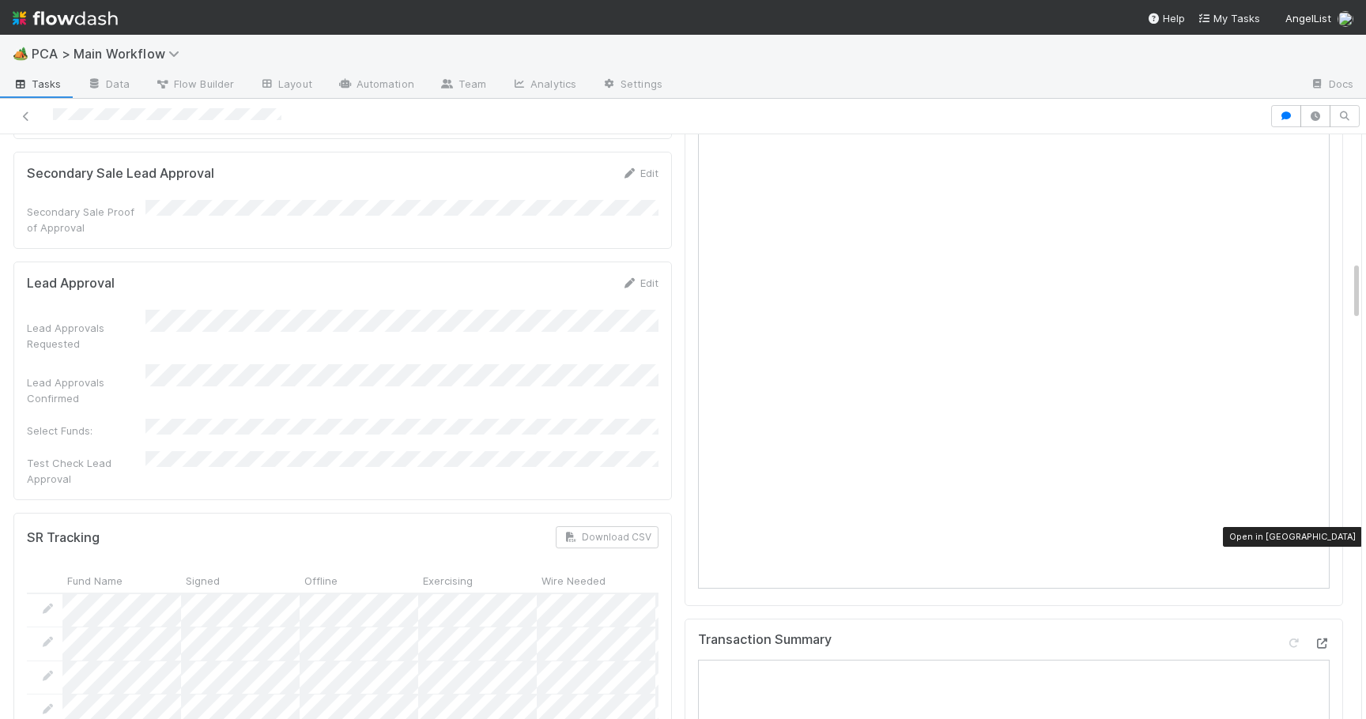
click at [1320, 639] on icon at bounding box center [1322, 644] width 16 height 10
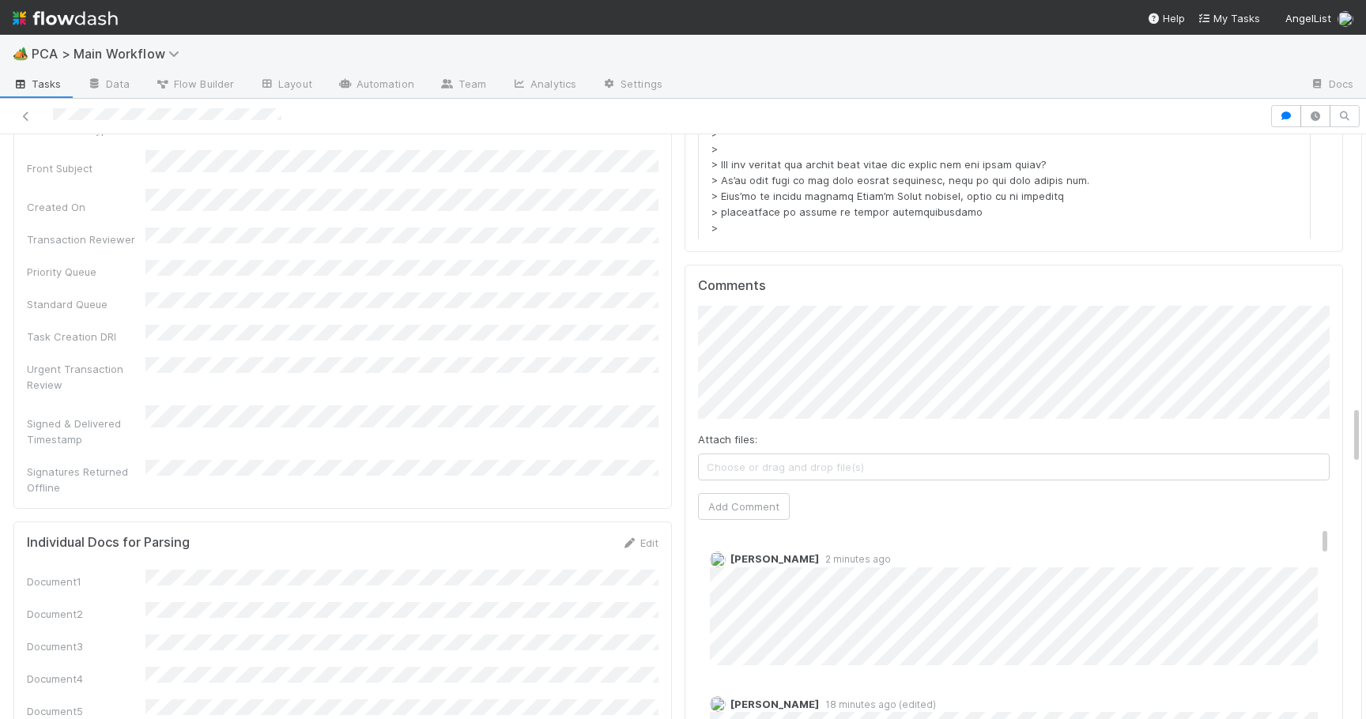
scroll to position [2668, 0]
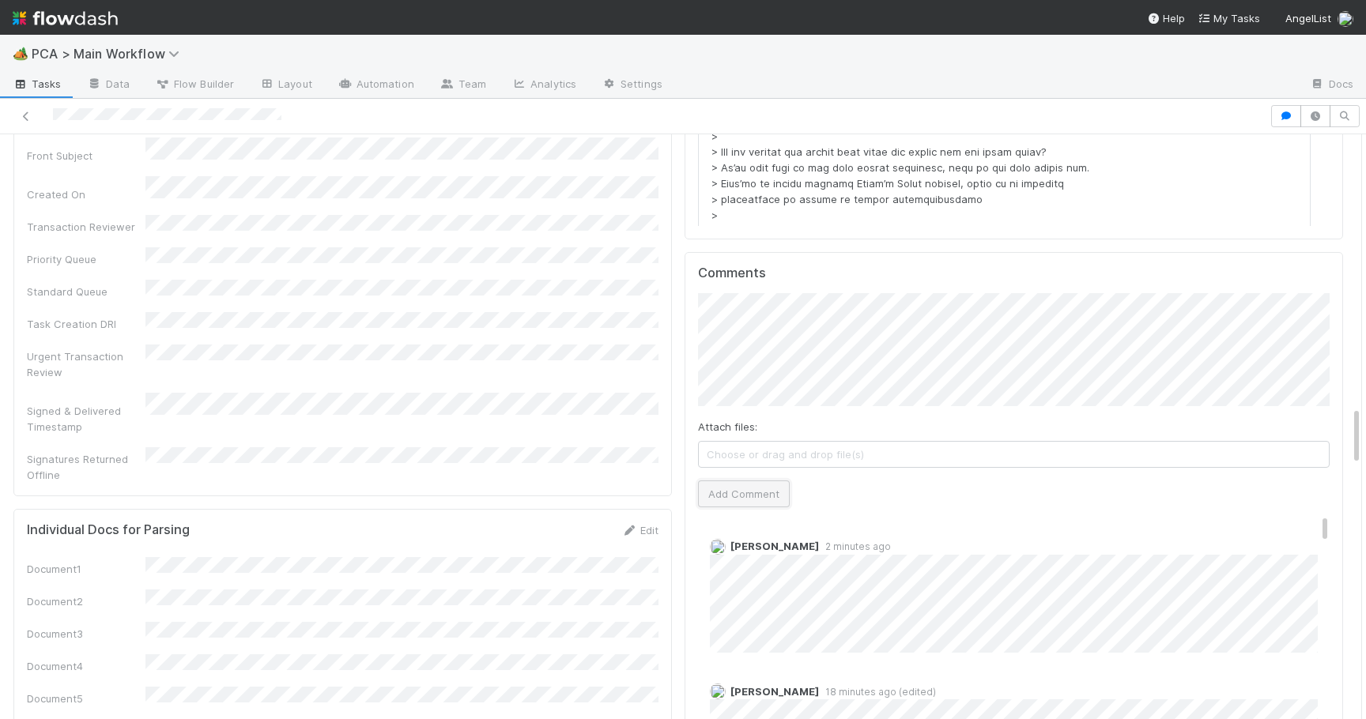
click at [718, 481] on button "Add Comment" at bounding box center [744, 494] width 92 height 27
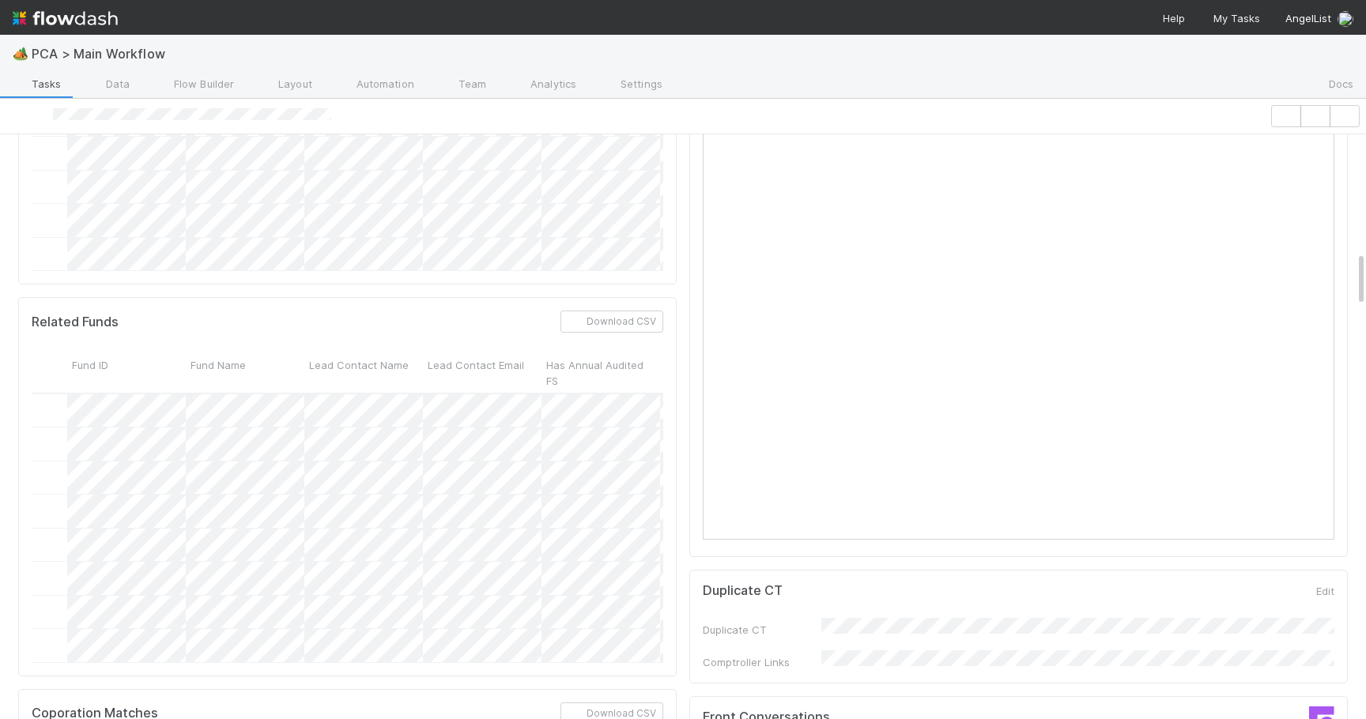
scroll to position [1216, 0]
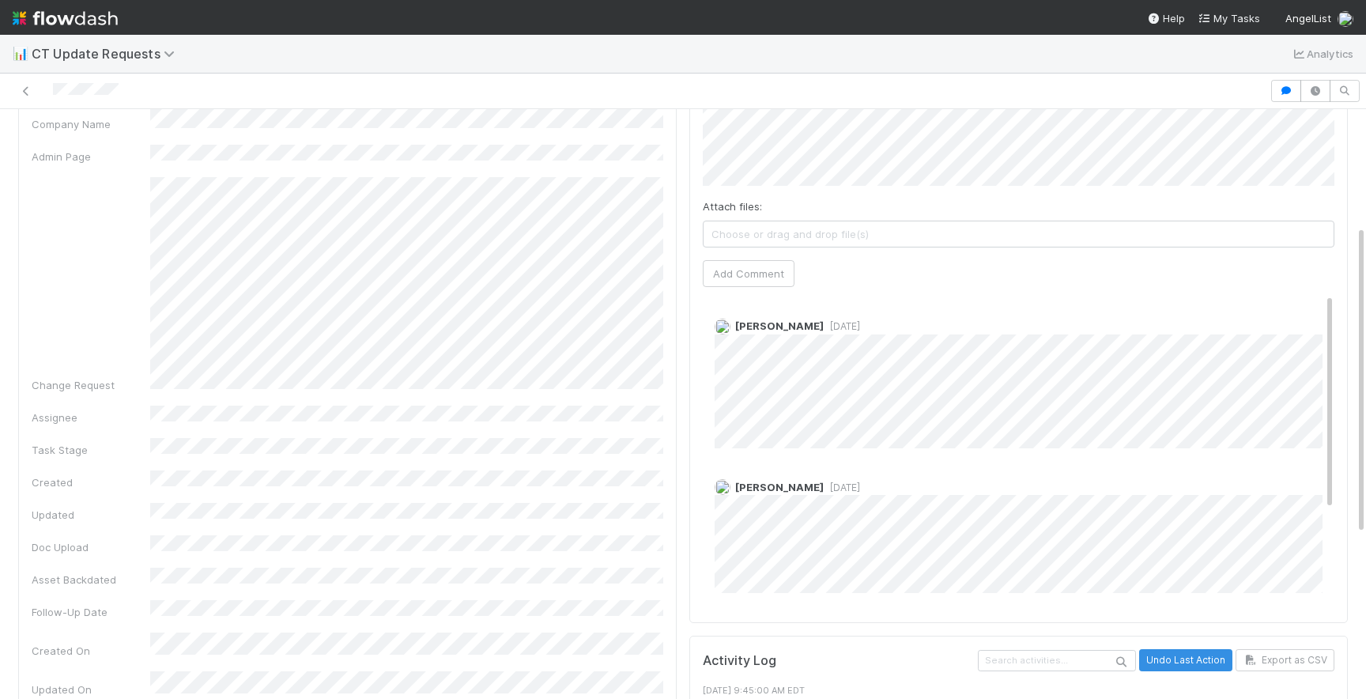
scroll to position [222, 0]
click at [671, 506] on div "Details Edit Submitter Name Fund Name CT Link Company Name Admin Page Change Re…" at bounding box center [347, 323] width 659 height 769
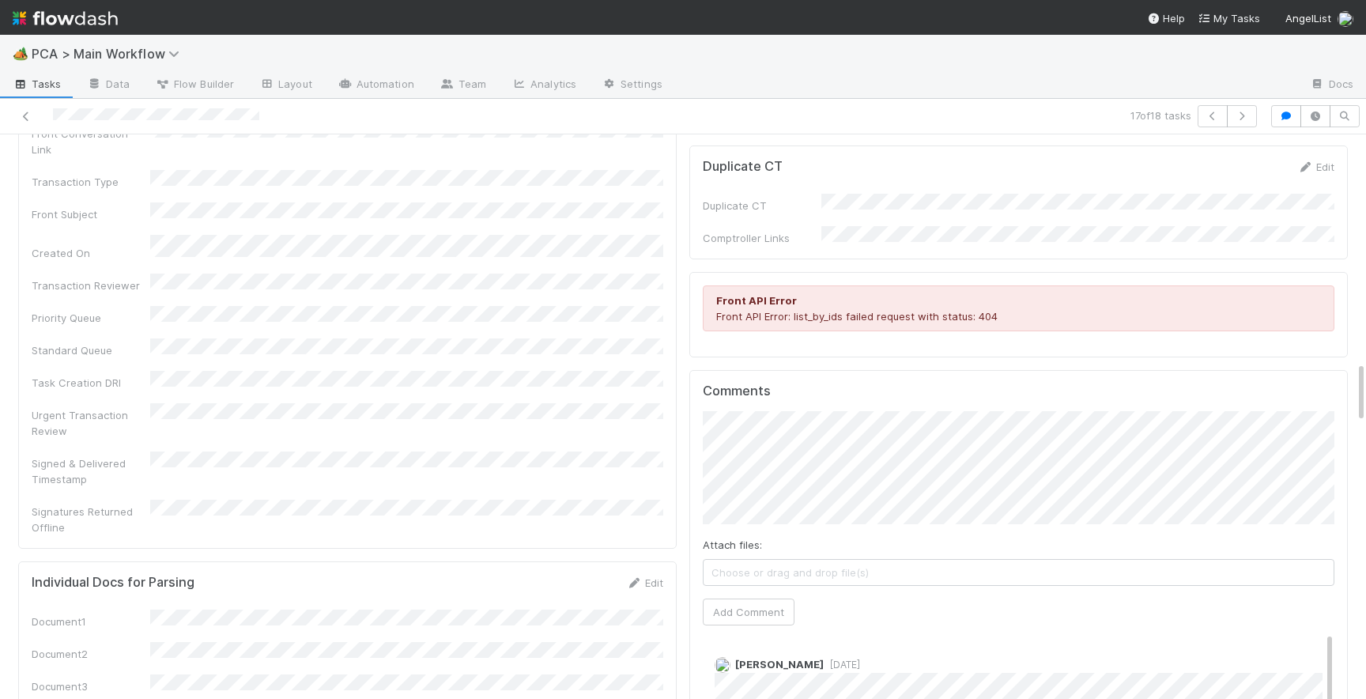
scroll to position [2083, 0]
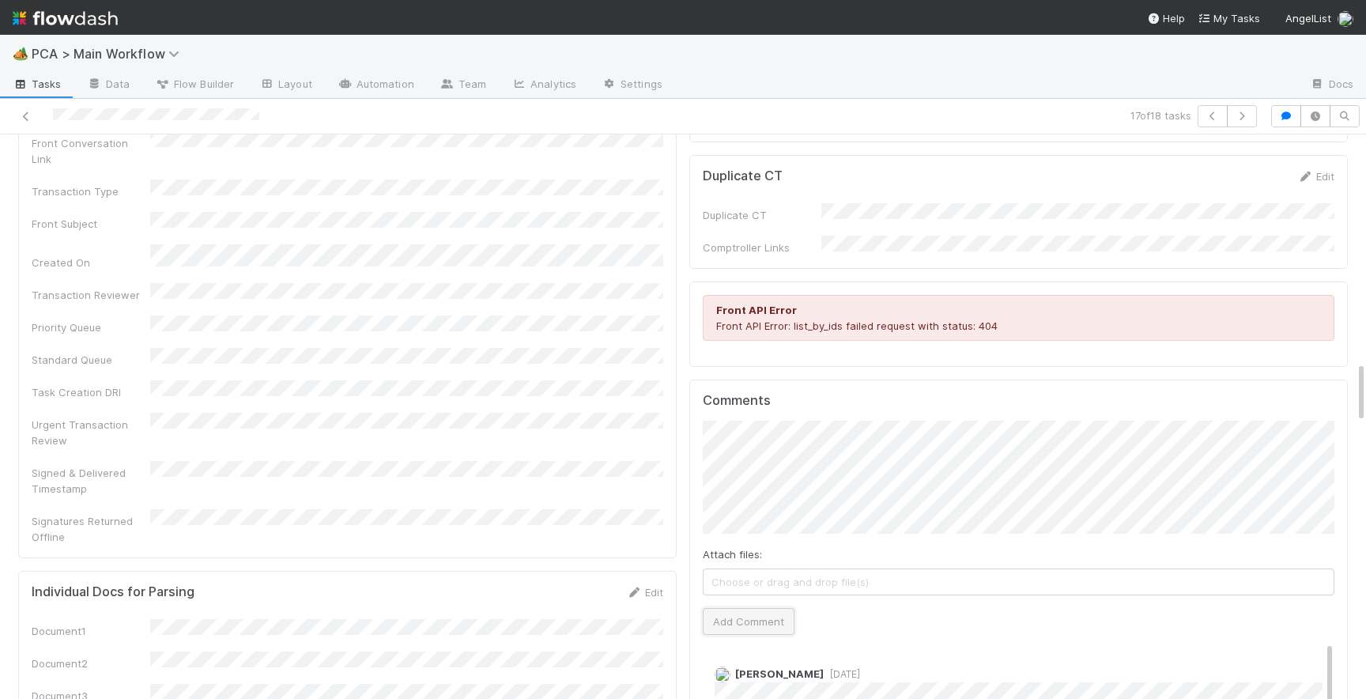
click at [769, 608] on button "Add Comment" at bounding box center [749, 621] width 92 height 27
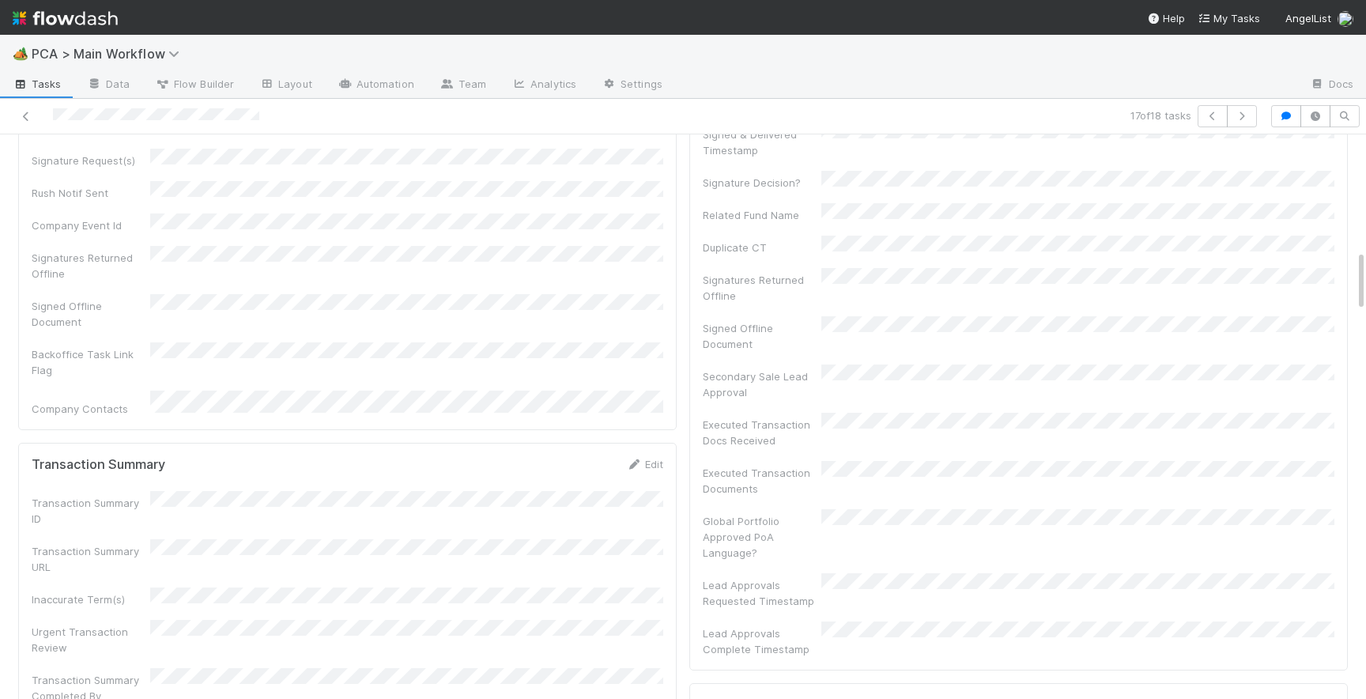
scroll to position [0, 0]
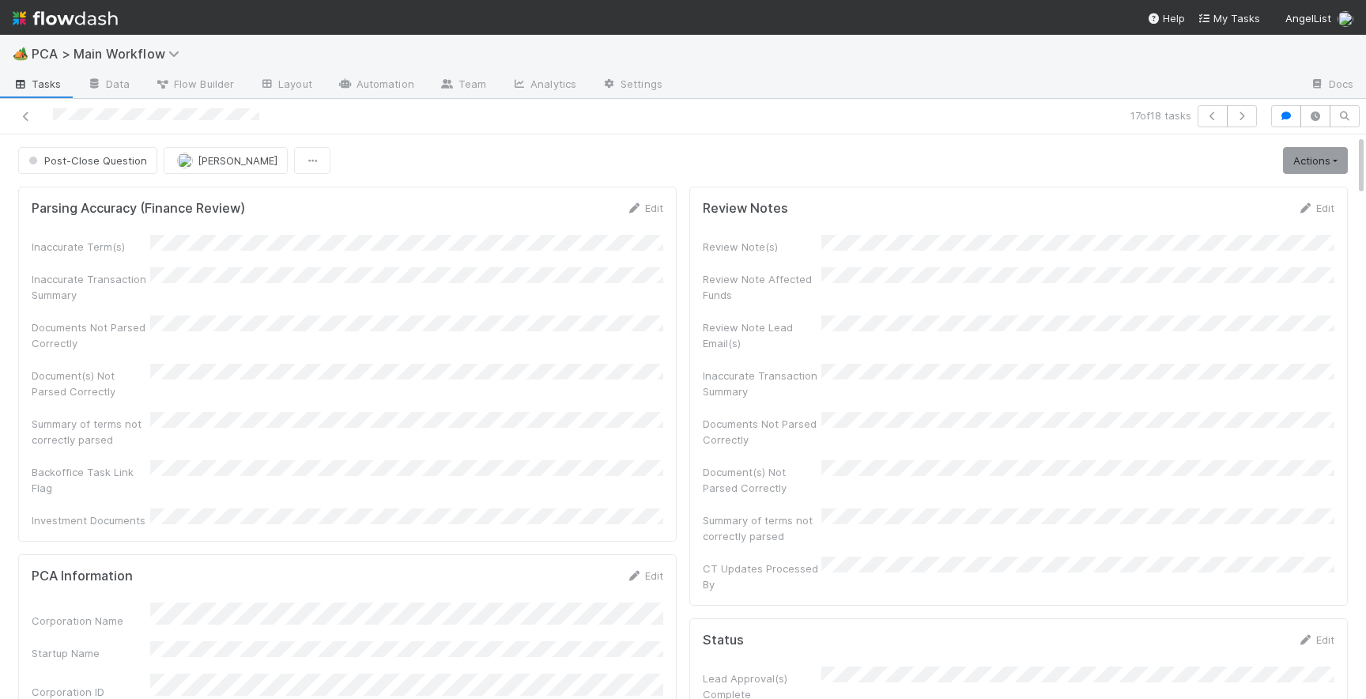
click at [95, 160] on span "Post-Close Question" at bounding box center [86, 160] width 122 height 13
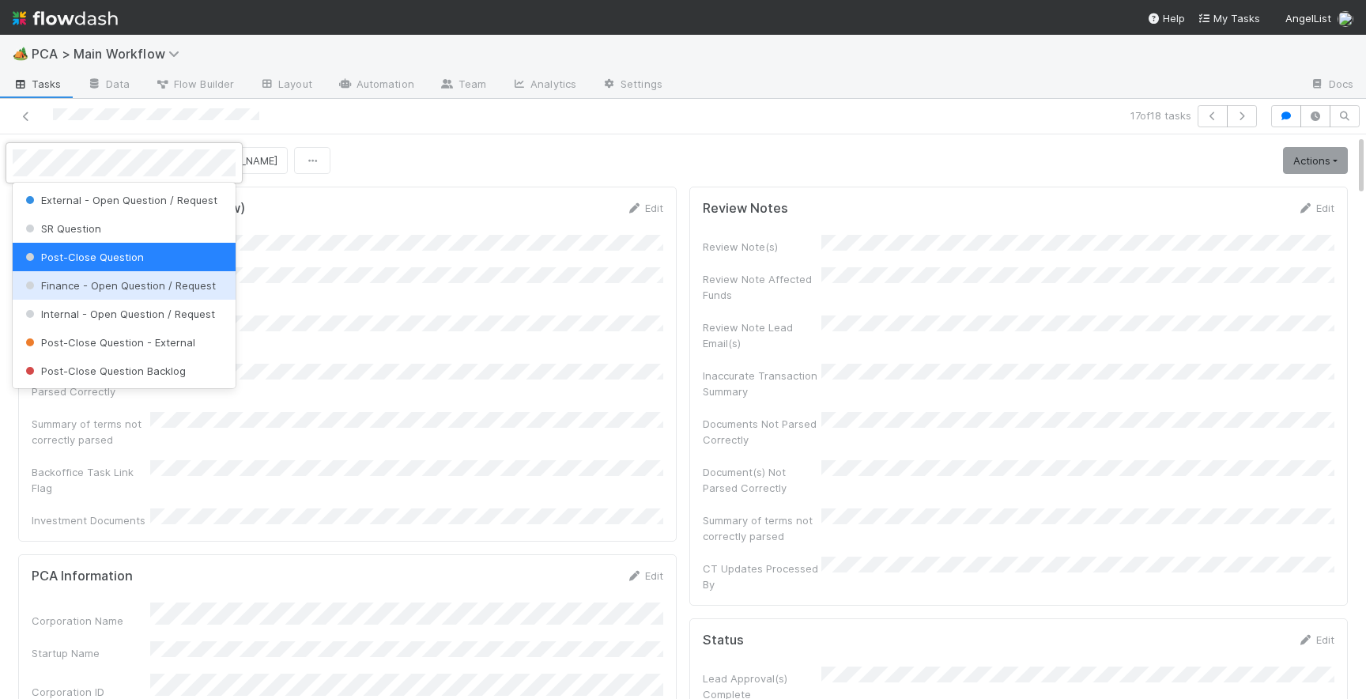
click at [122, 293] on div "Finance - Open Question / Request" at bounding box center [124, 285] width 223 height 28
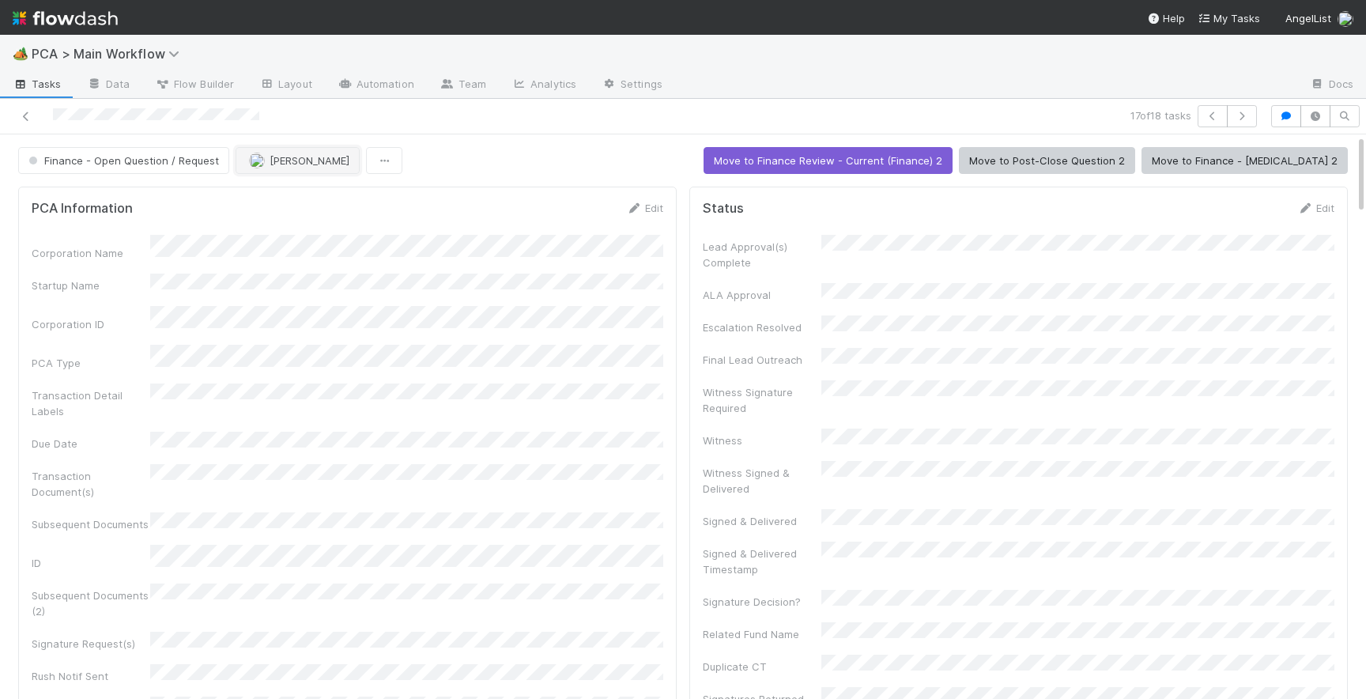
click at [284, 164] on span "[PERSON_NAME]" at bounding box center [310, 160] width 80 height 13
click at [287, 197] on span "[PERSON_NAME]" at bounding box center [295, 200] width 80 height 13
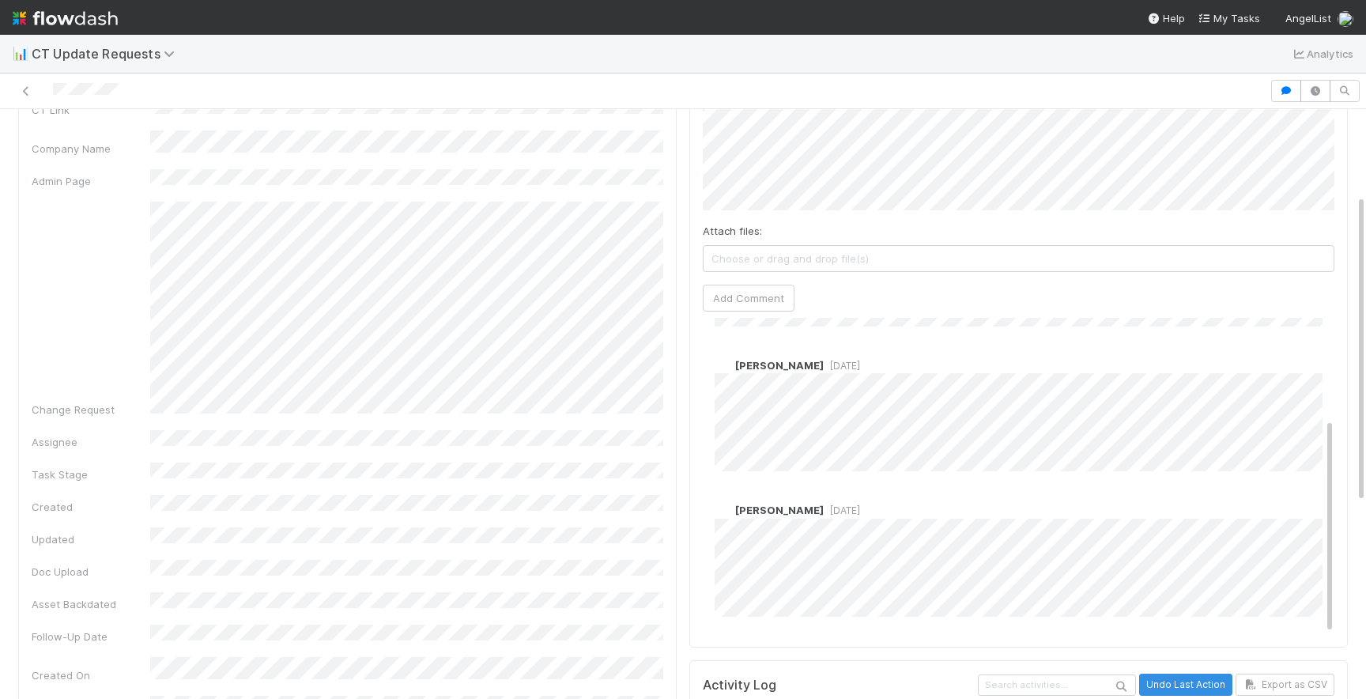
scroll to position [201, 0]
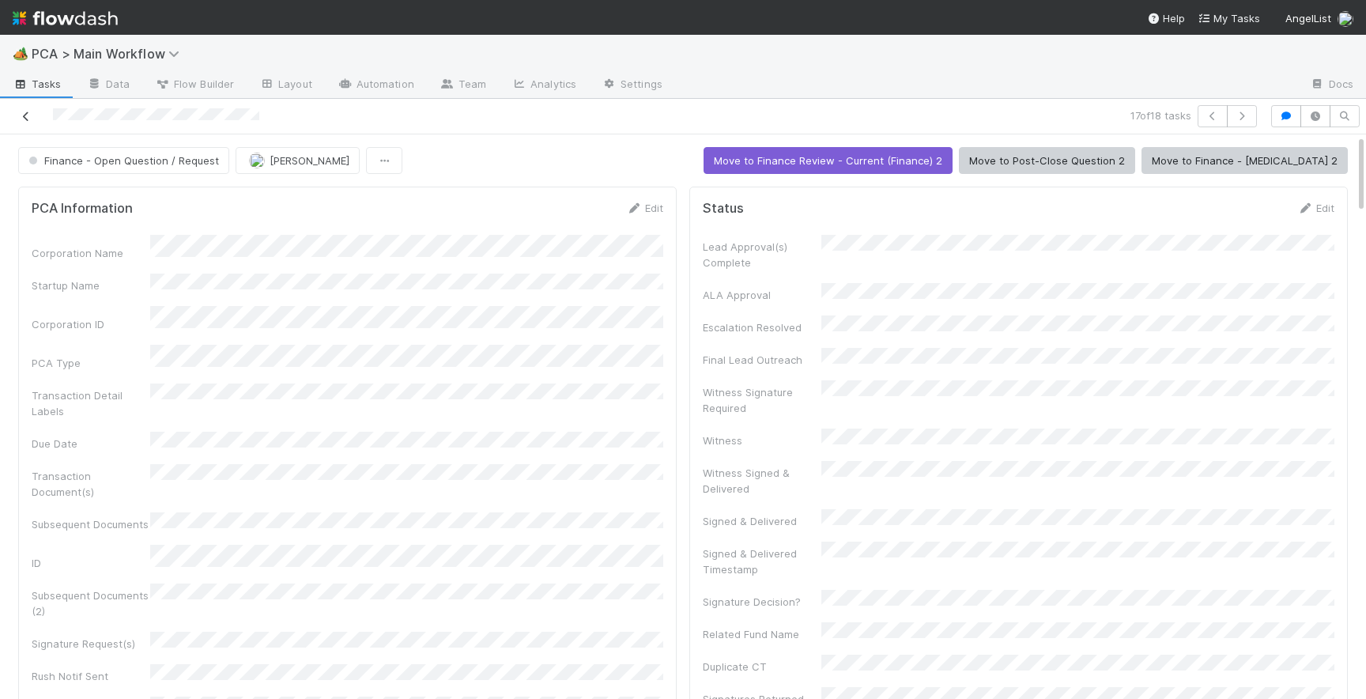
click at [23, 115] on icon at bounding box center [26, 116] width 16 height 10
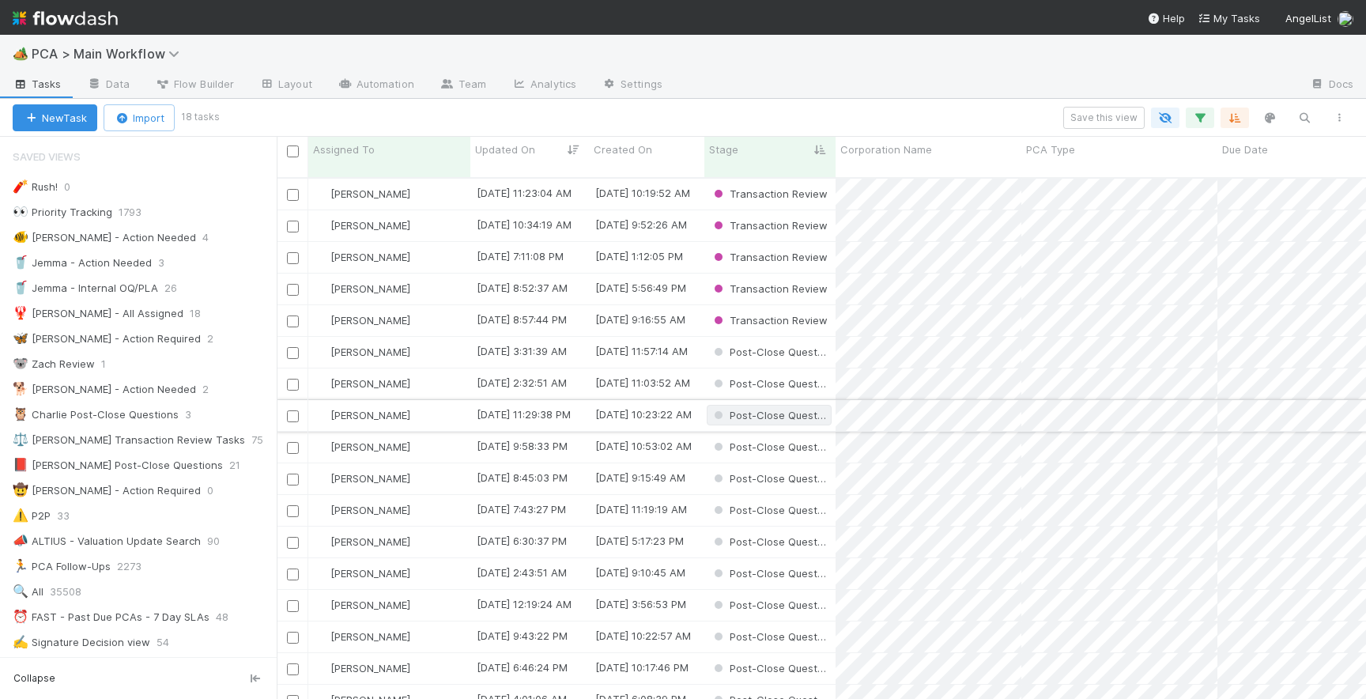
scroll to position [36, 0]
